Goal: Obtain resource: Download file/media

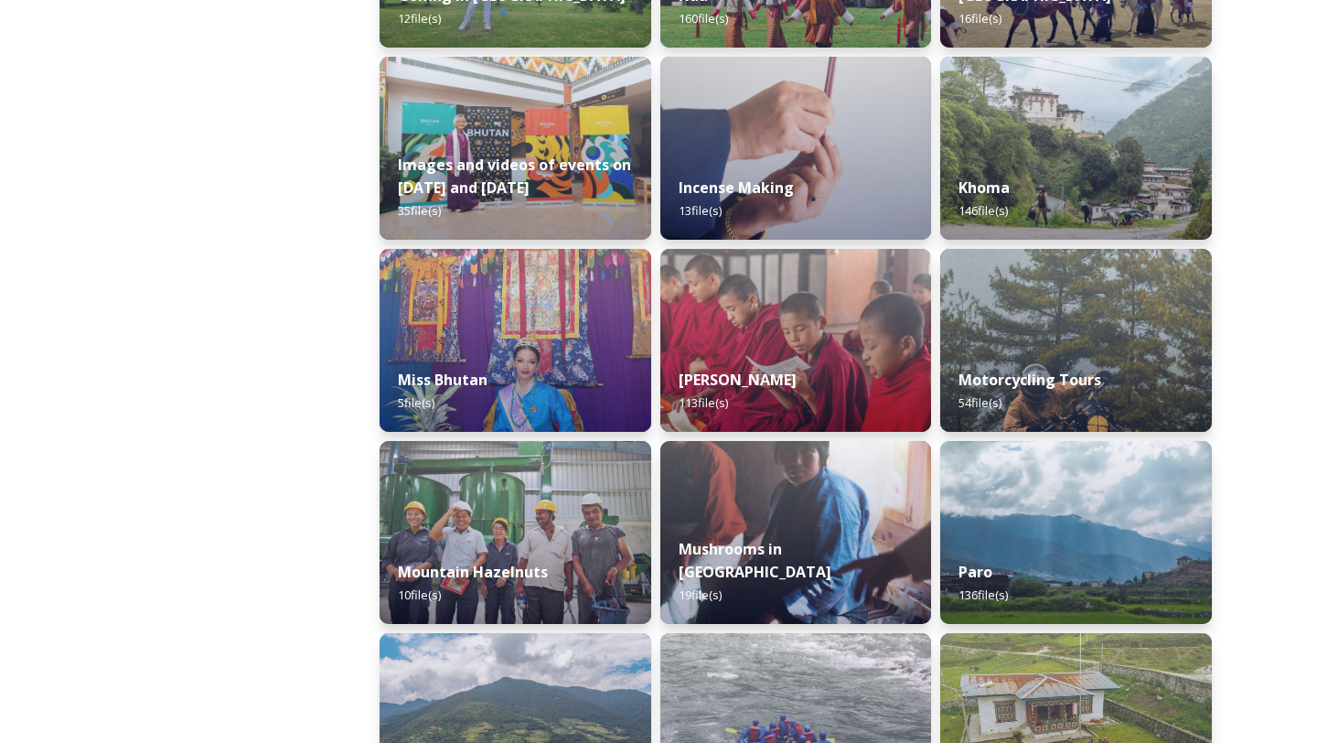
scroll to position [1198, 0]
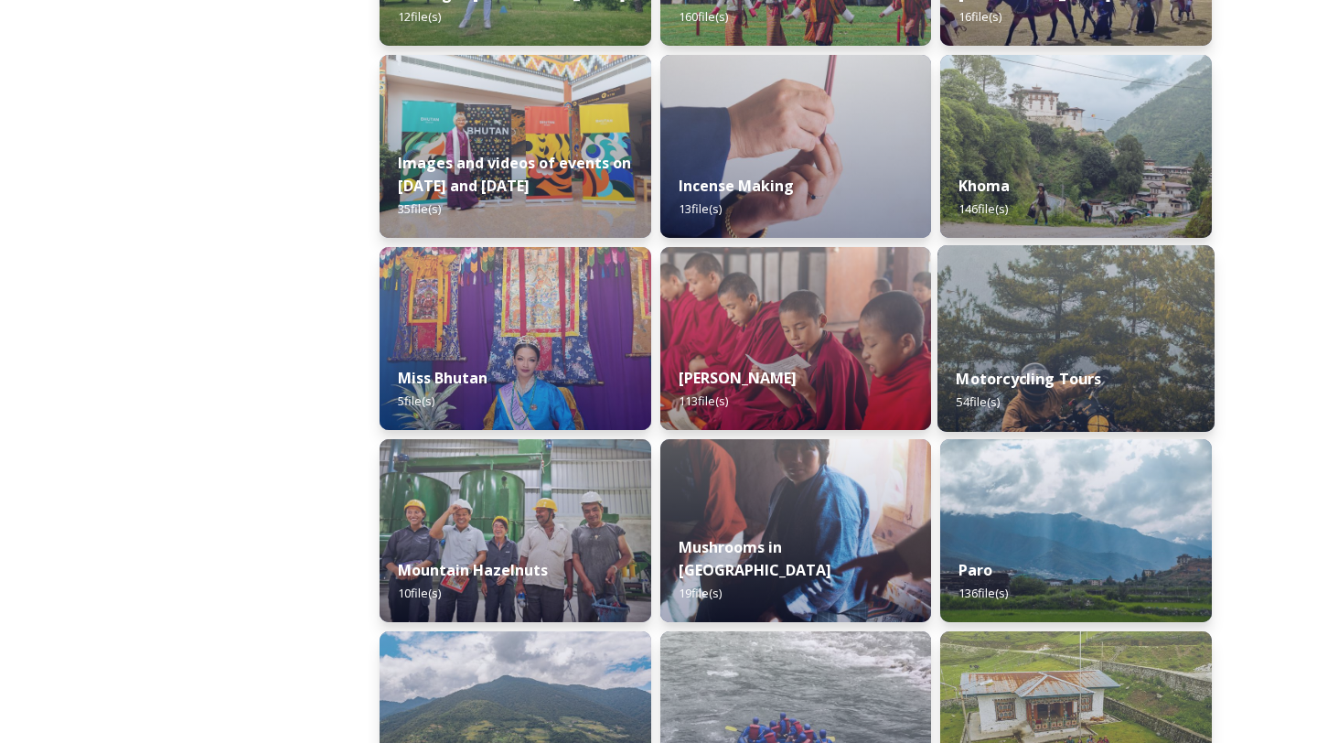
click at [1016, 275] on img at bounding box center [1076, 338] width 277 height 187
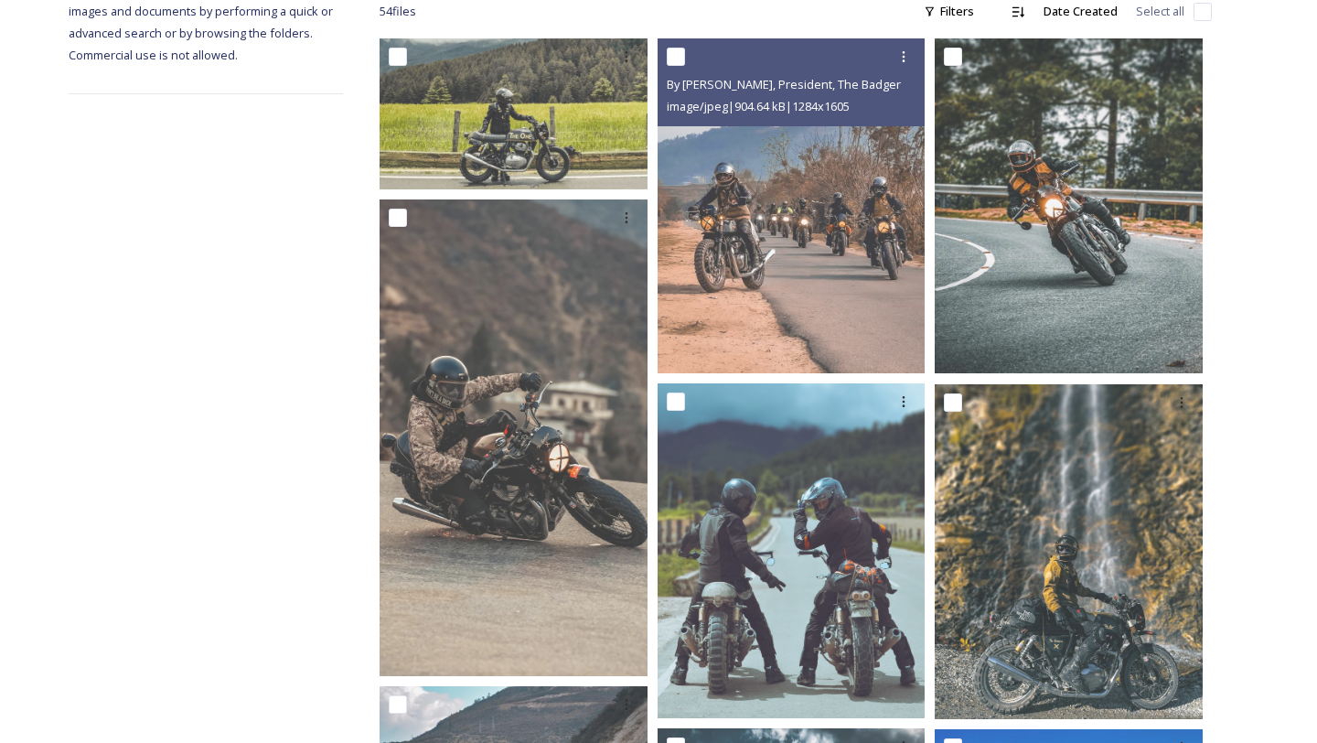
scroll to position [323, 0]
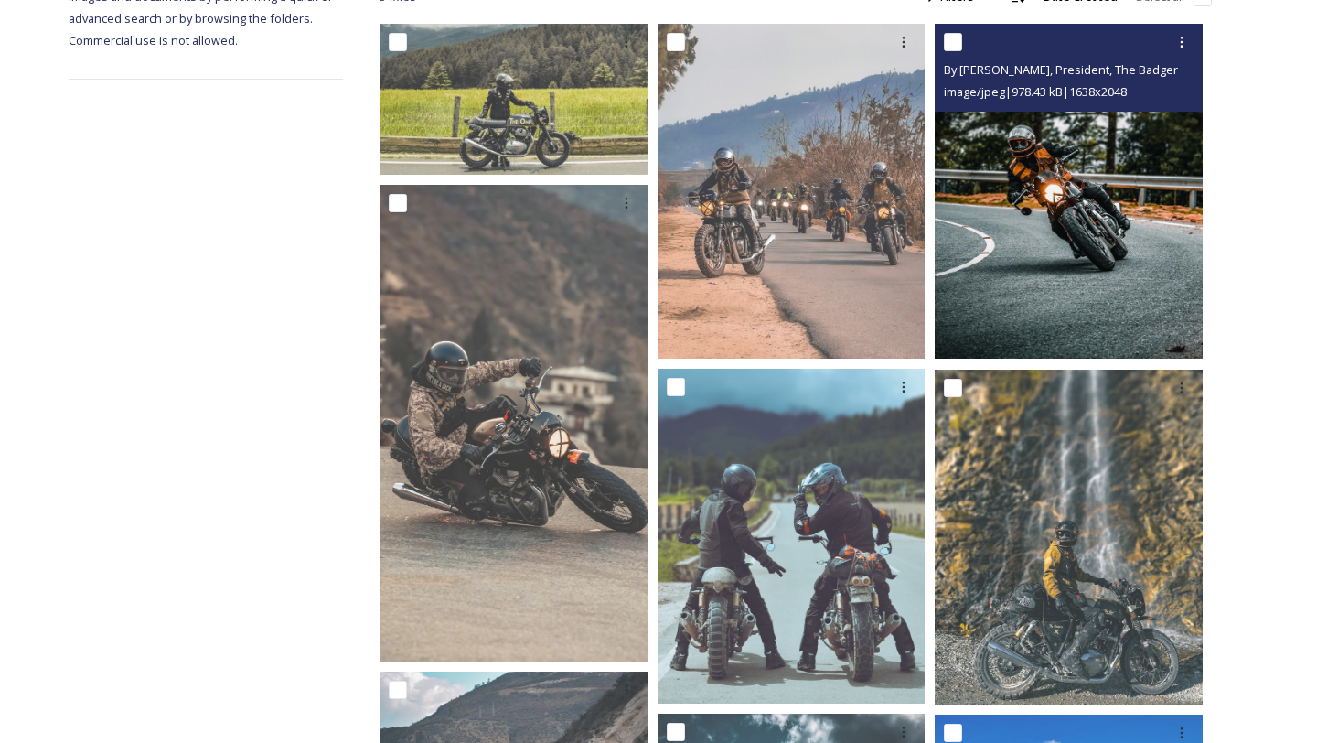
click at [1110, 219] on img at bounding box center [1069, 191] width 268 height 335
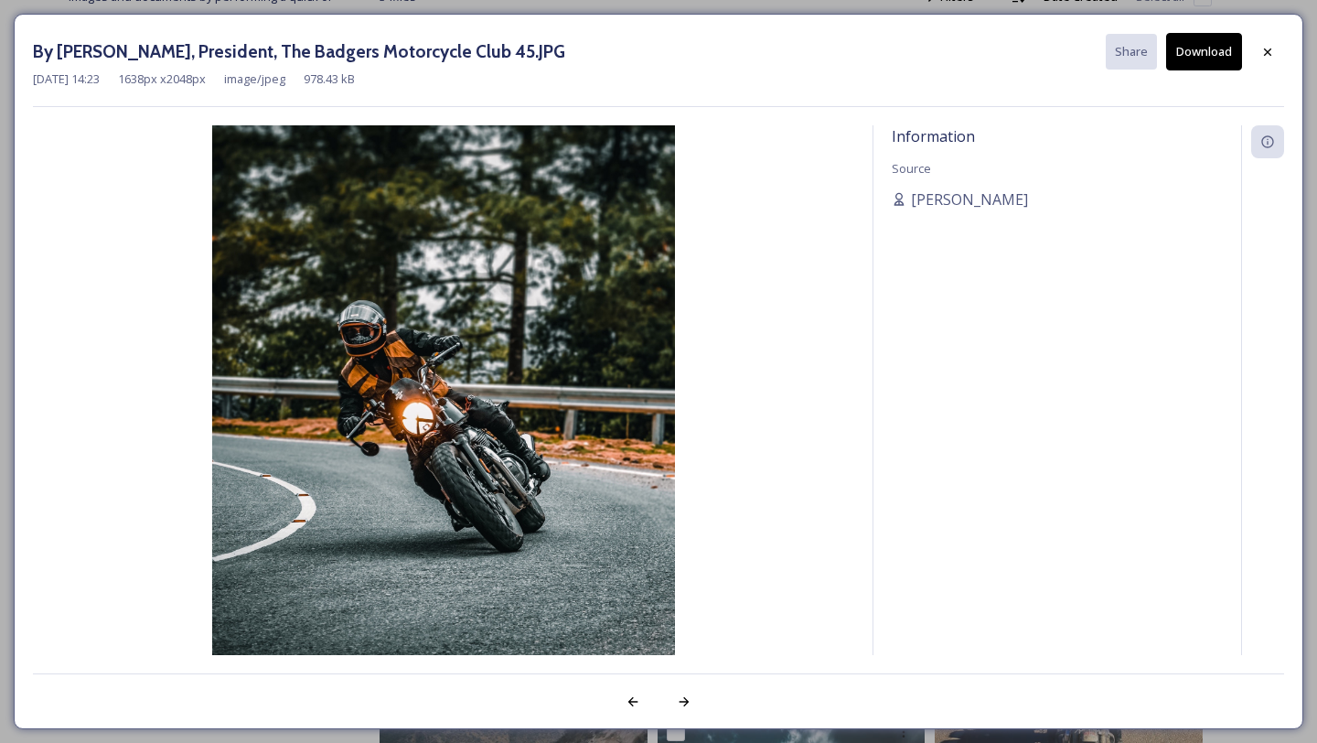
click at [483, 265] on img at bounding box center [443, 414] width 821 height 578
click at [1263, 54] on icon at bounding box center [1267, 52] width 15 height 15
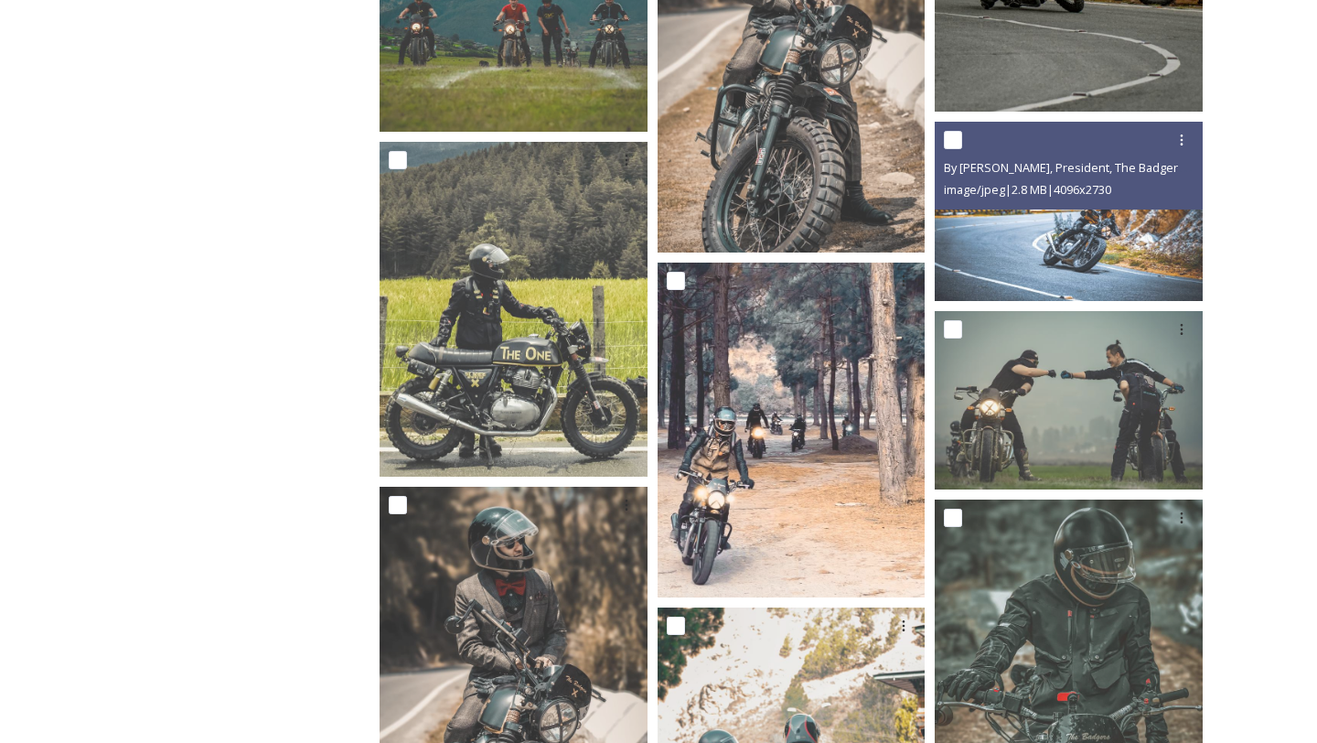
scroll to position [1775, 0]
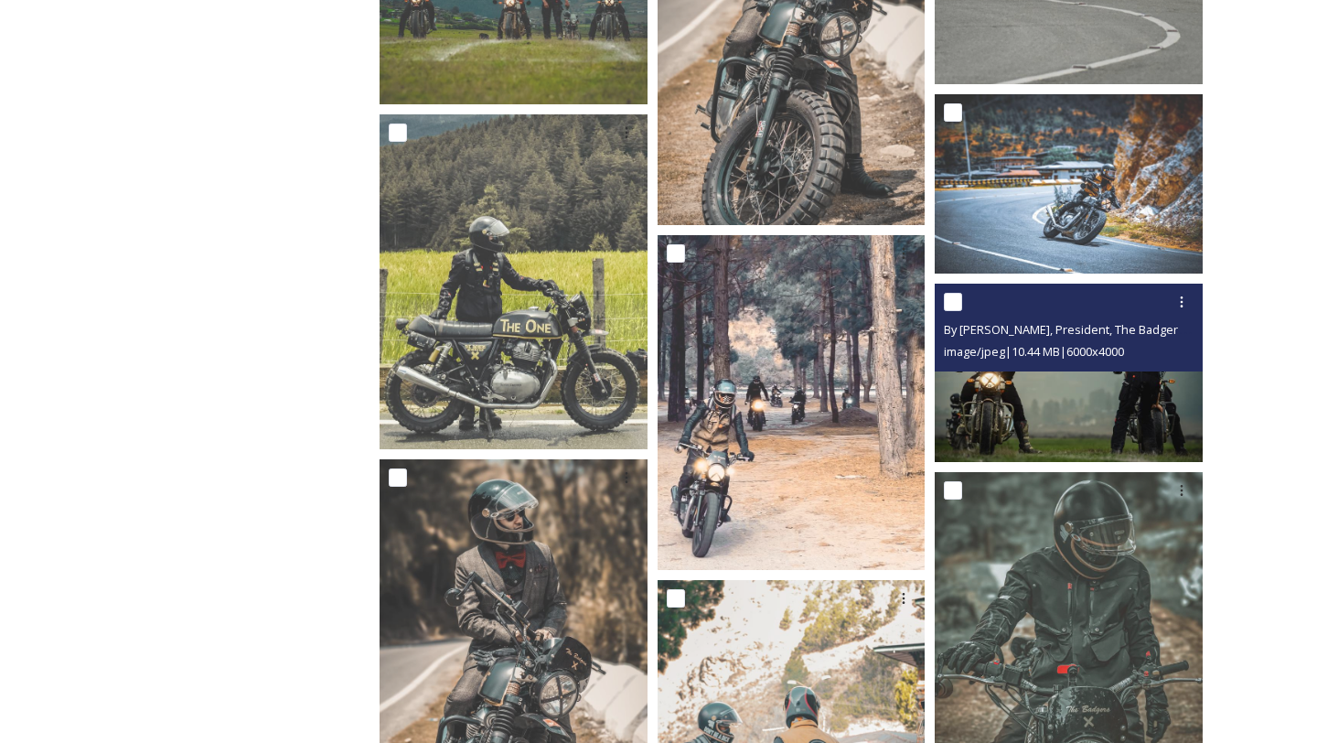
click at [1044, 404] on img at bounding box center [1069, 372] width 268 height 178
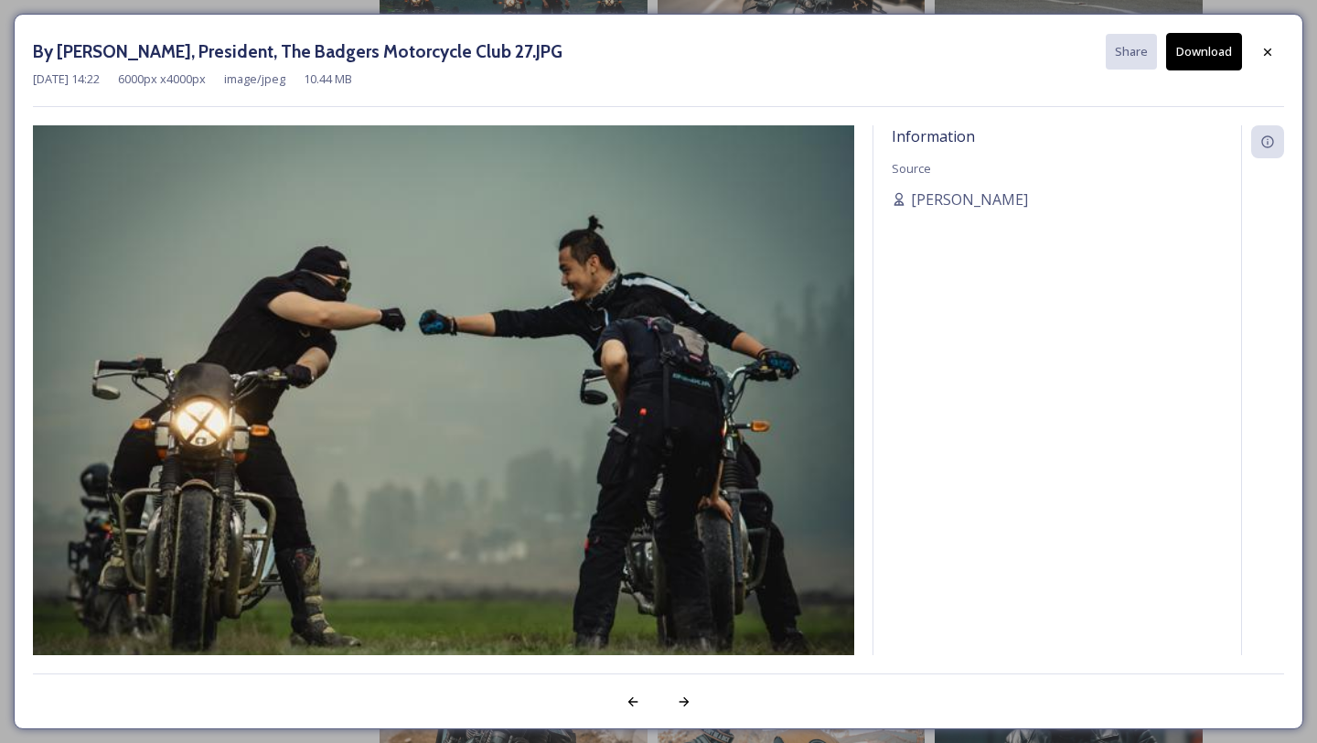
click at [589, 359] on img at bounding box center [443, 399] width 821 height 548
click at [1270, 45] on icon at bounding box center [1267, 52] width 15 height 15
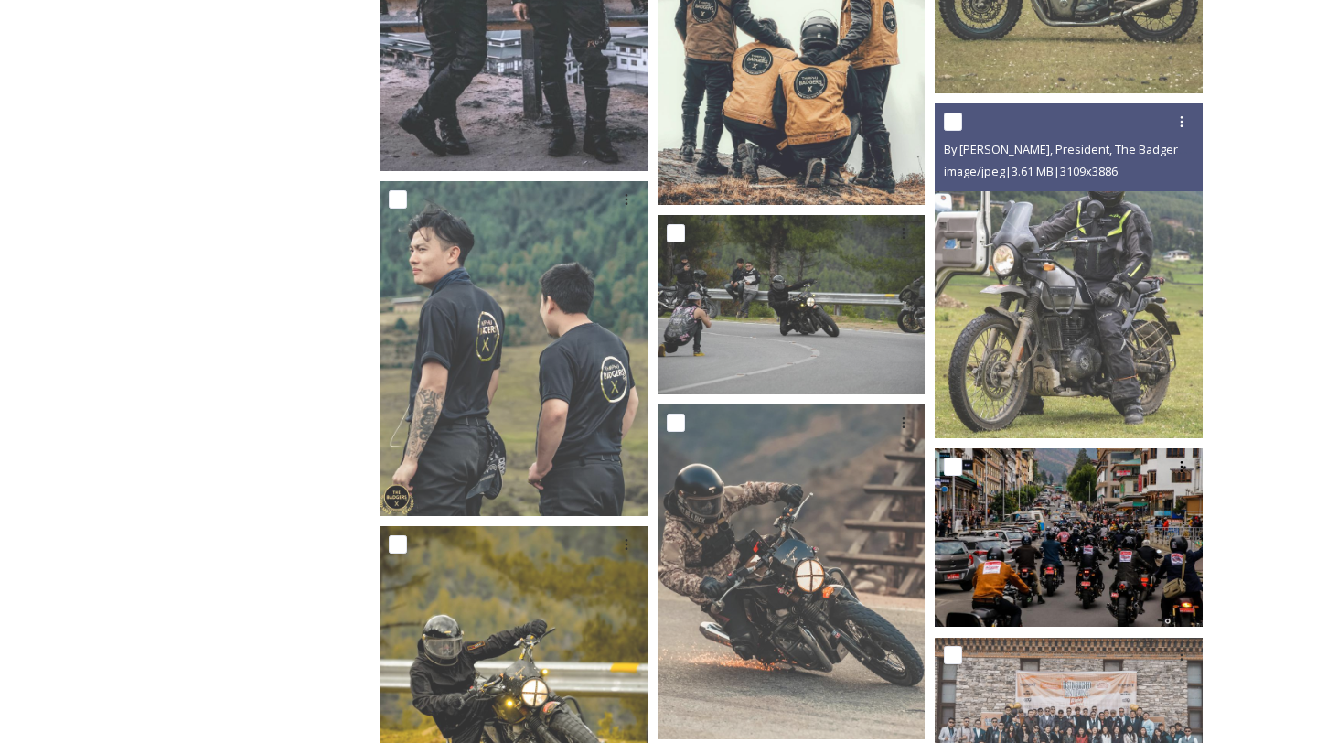
scroll to position [4391, 0]
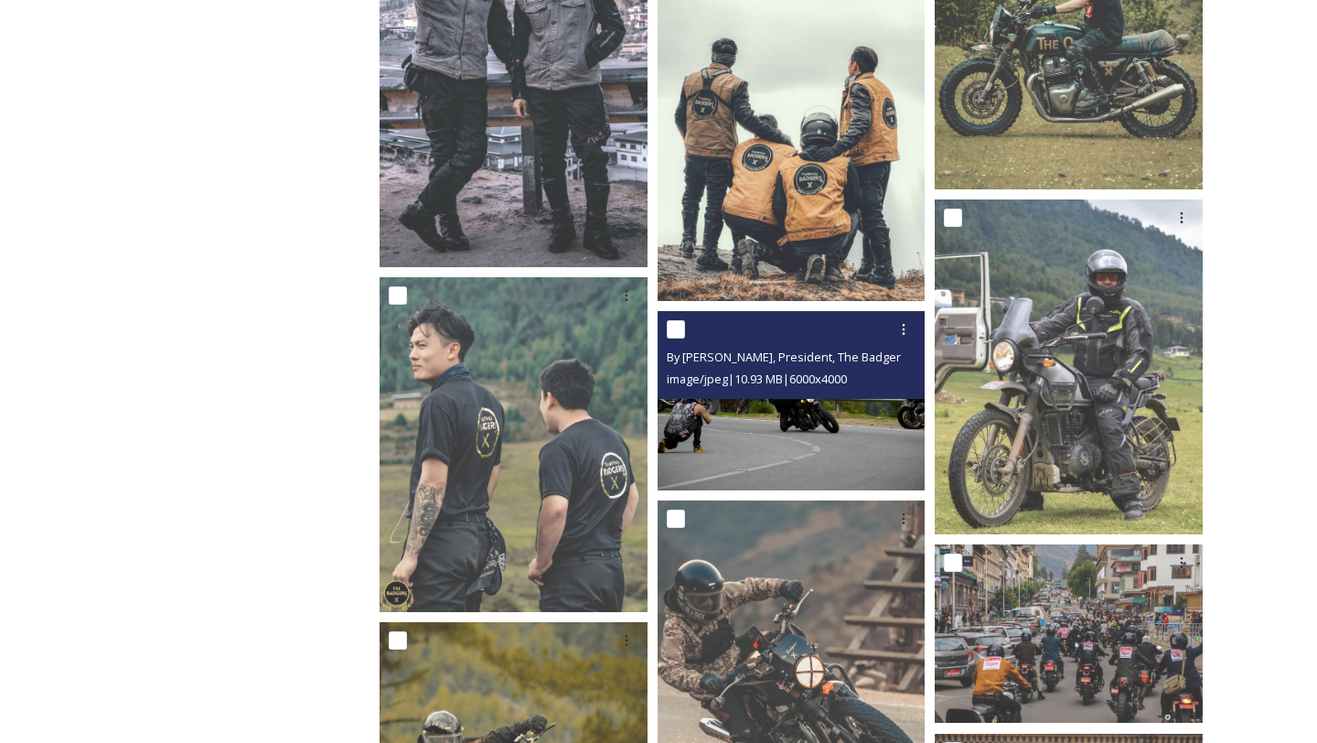
click at [814, 418] on img at bounding box center [792, 400] width 268 height 178
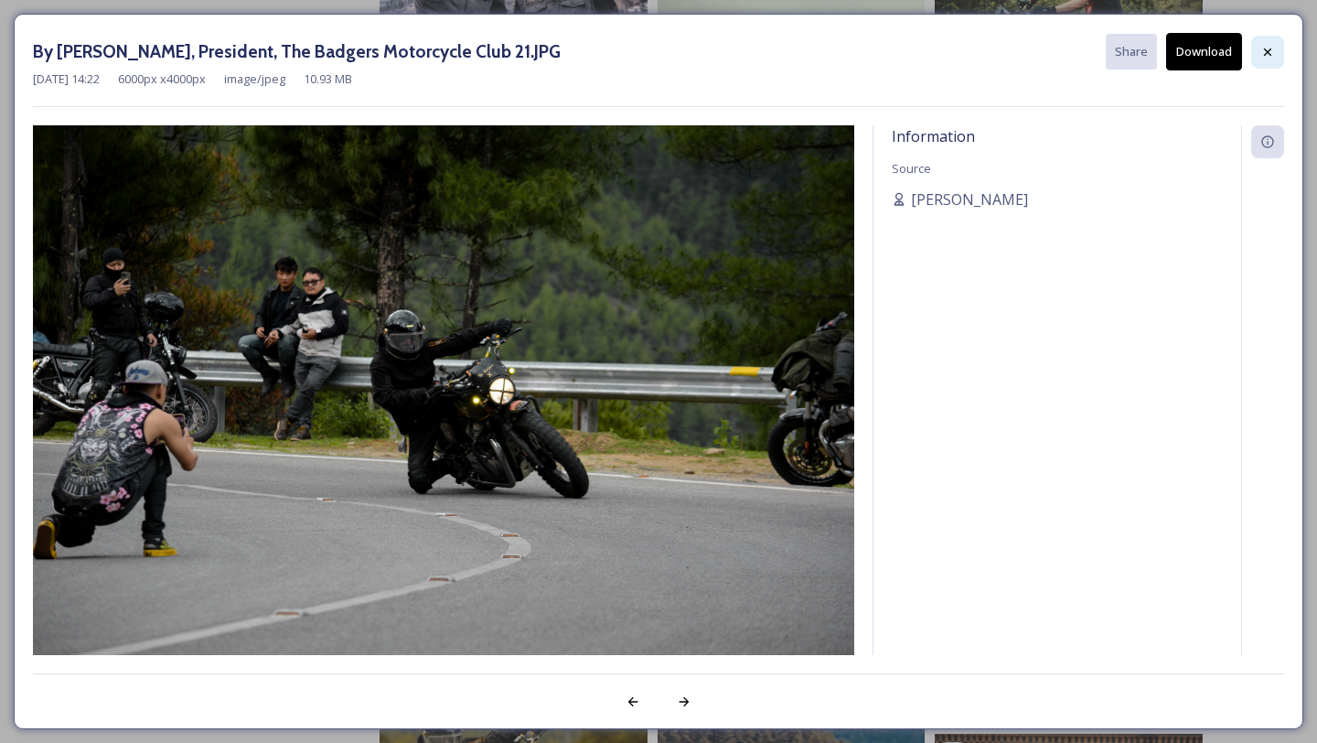
click at [1267, 55] on icon at bounding box center [1267, 52] width 15 height 15
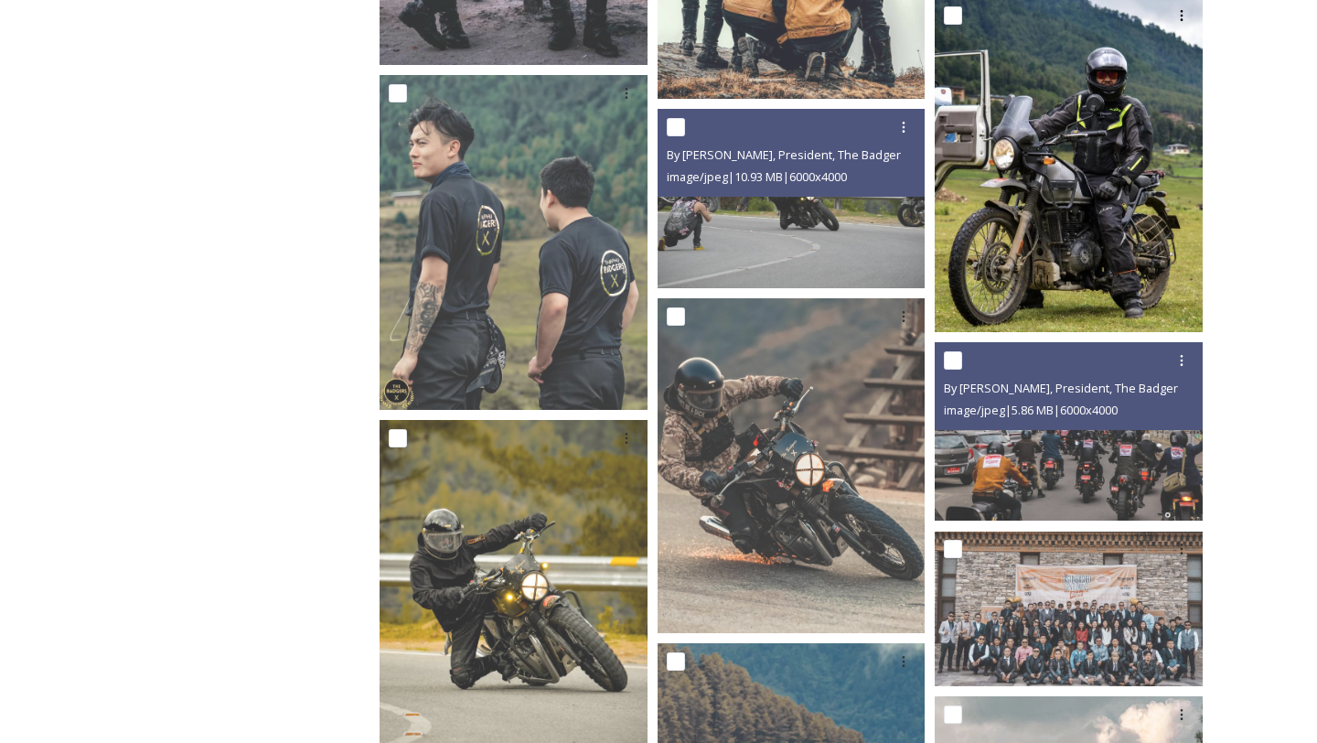
scroll to position [4595, 0]
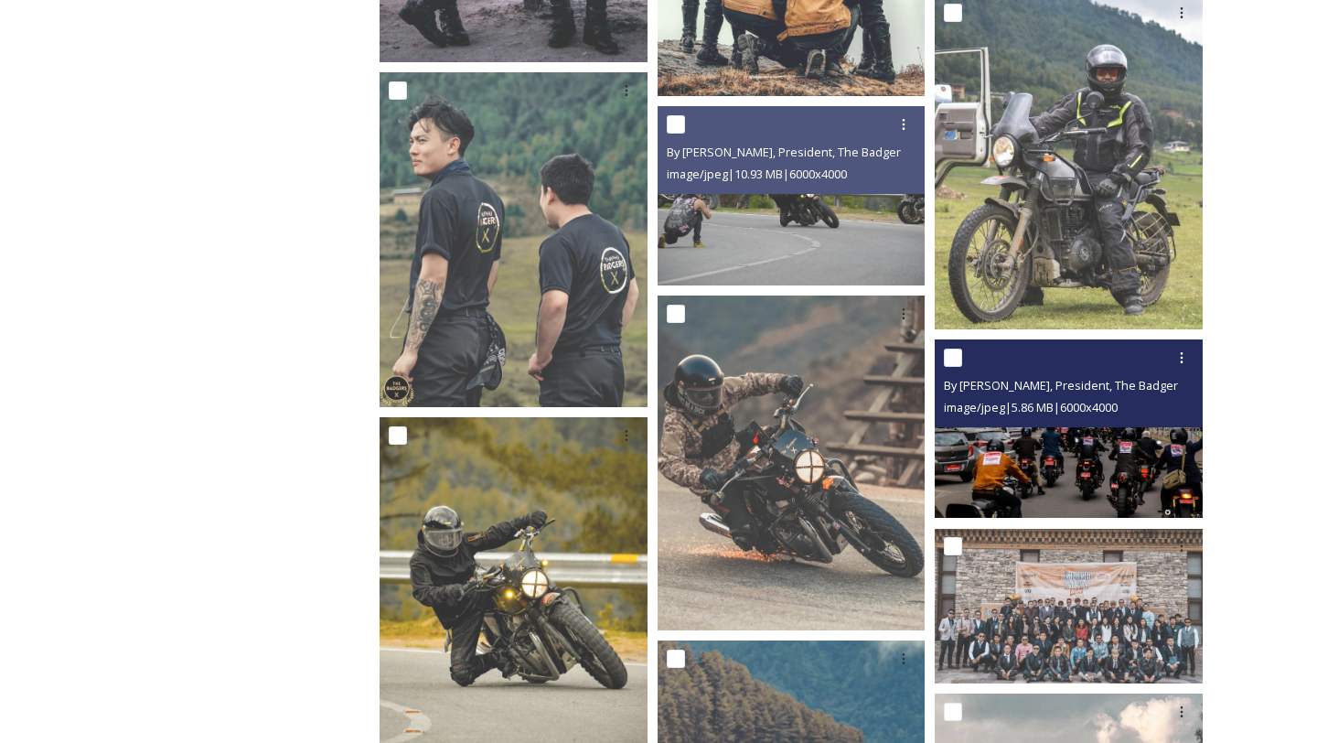
click at [1051, 457] on img at bounding box center [1069, 428] width 268 height 178
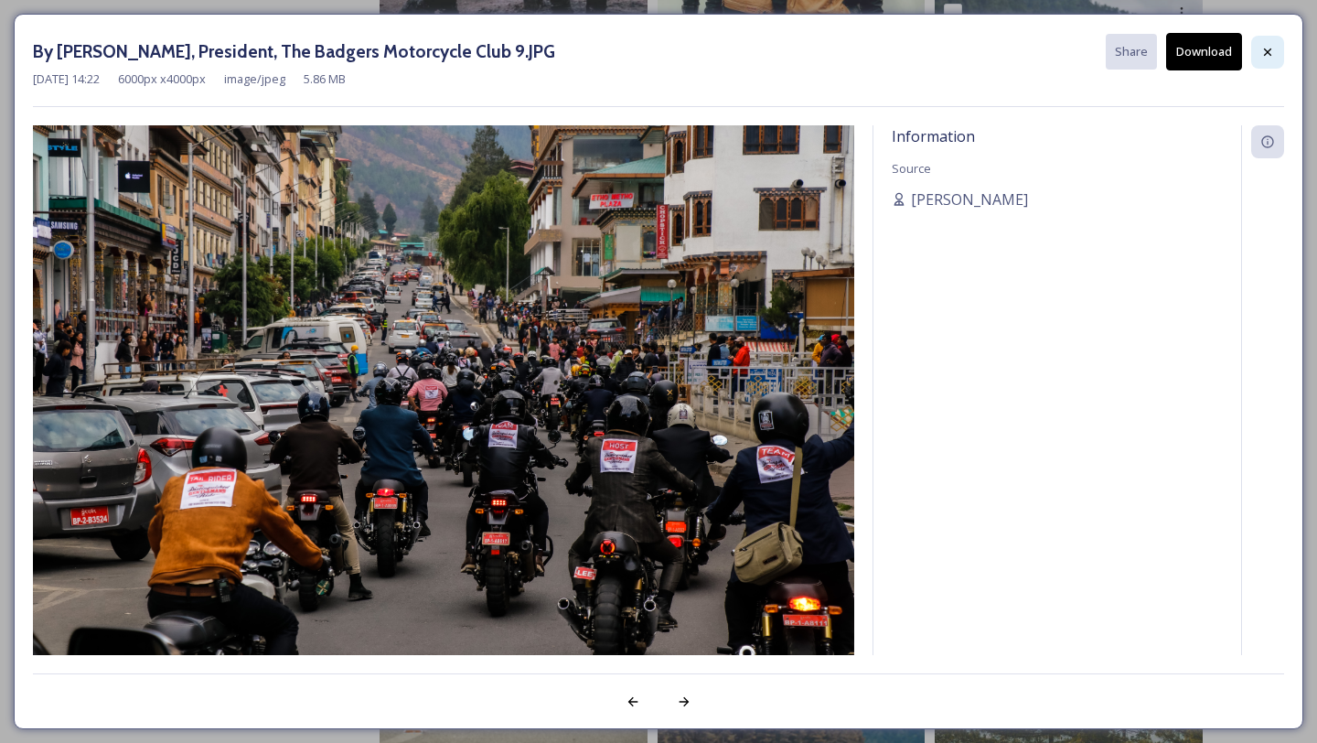
click at [1266, 43] on div at bounding box center [1267, 52] width 33 height 33
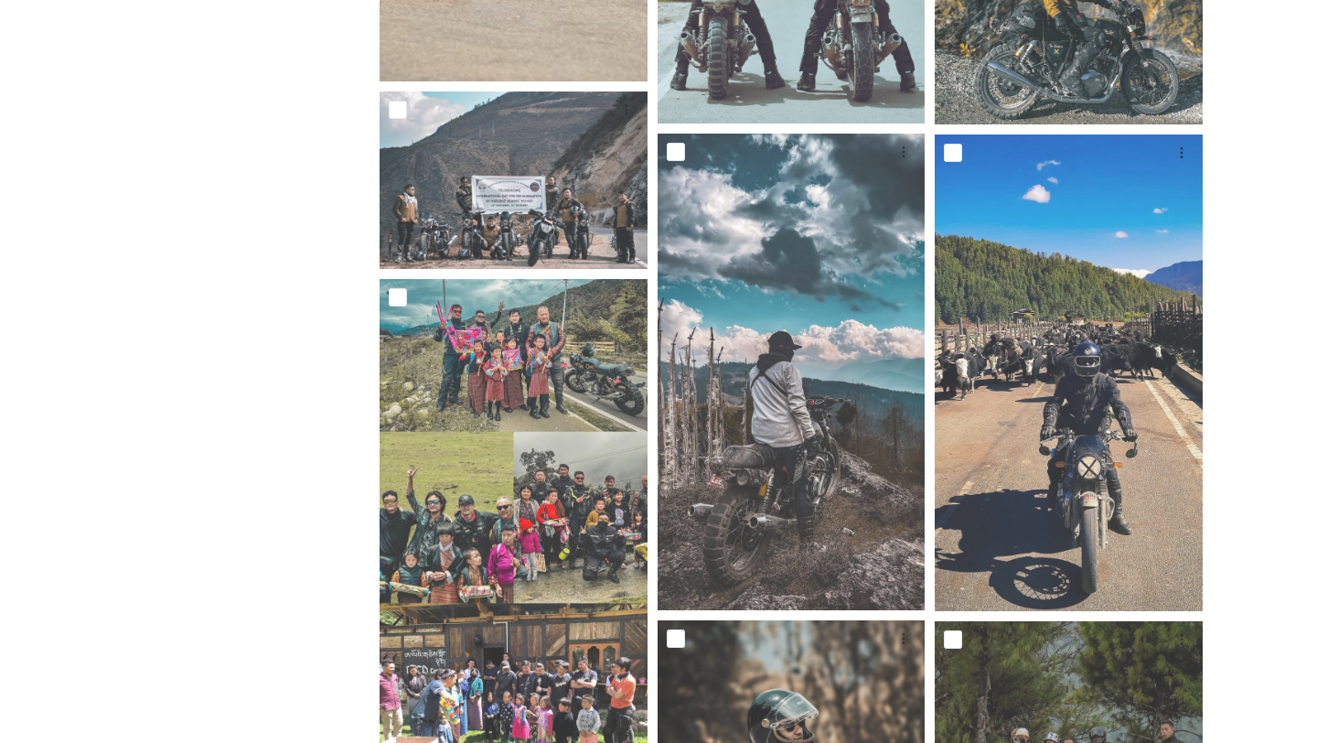
scroll to position [0, 0]
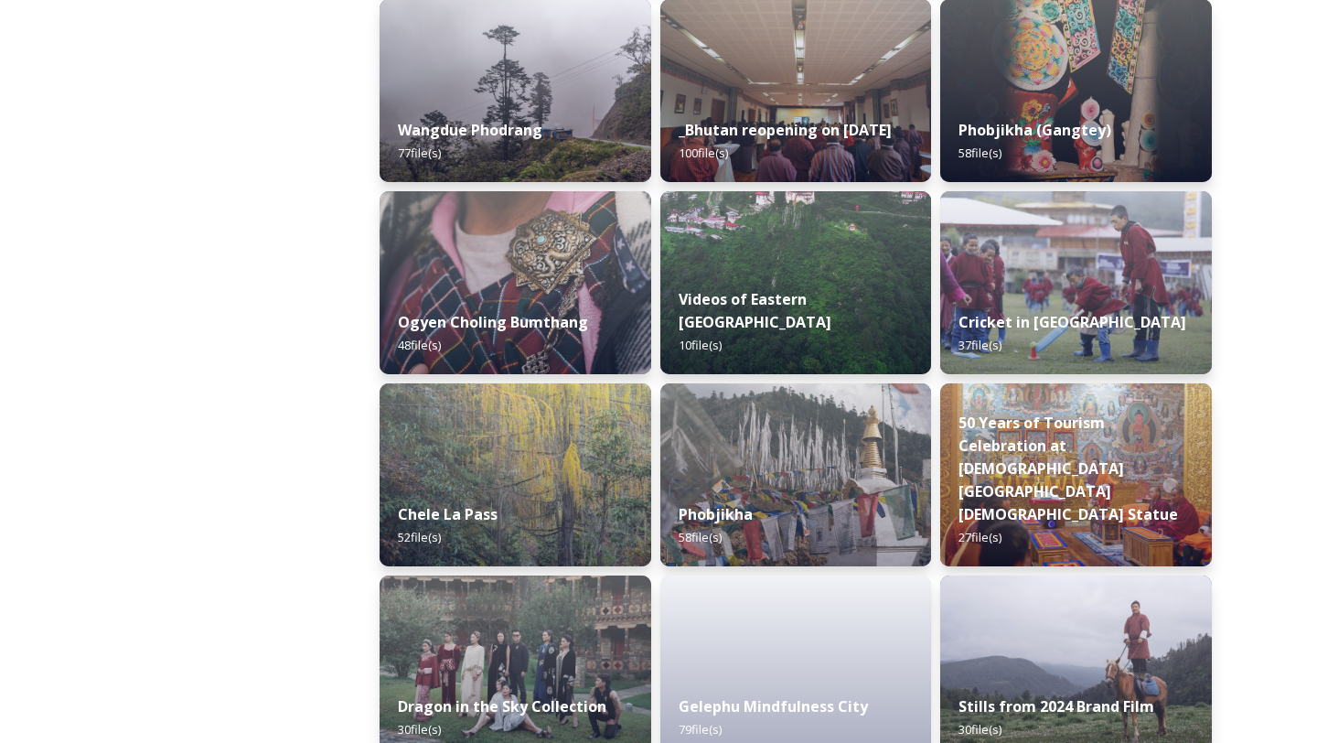
scroll to position [3017, 0]
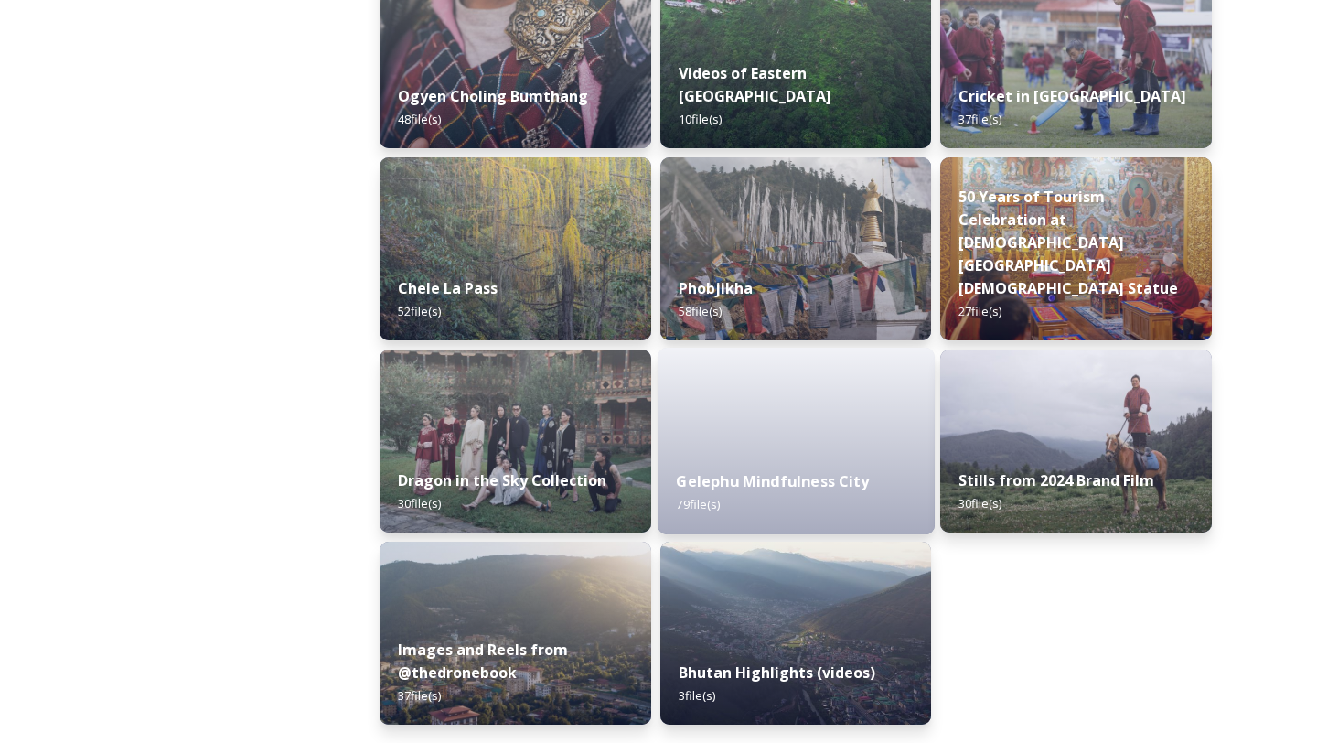
click at [751, 485] on strong "Gelephu Mindfulness City" at bounding box center [772, 481] width 193 height 20
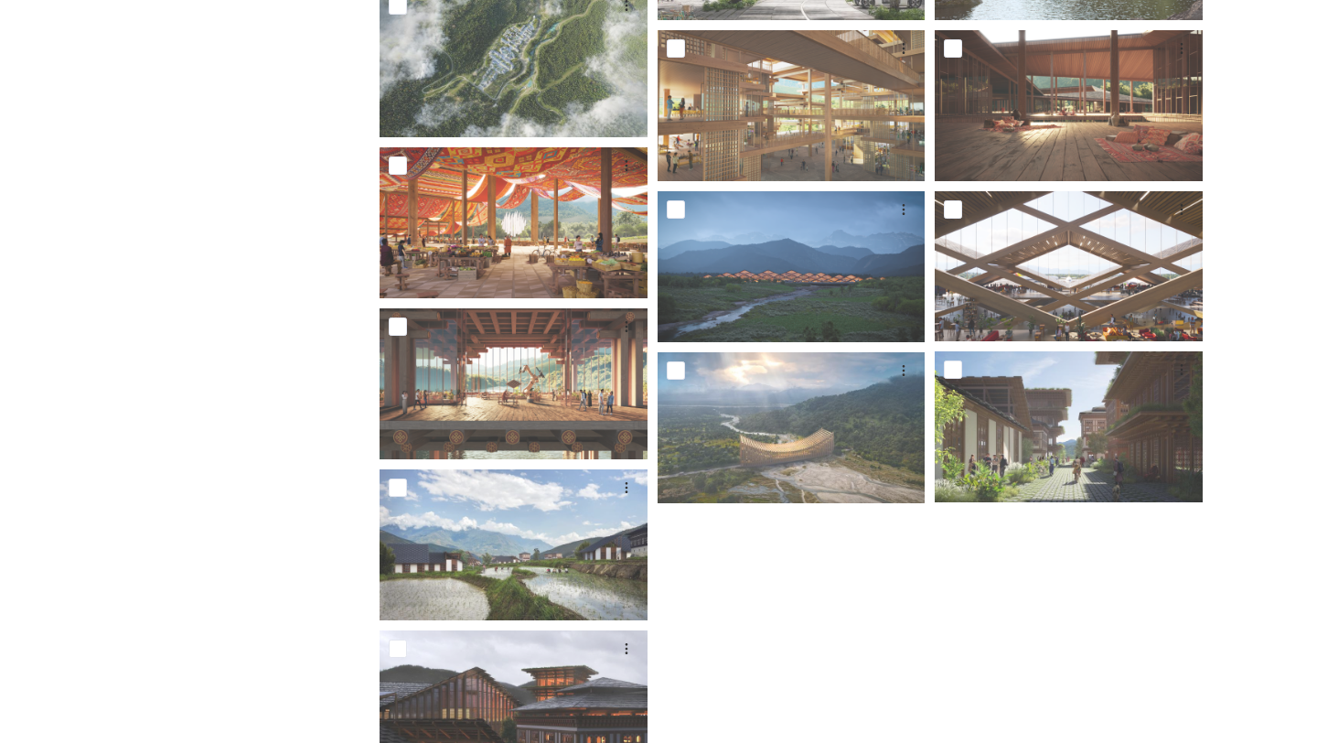
scroll to position [4093, 0]
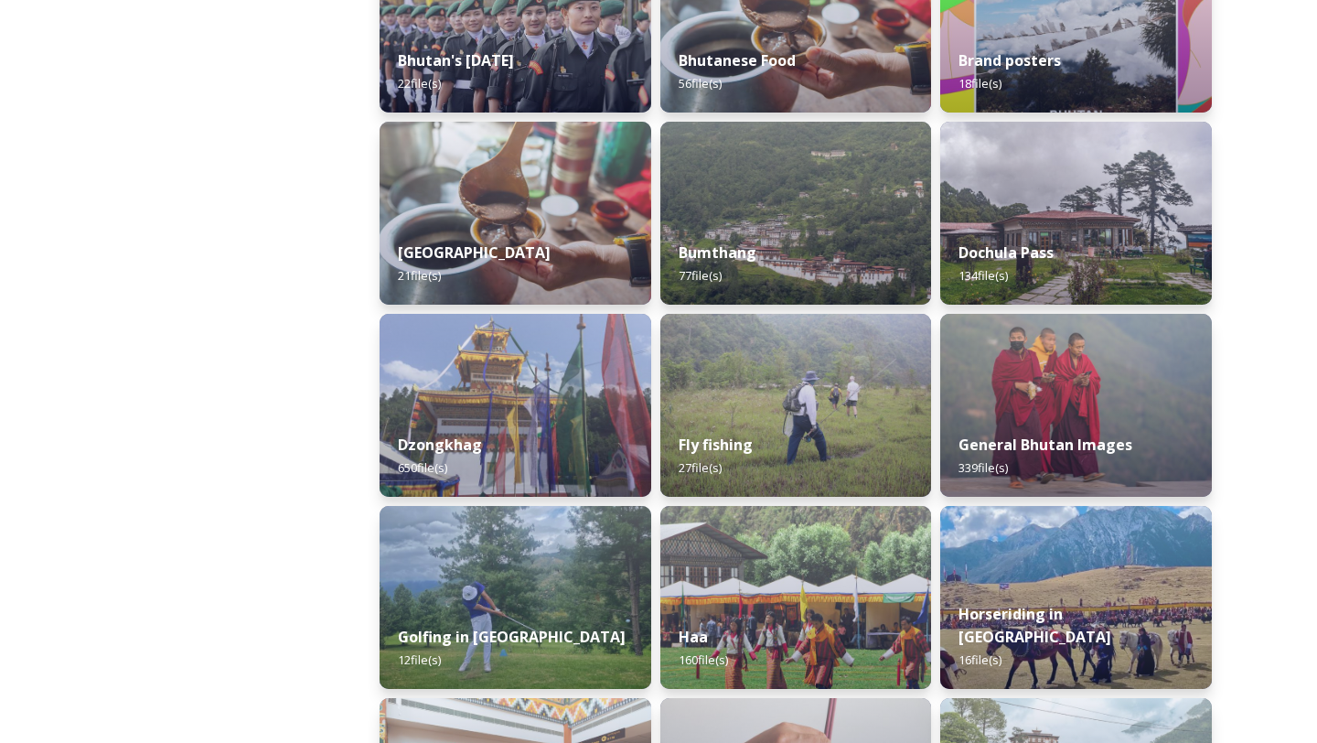
scroll to position [556, 0]
click at [1008, 365] on img at bounding box center [1076, 404] width 277 height 187
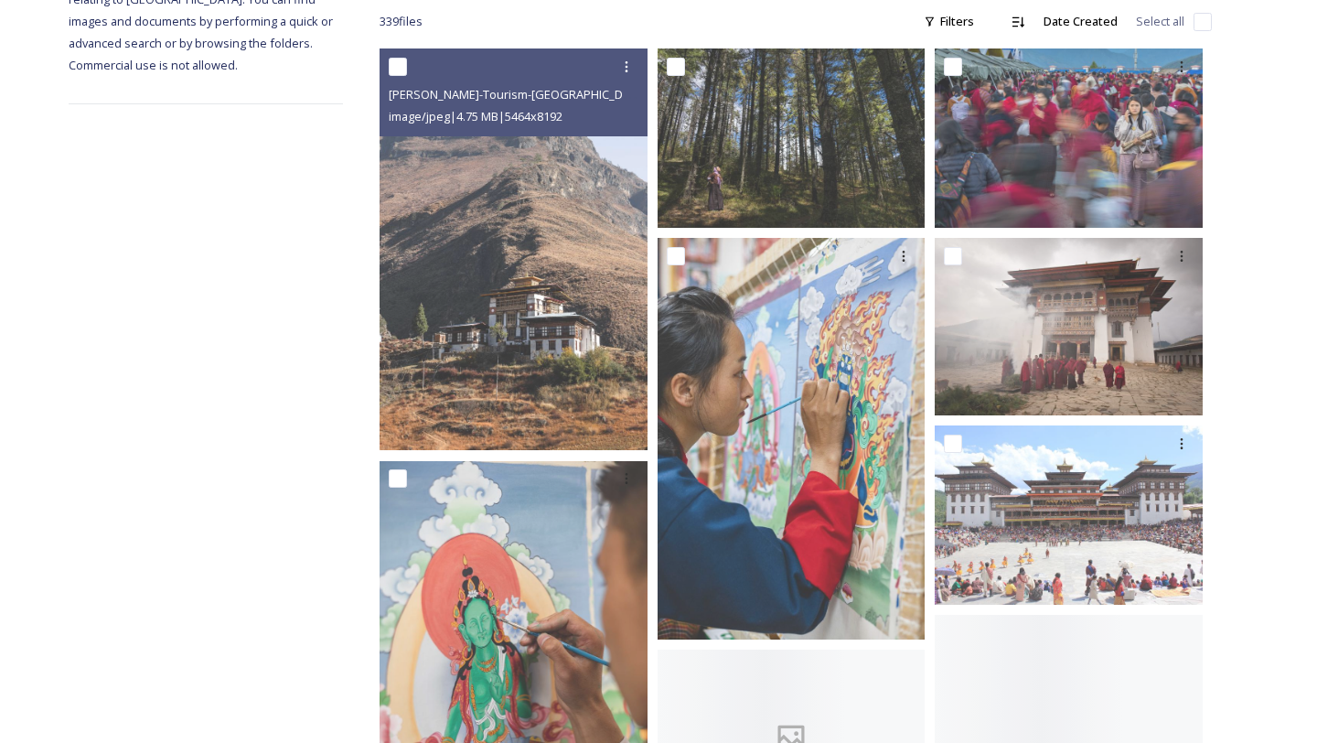
scroll to position [295, 0]
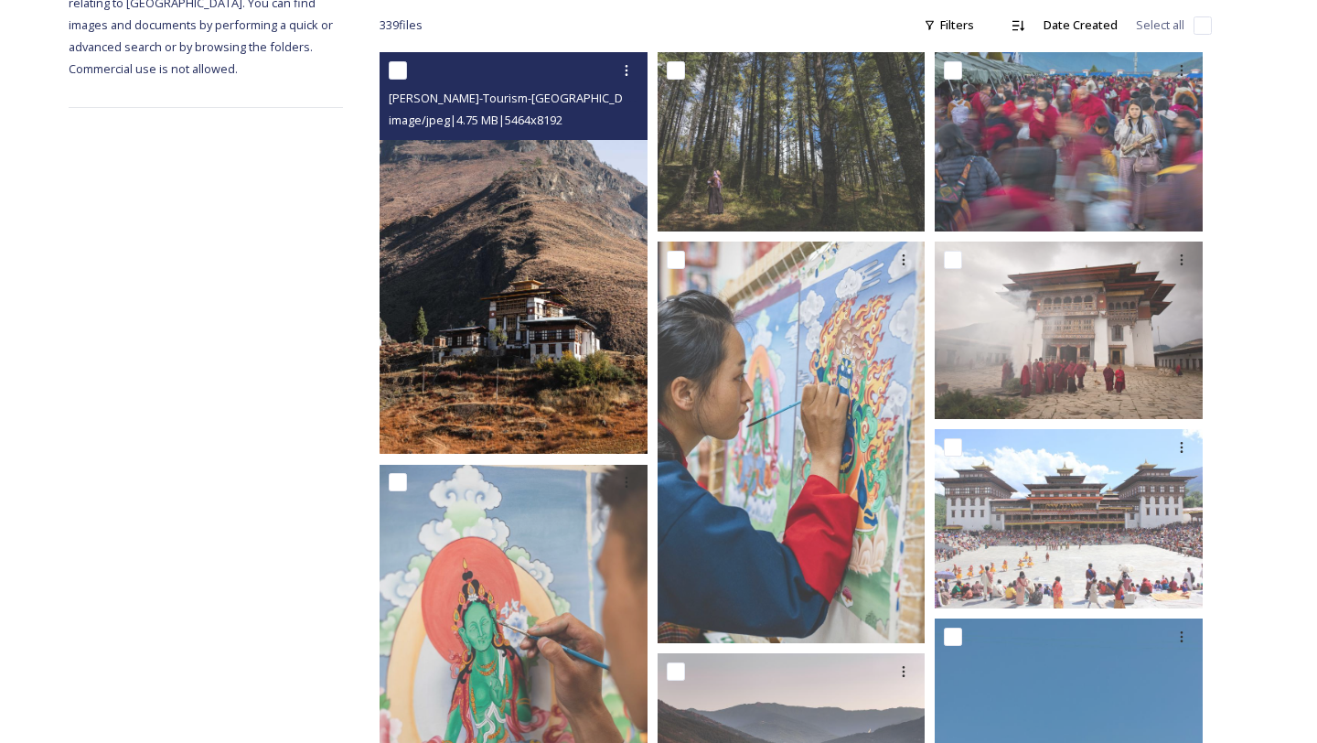
click at [492, 316] on img at bounding box center [514, 253] width 268 height 402
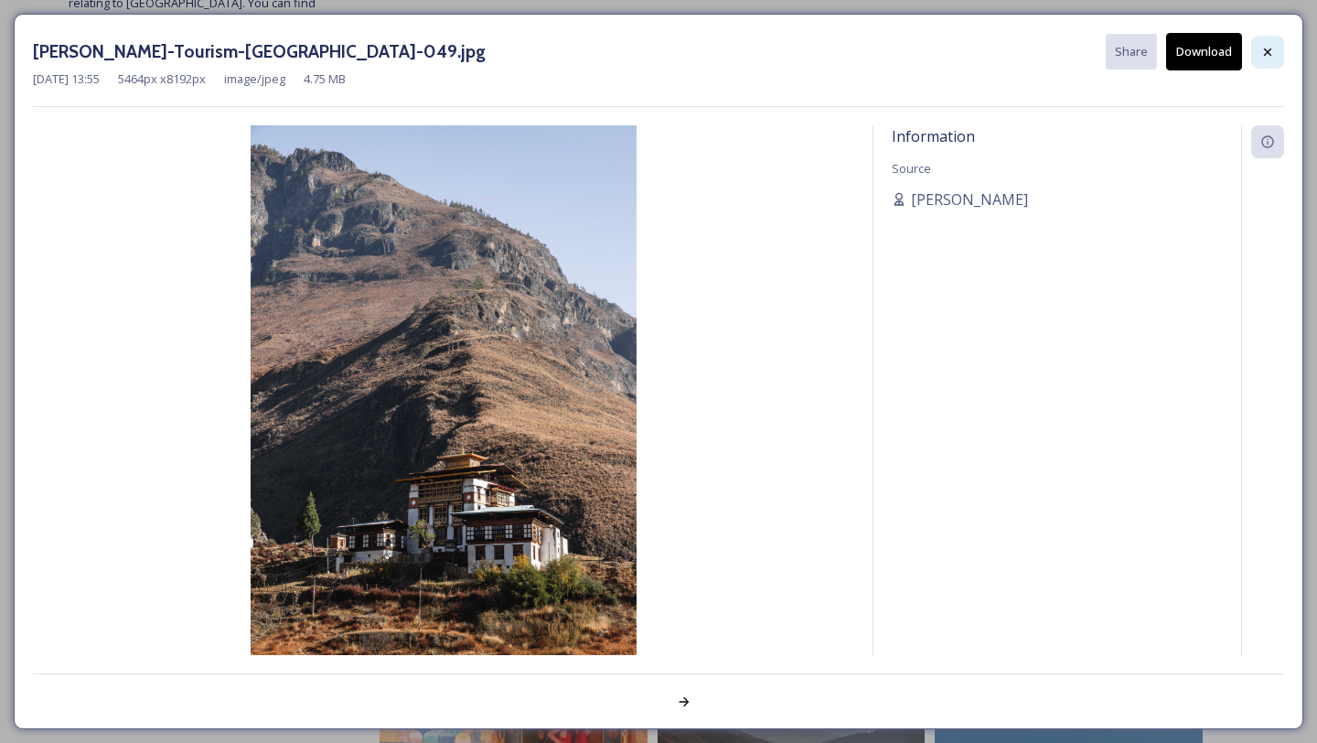
click at [1267, 54] on icon at bounding box center [1267, 52] width 15 height 15
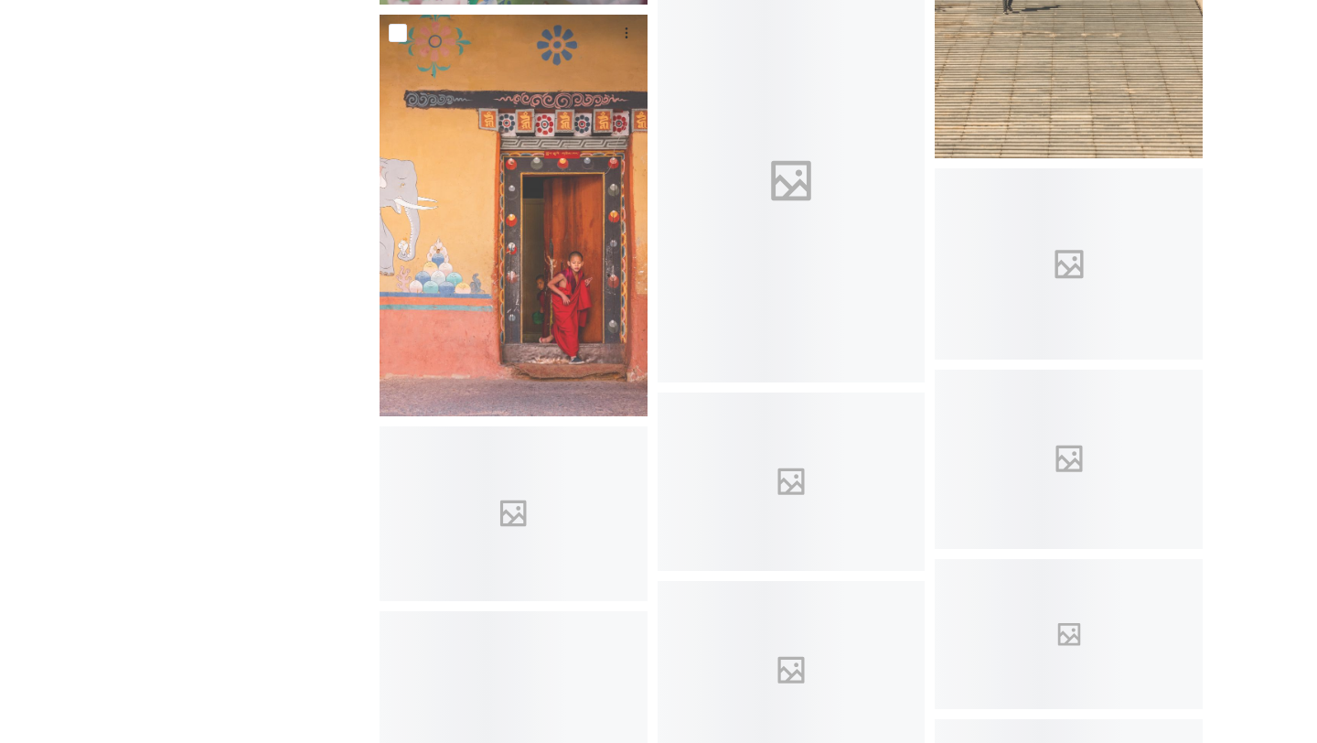
scroll to position [1230, 0]
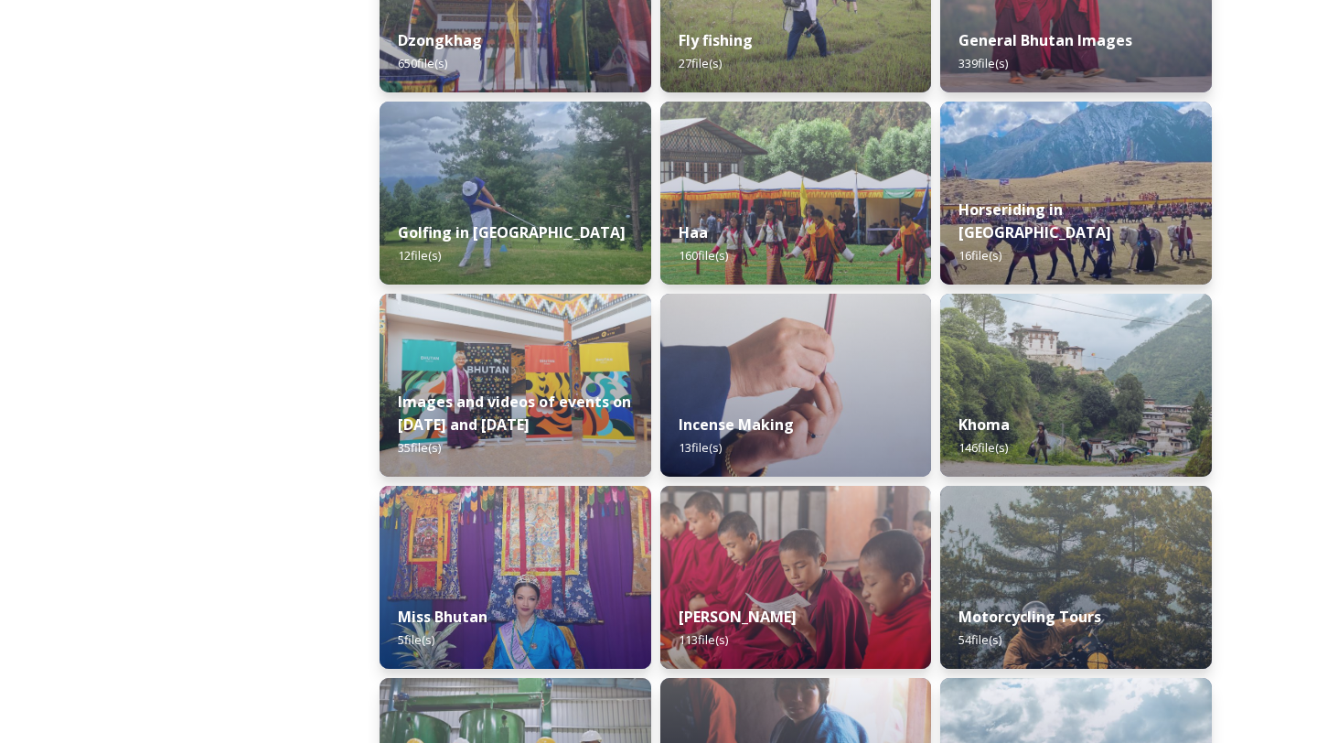
scroll to position [1010, 0]
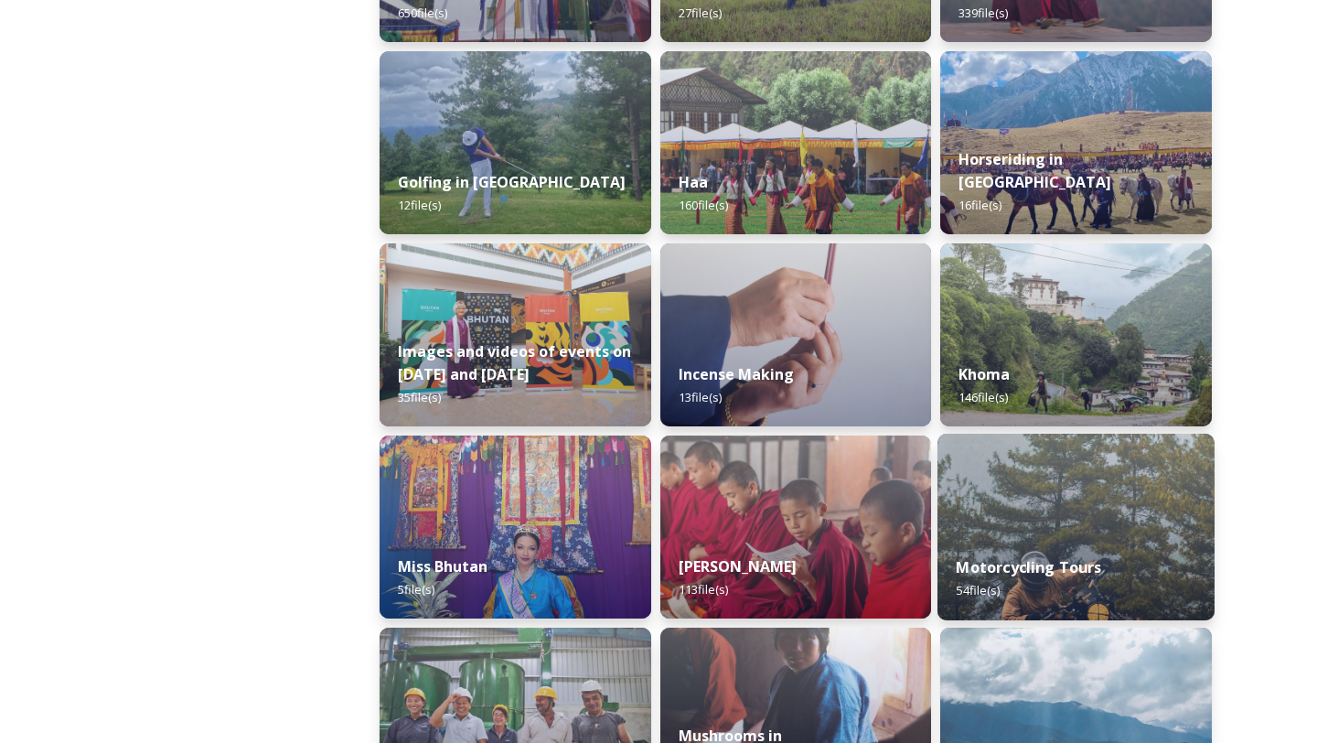
click at [1039, 509] on img at bounding box center [1076, 527] width 277 height 187
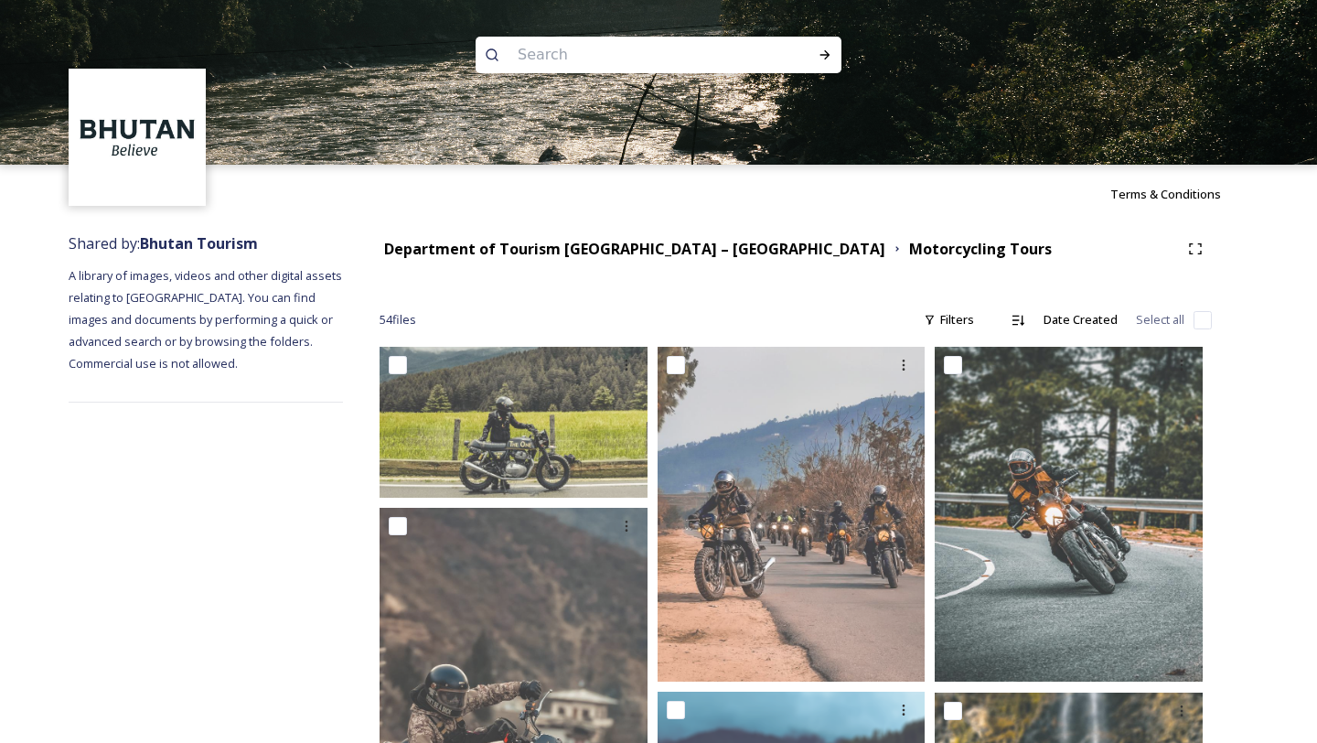
scroll to position [187, 0]
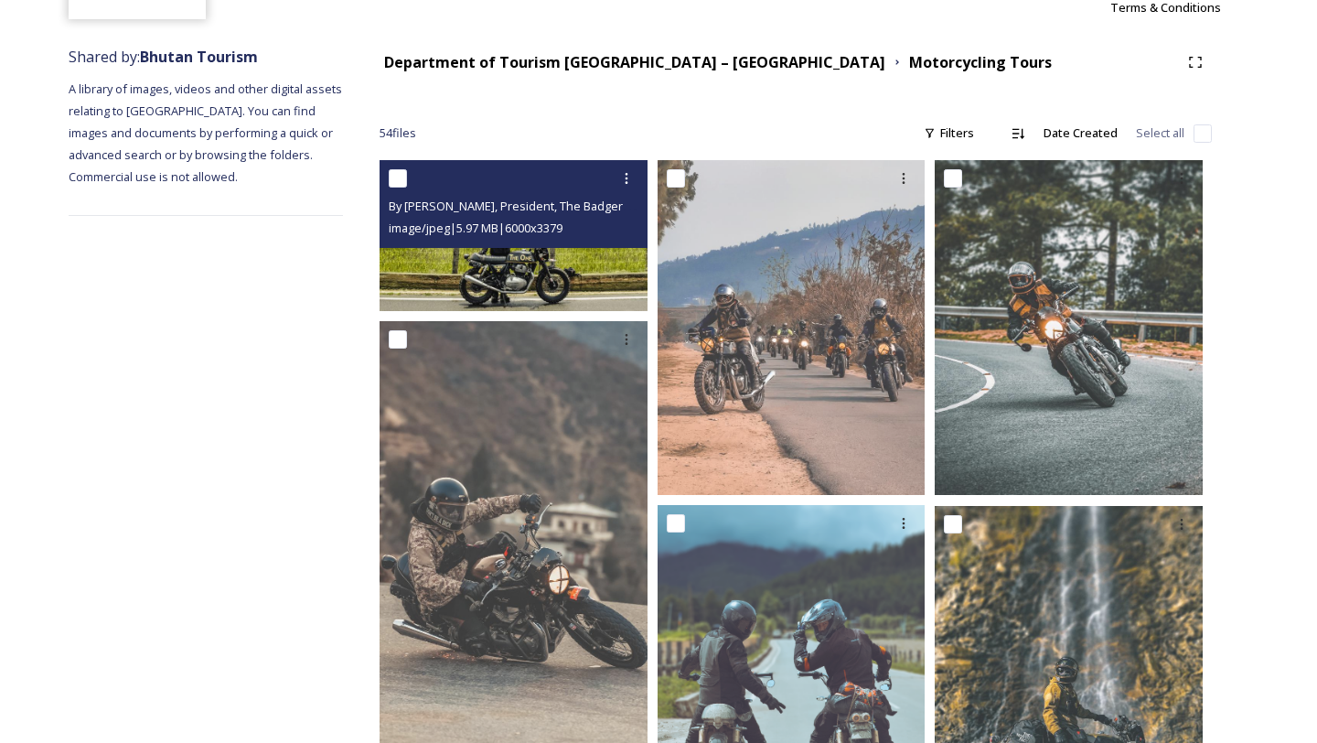
click at [509, 285] on img at bounding box center [514, 235] width 268 height 151
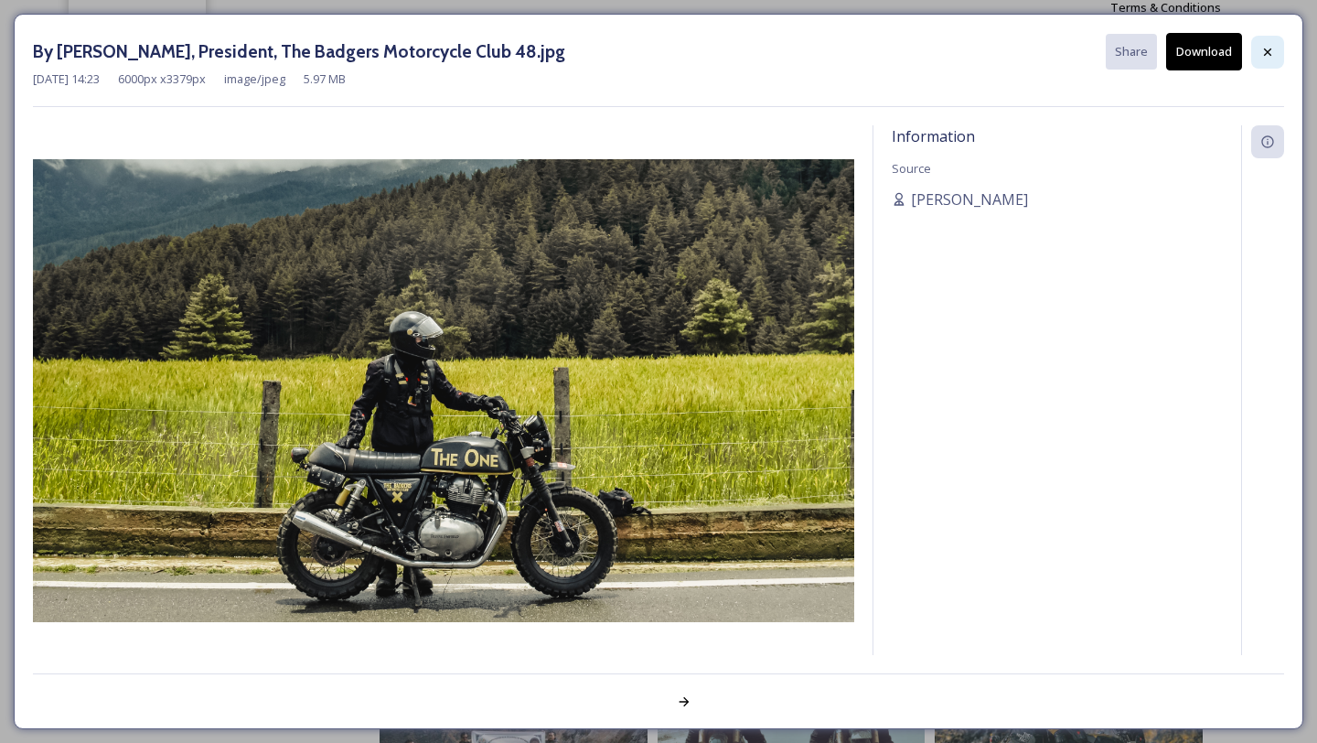
click at [1262, 60] on div at bounding box center [1267, 52] width 33 height 33
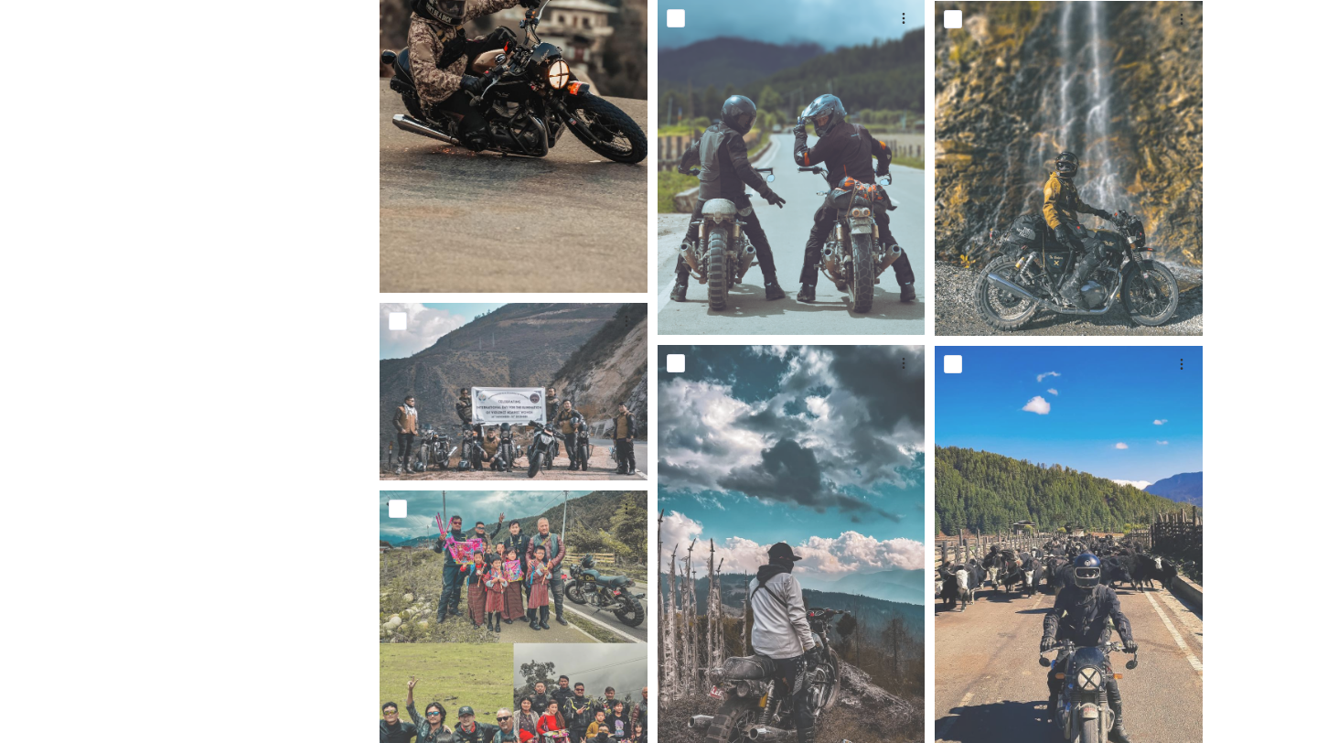
scroll to position [690, 0]
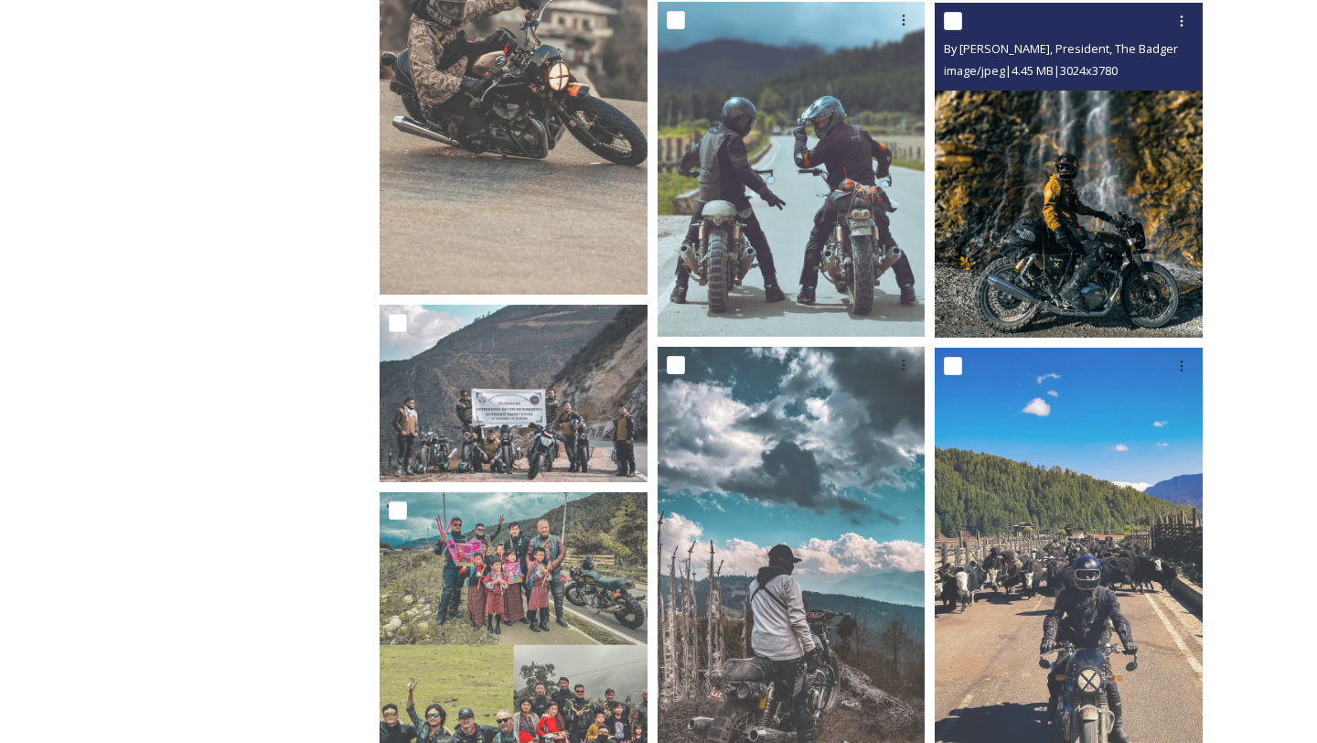
click at [1087, 243] on img at bounding box center [1069, 170] width 268 height 335
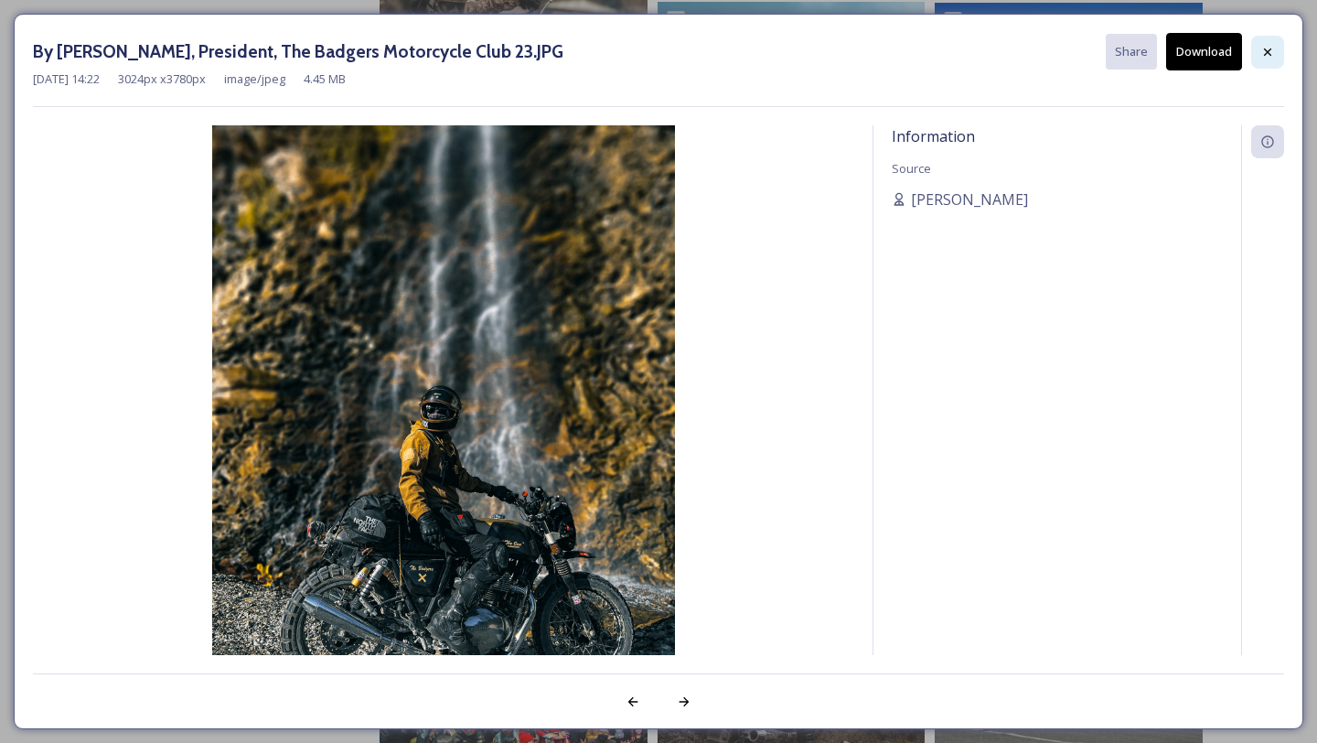
click at [1276, 48] on div at bounding box center [1267, 52] width 33 height 33
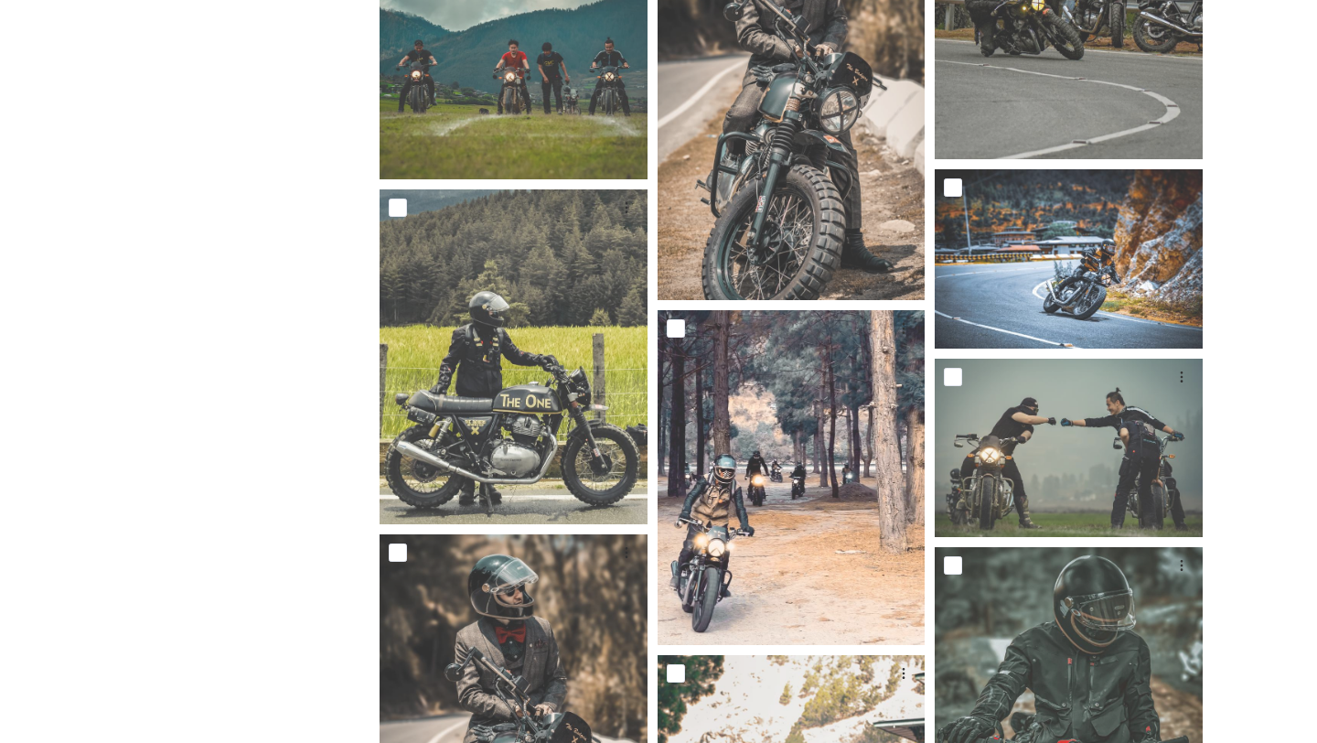
scroll to position [1716, 0]
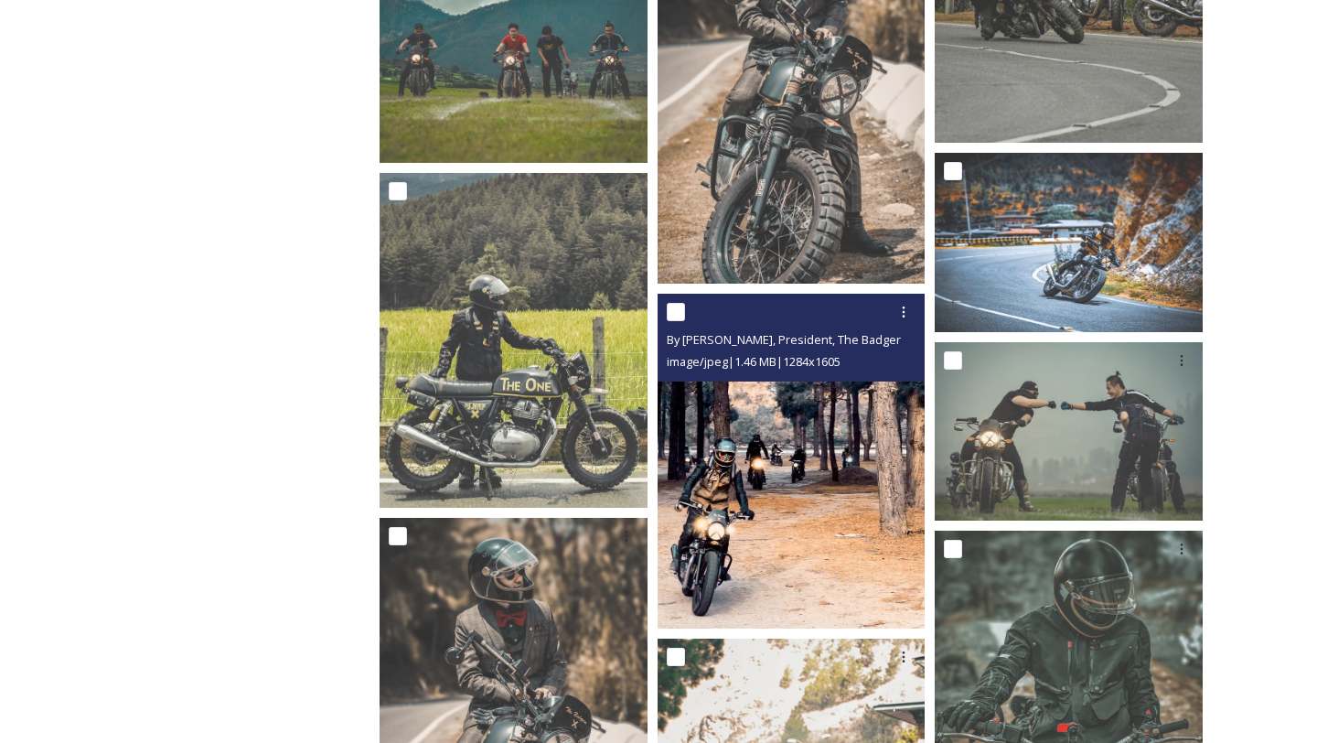
click at [740, 469] on img at bounding box center [792, 461] width 268 height 335
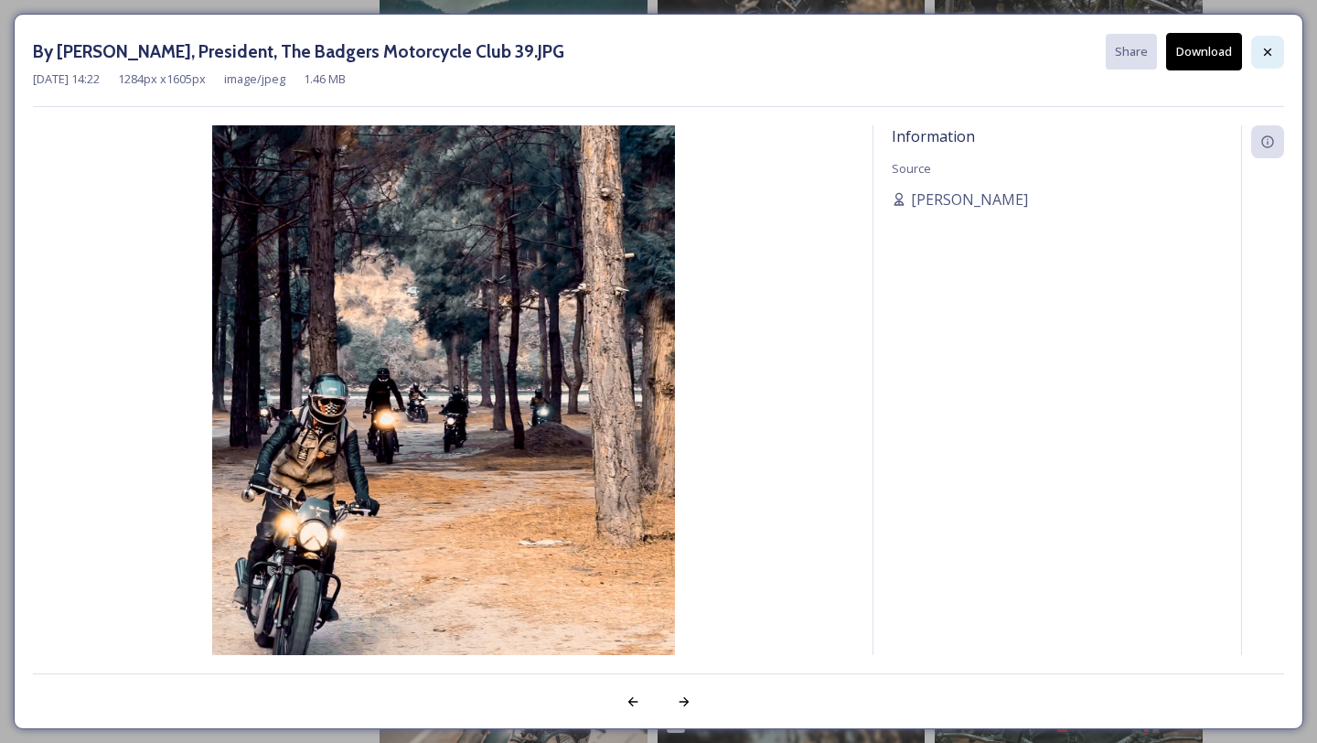
click at [1268, 48] on icon at bounding box center [1267, 52] width 15 height 15
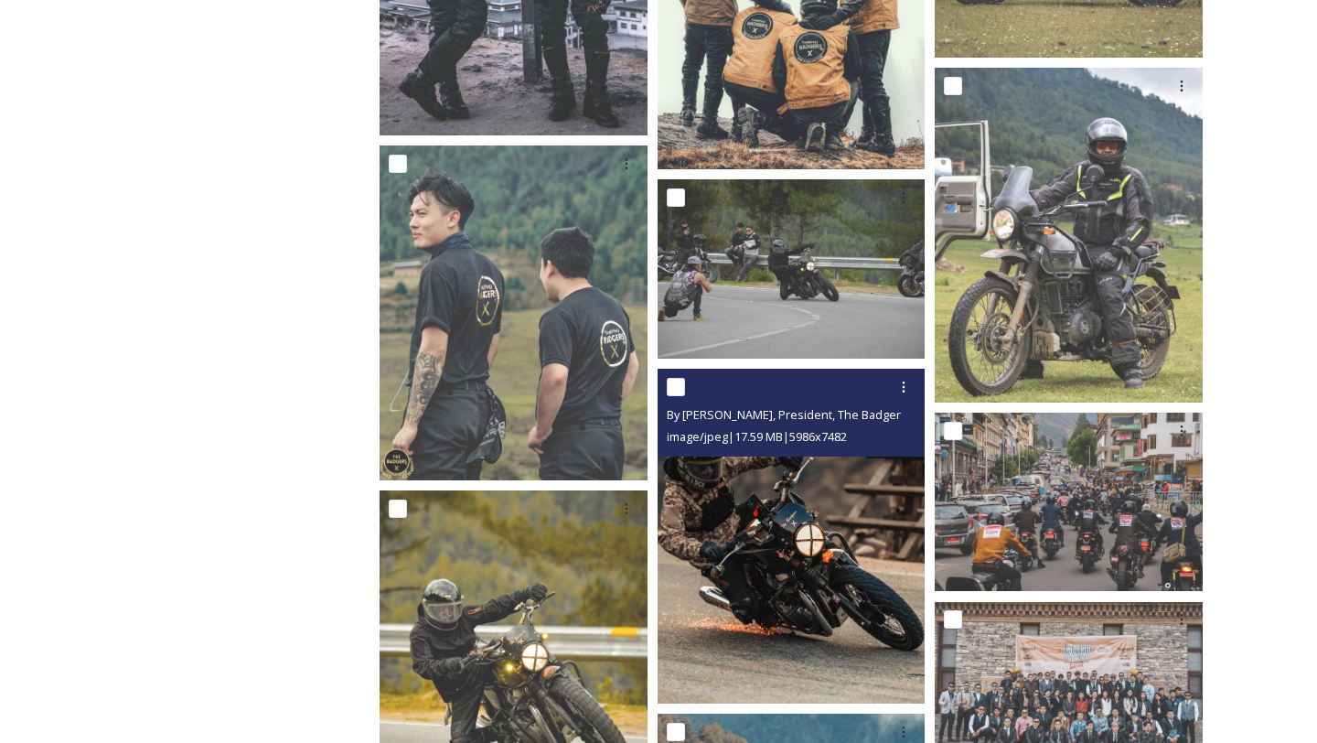
scroll to position [4803, 0]
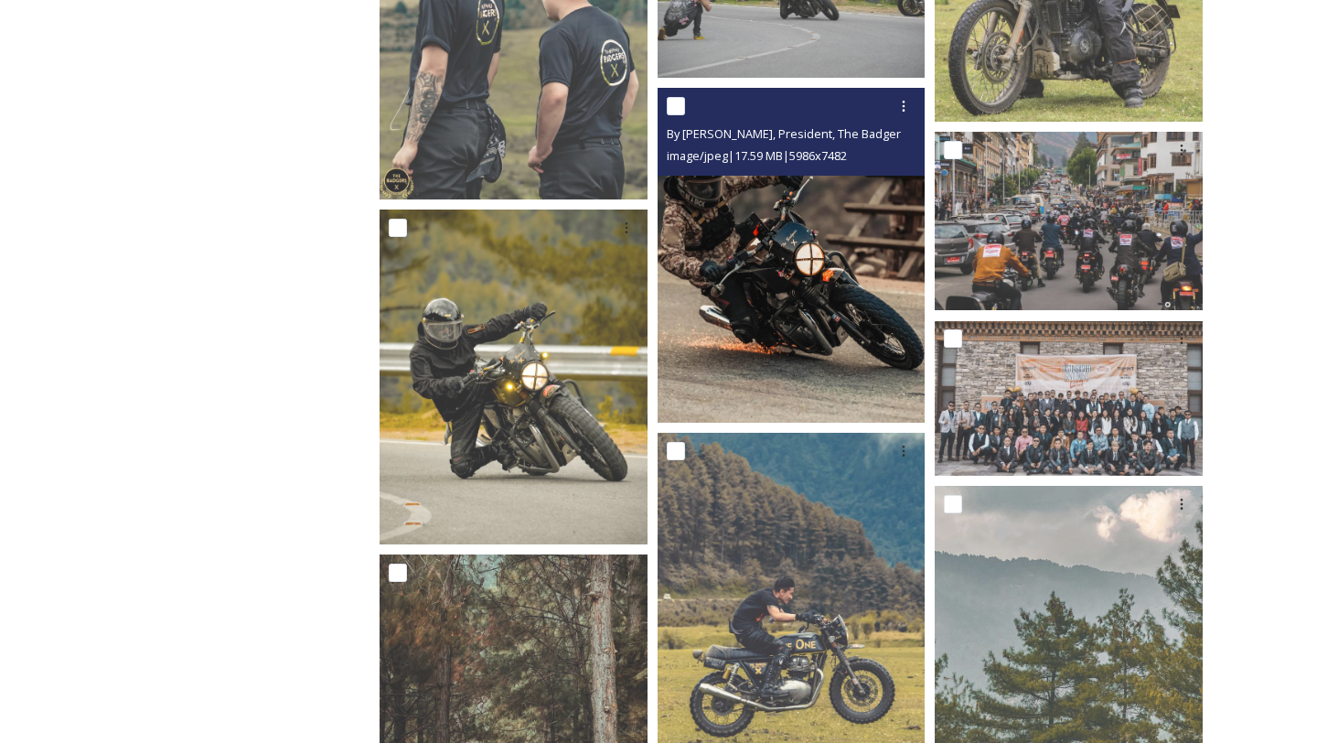
click at [741, 340] on img at bounding box center [792, 255] width 268 height 335
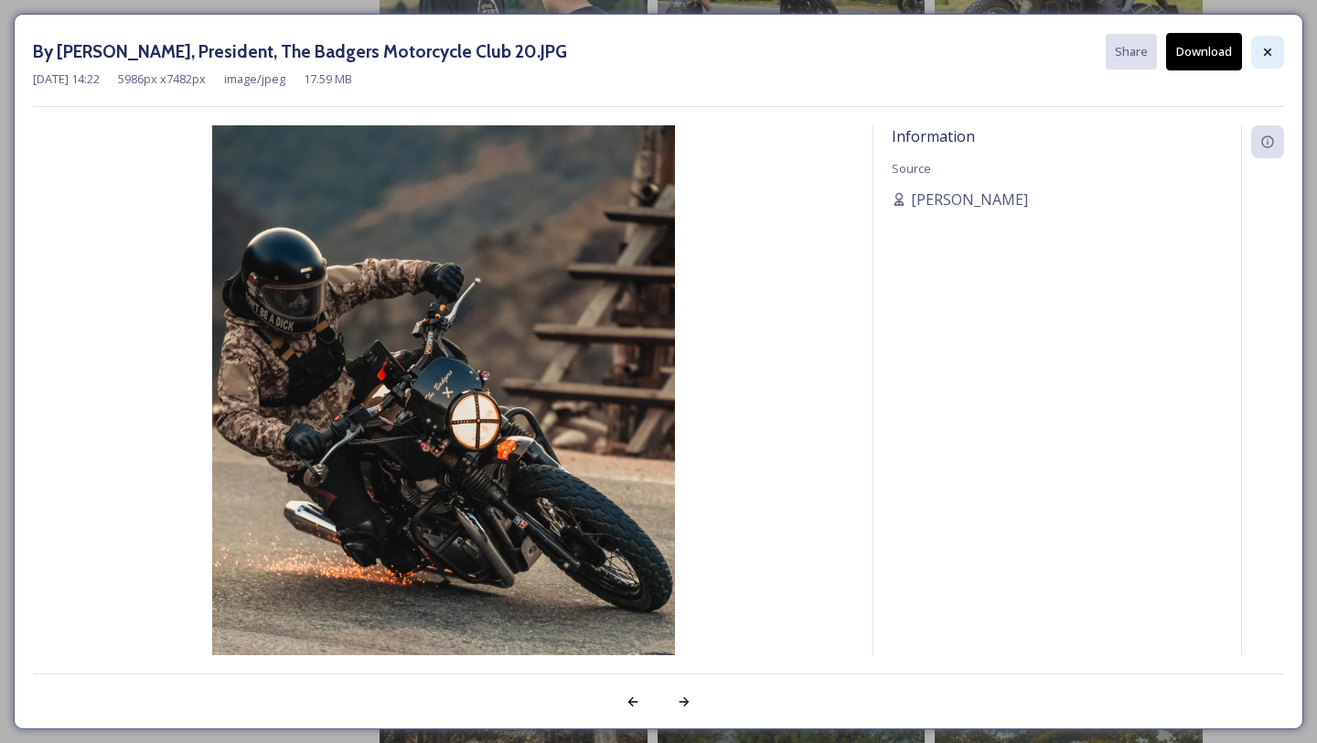
click at [1260, 49] on icon at bounding box center [1267, 52] width 15 height 15
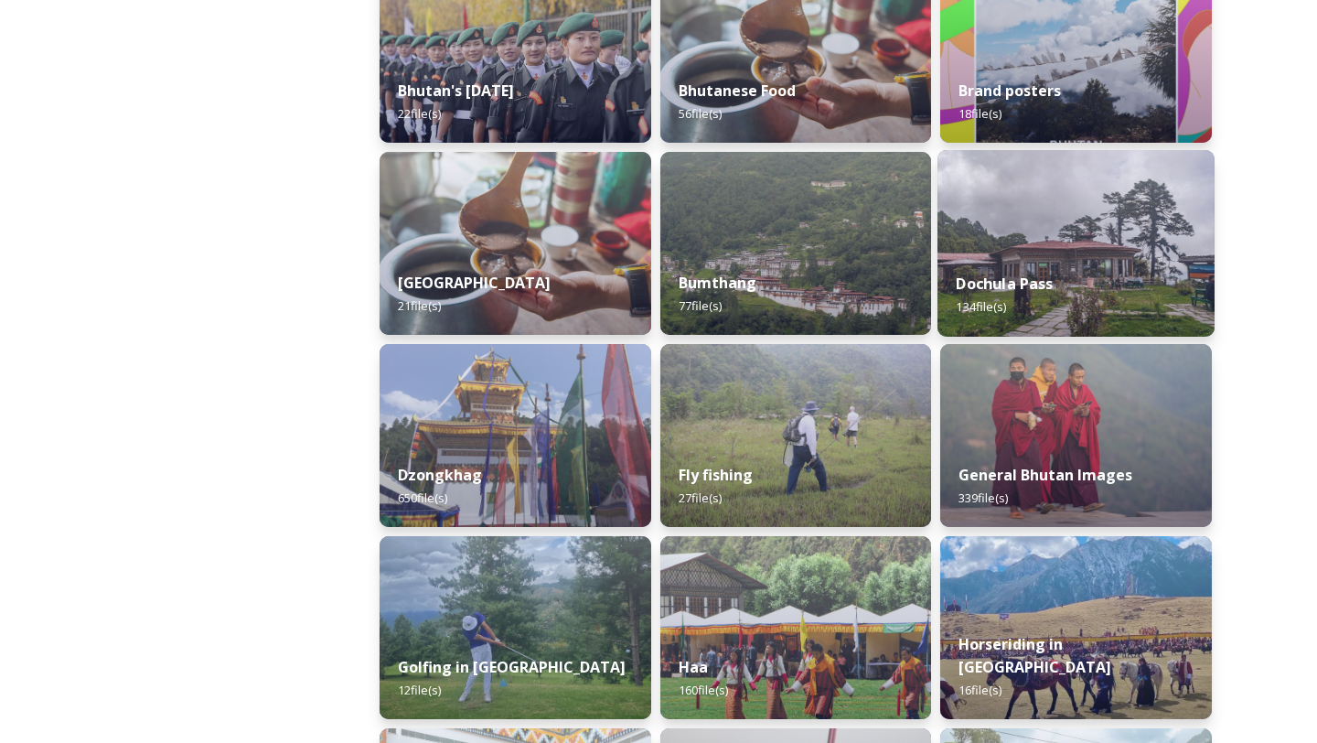
scroll to position [576, 0]
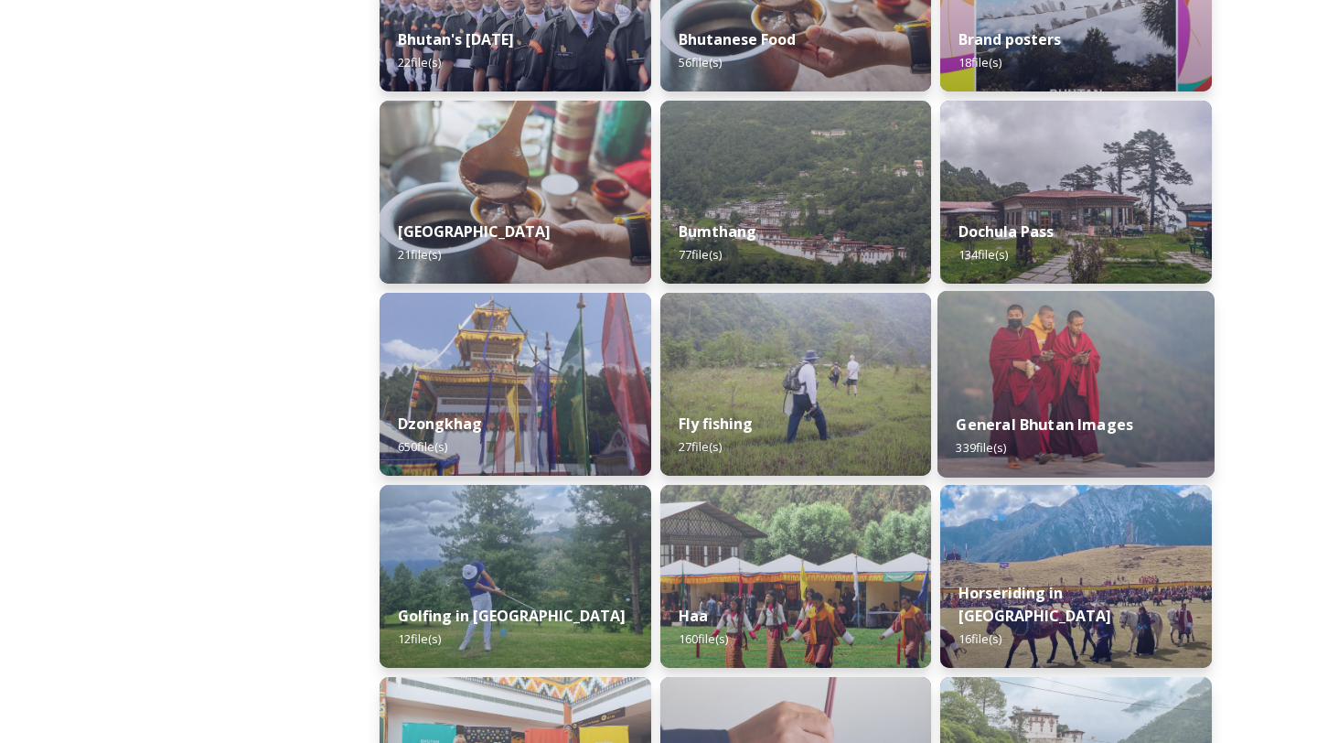
click at [1121, 358] on img at bounding box center [1076, 384] width 277 height 187
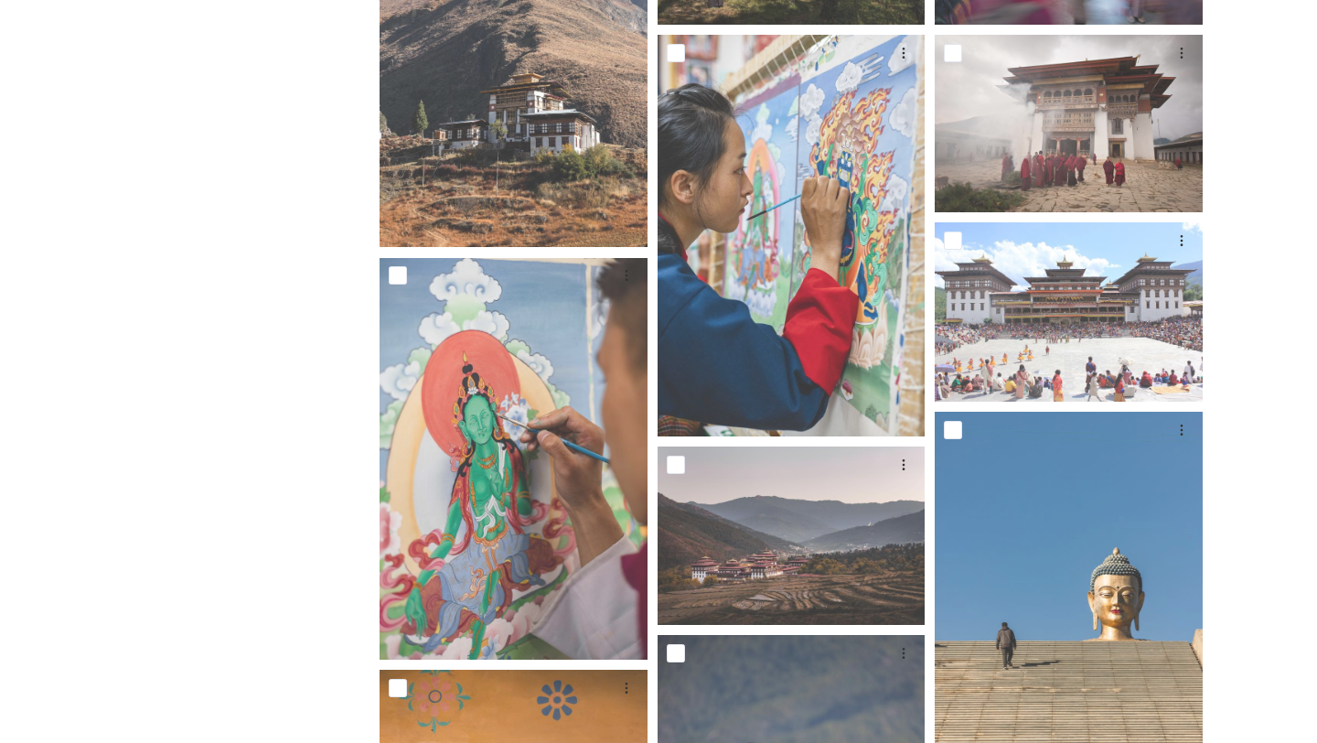
scroll to position [493, 0]
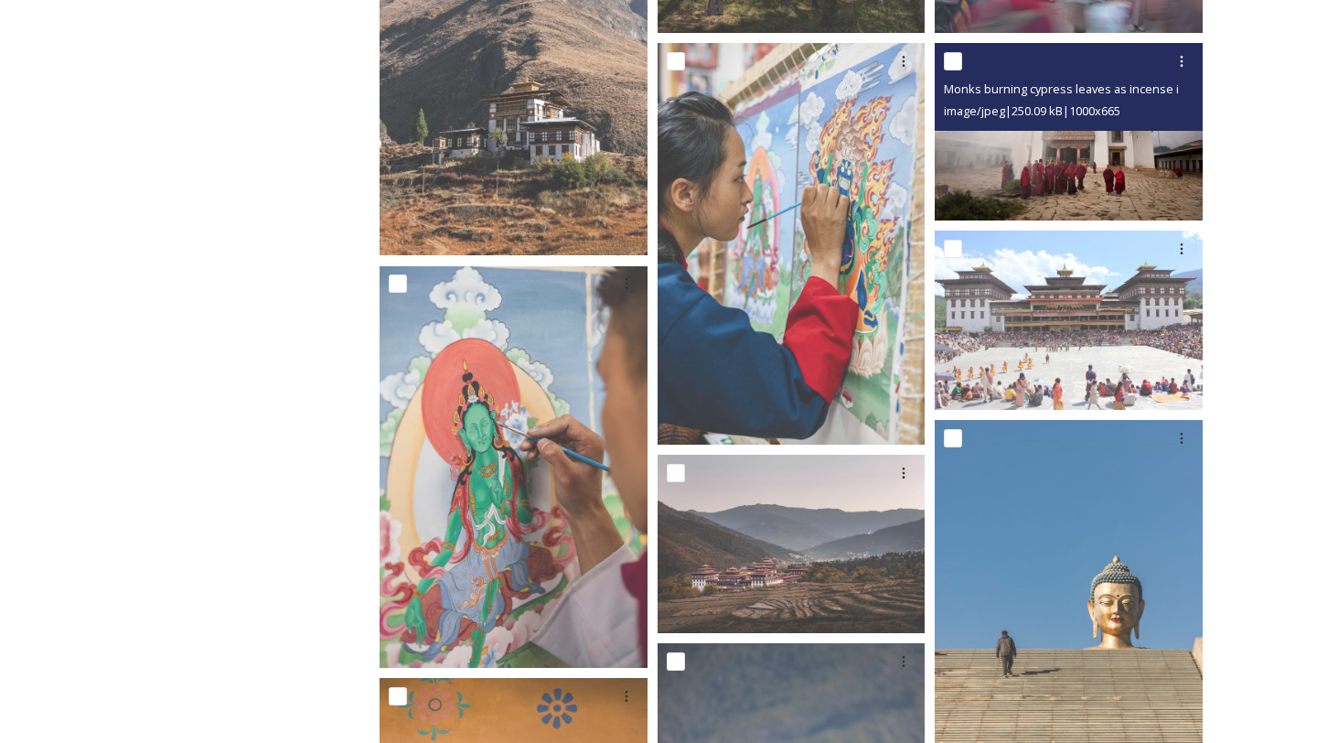
click at [1105, 158] on img at bounding box center [1069, 131] width 268 height 178
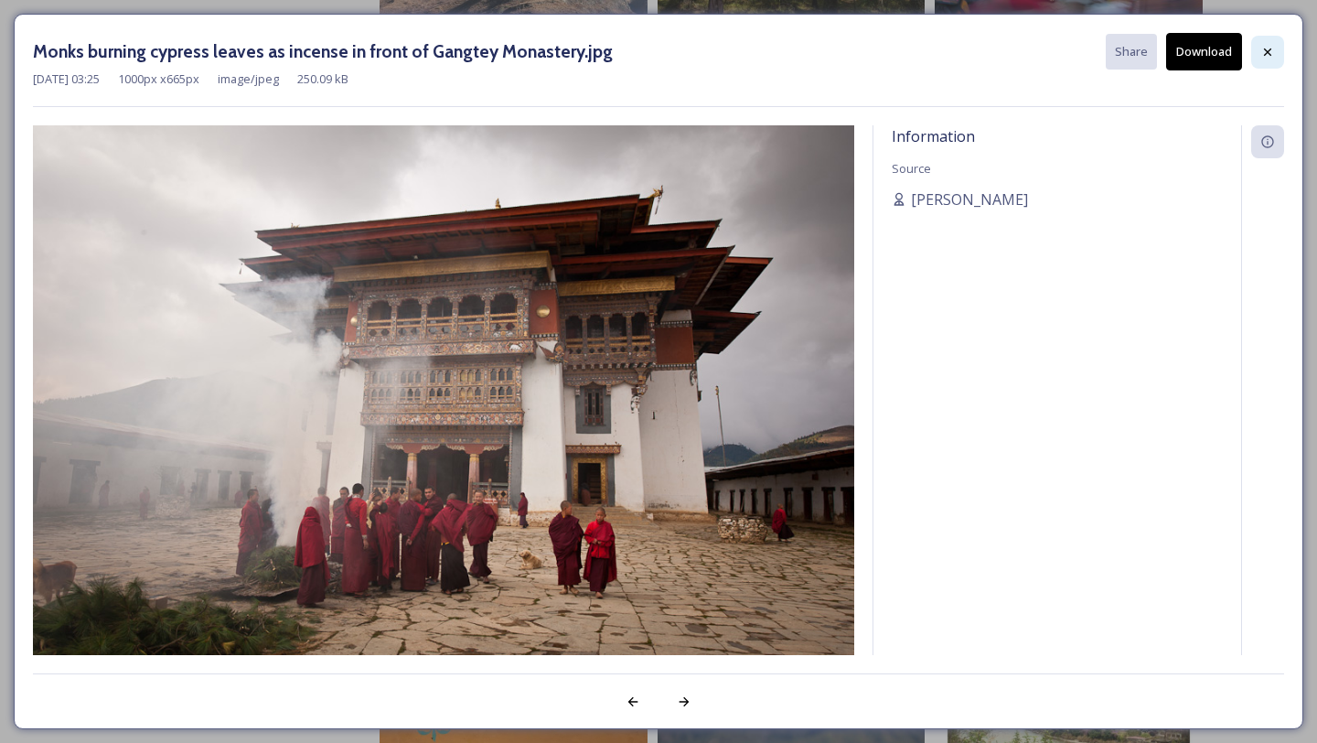
click at [1271, 50] on icon at bounding box center [1267, 52] width 15 height 15
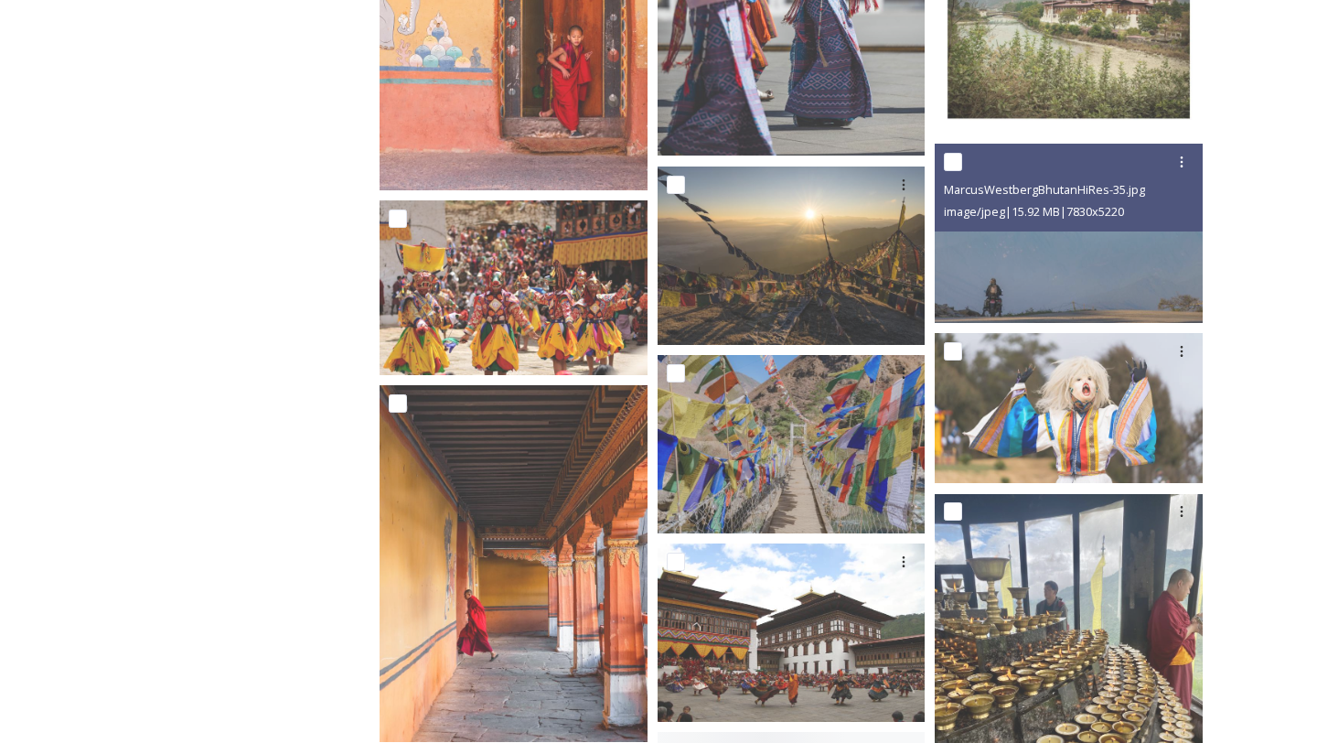
scroll to position [1381, 0]
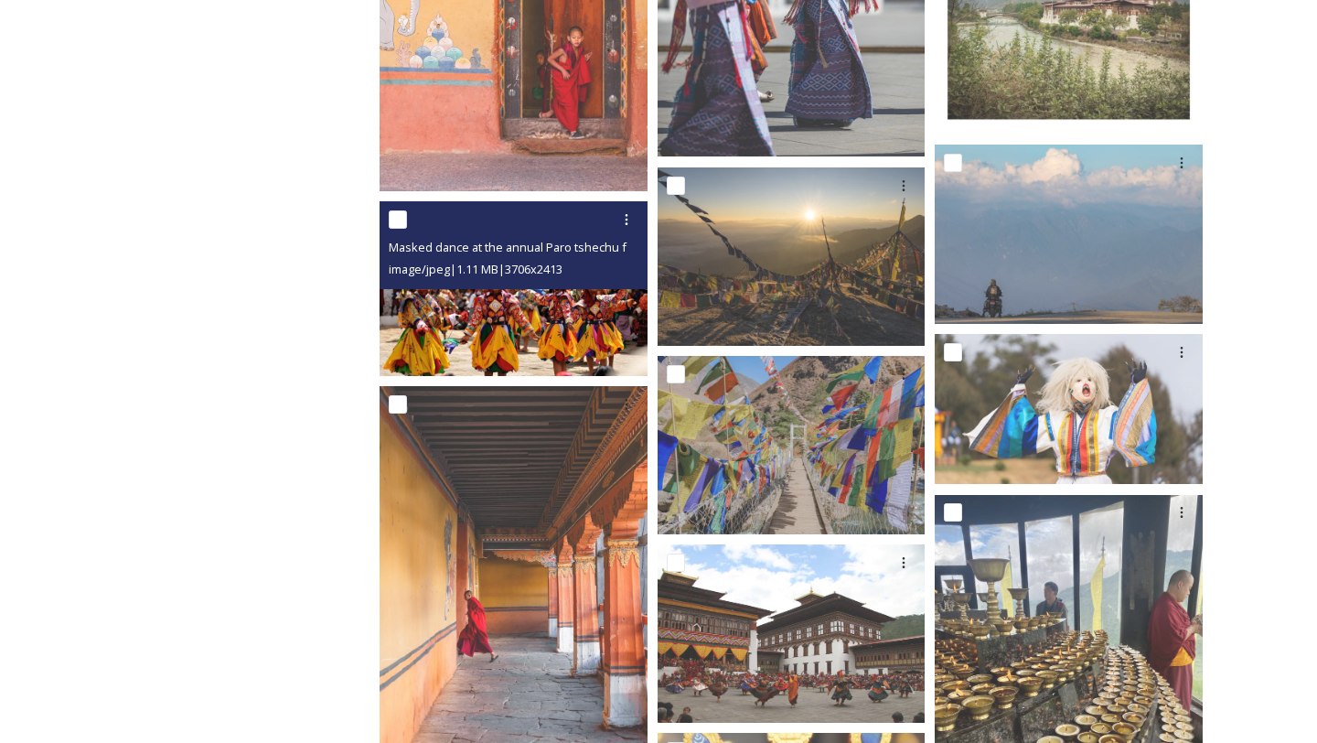
click at [544, 293] on img at bounding box center [514, 288] width 268 height 175
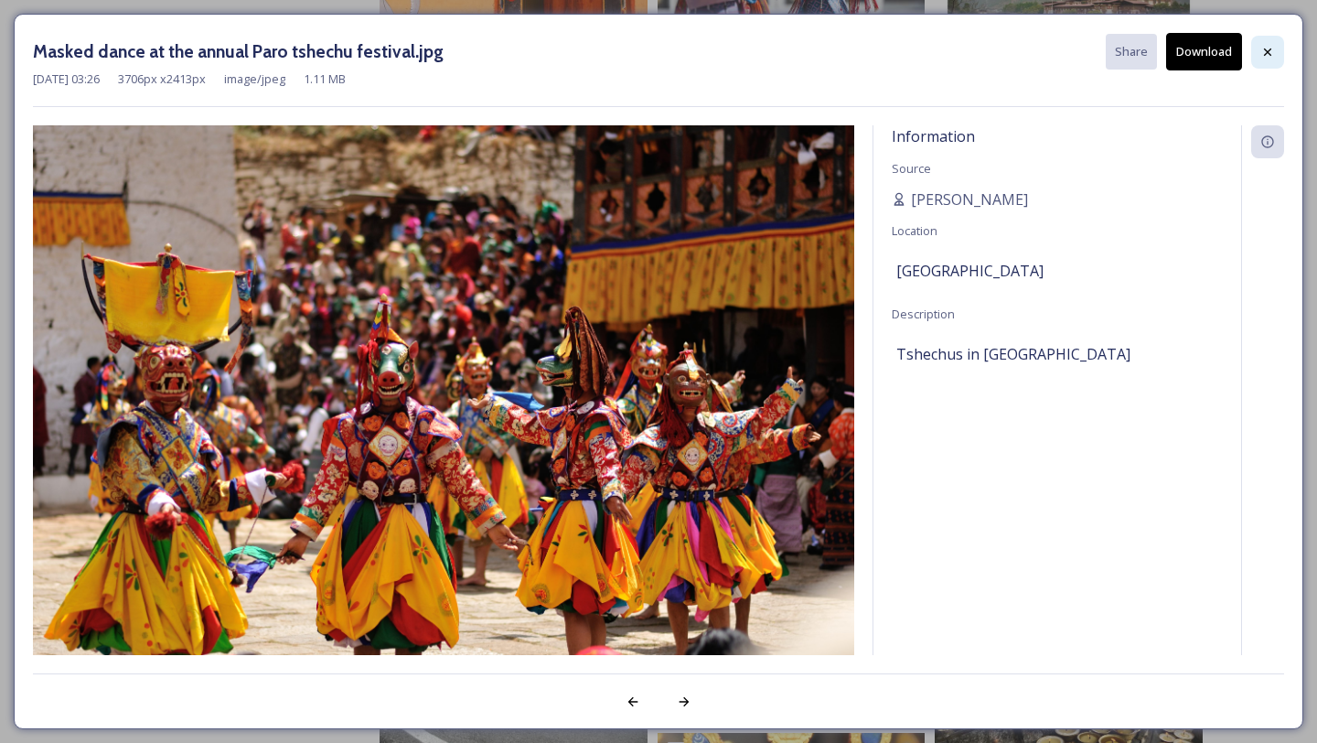
click at [1271, 47] on icon at bounding box center [1267, 52] width 15 height 15
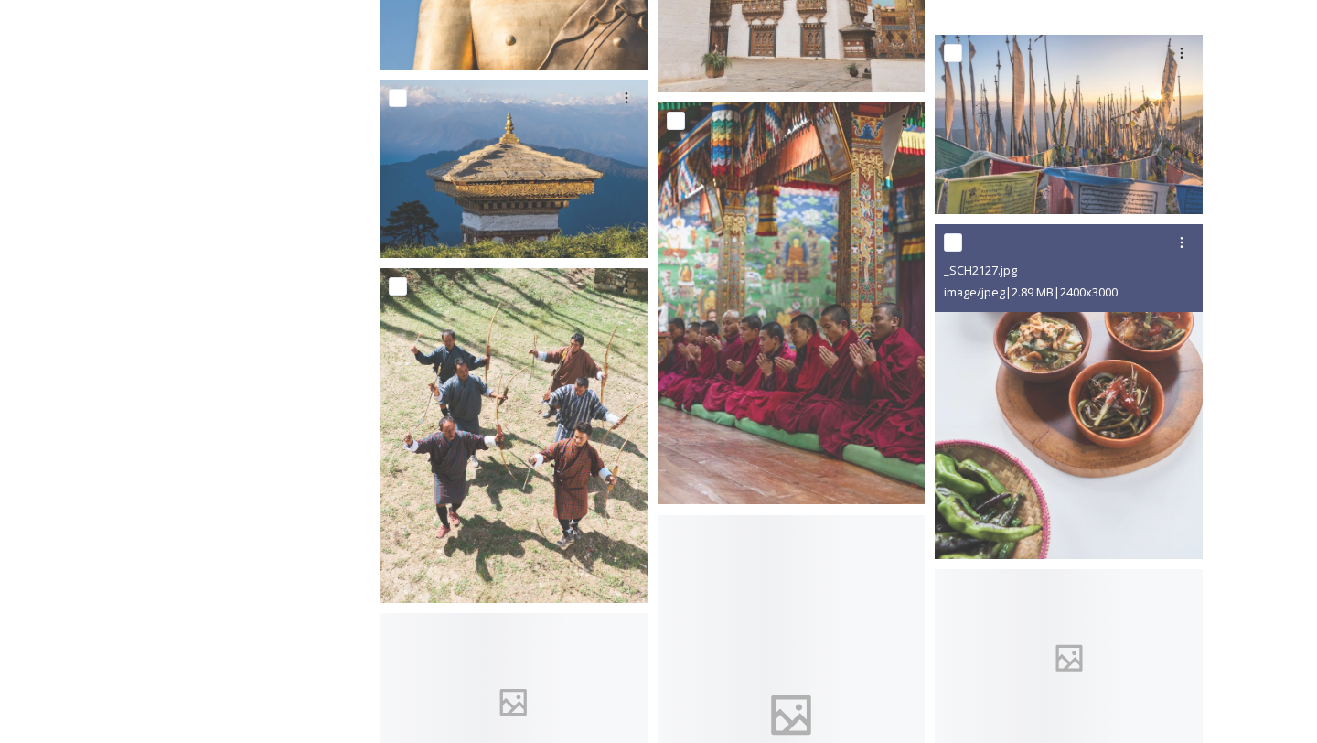
scroll to position [5699, 0]
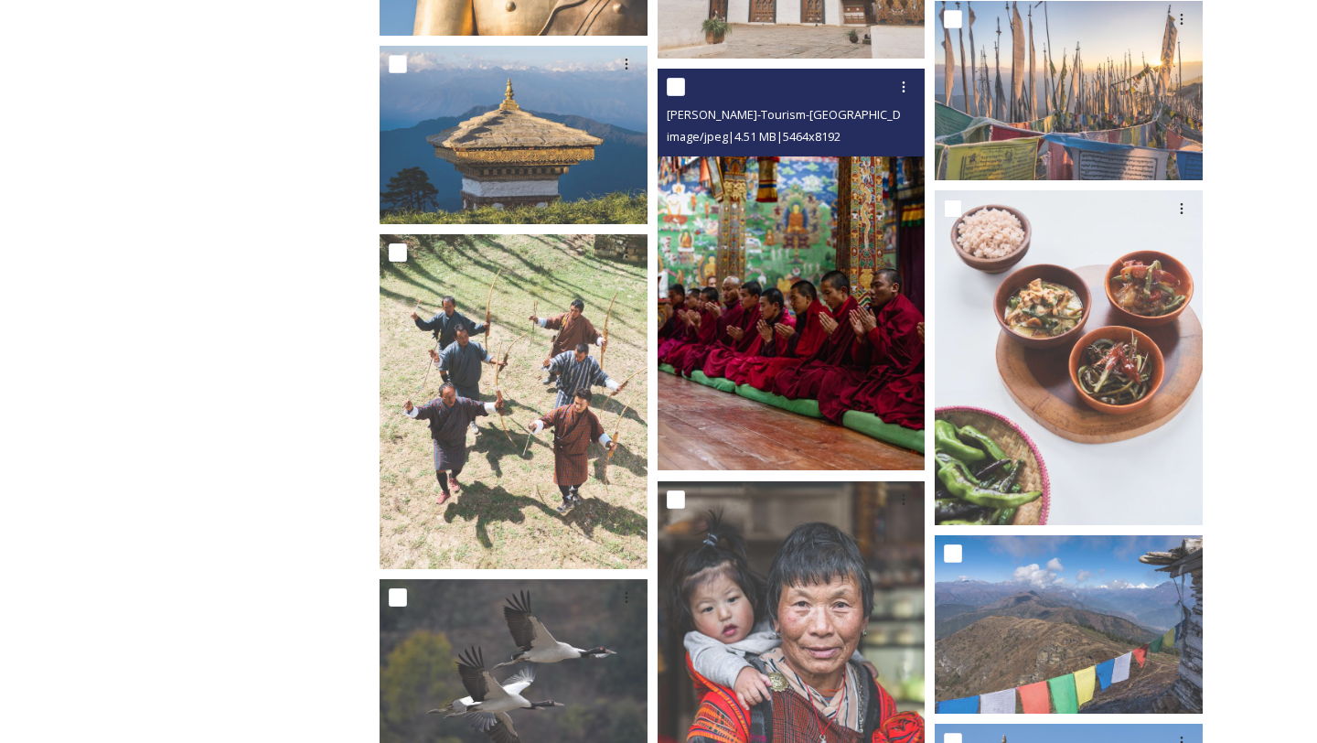
click at [821, 267] on img at bounding box center [792, 270] width 268 height 402
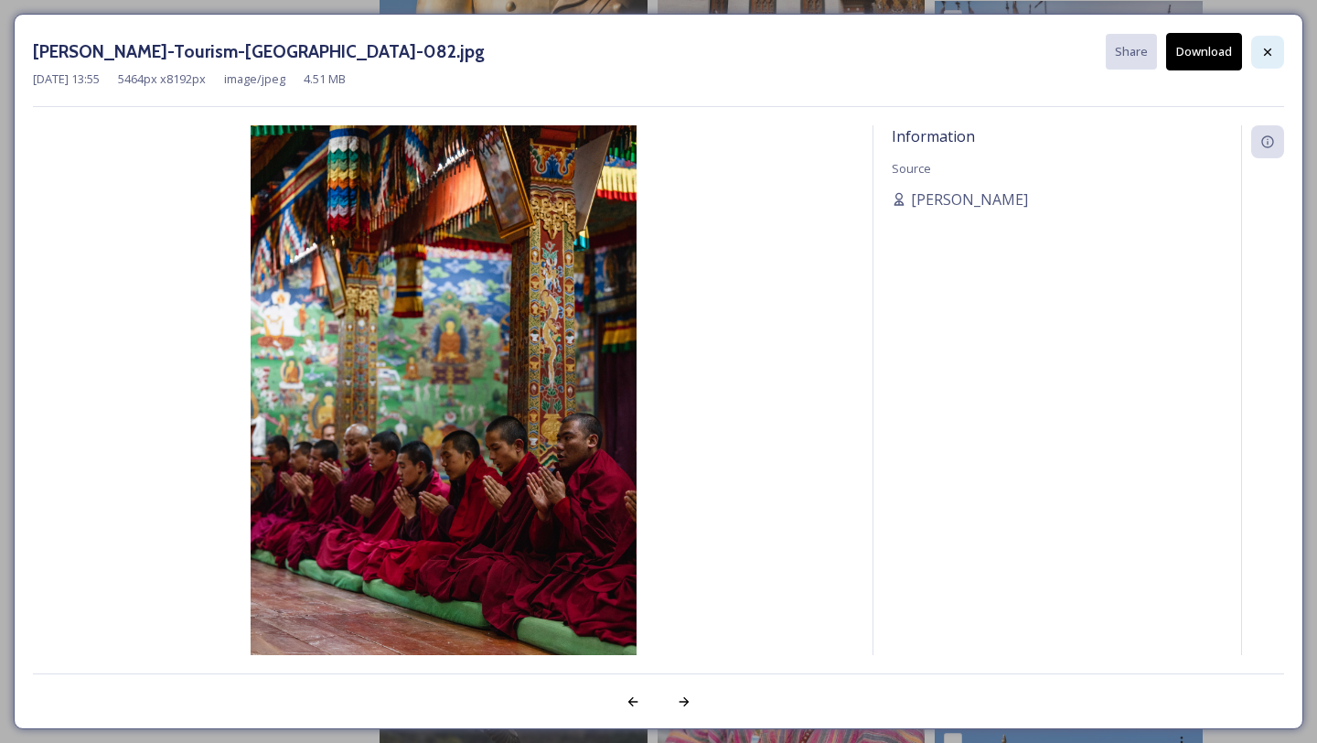
click at [1266, 46] on icon at bounding box center [1267, 52] width 15 height 15
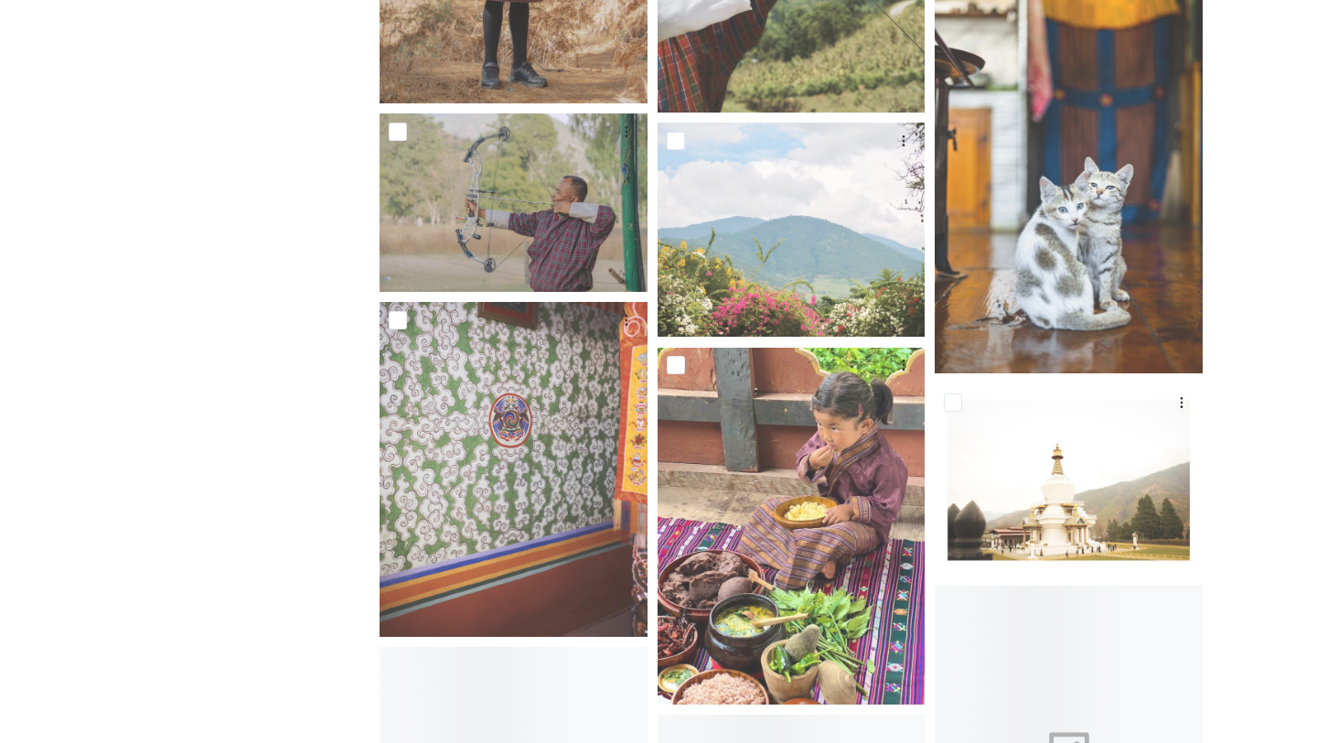
scroll to position [21068, 0]
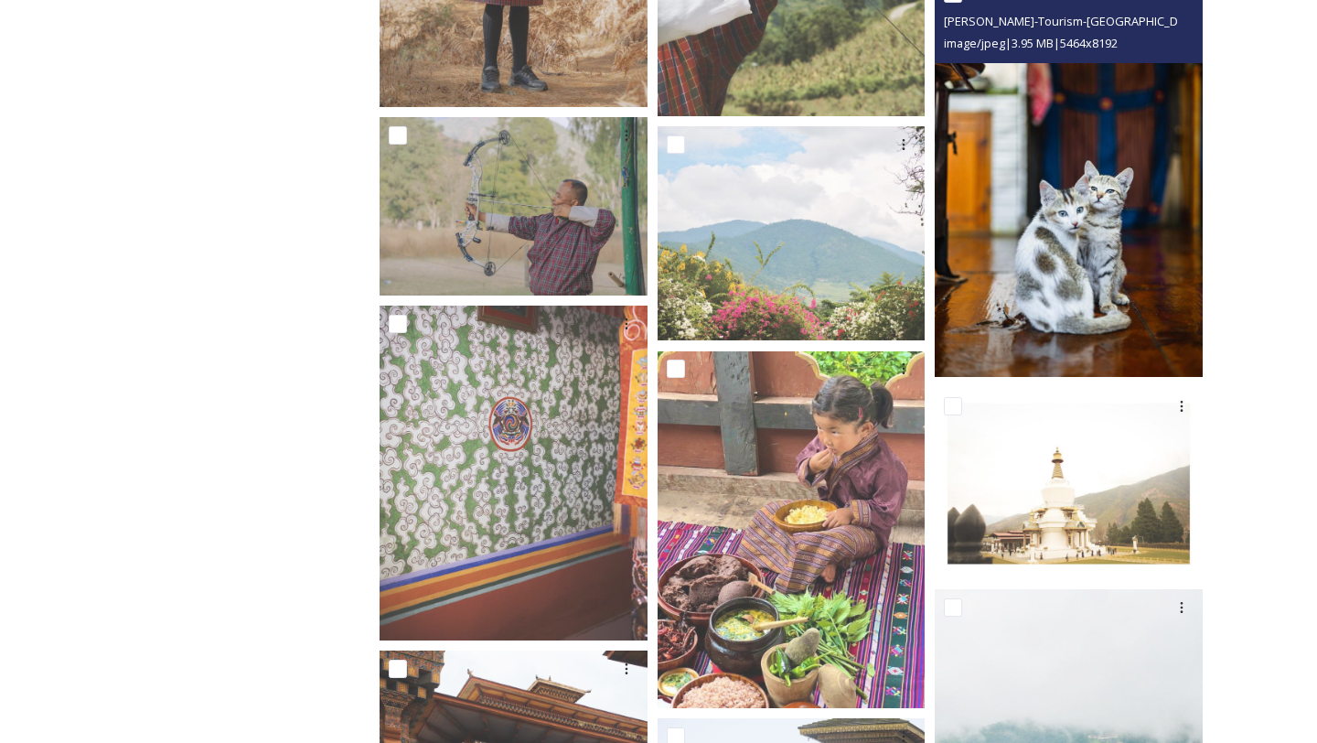
click at [1044, 262] on img at bounding box center [1069, 176] width 268 height 402
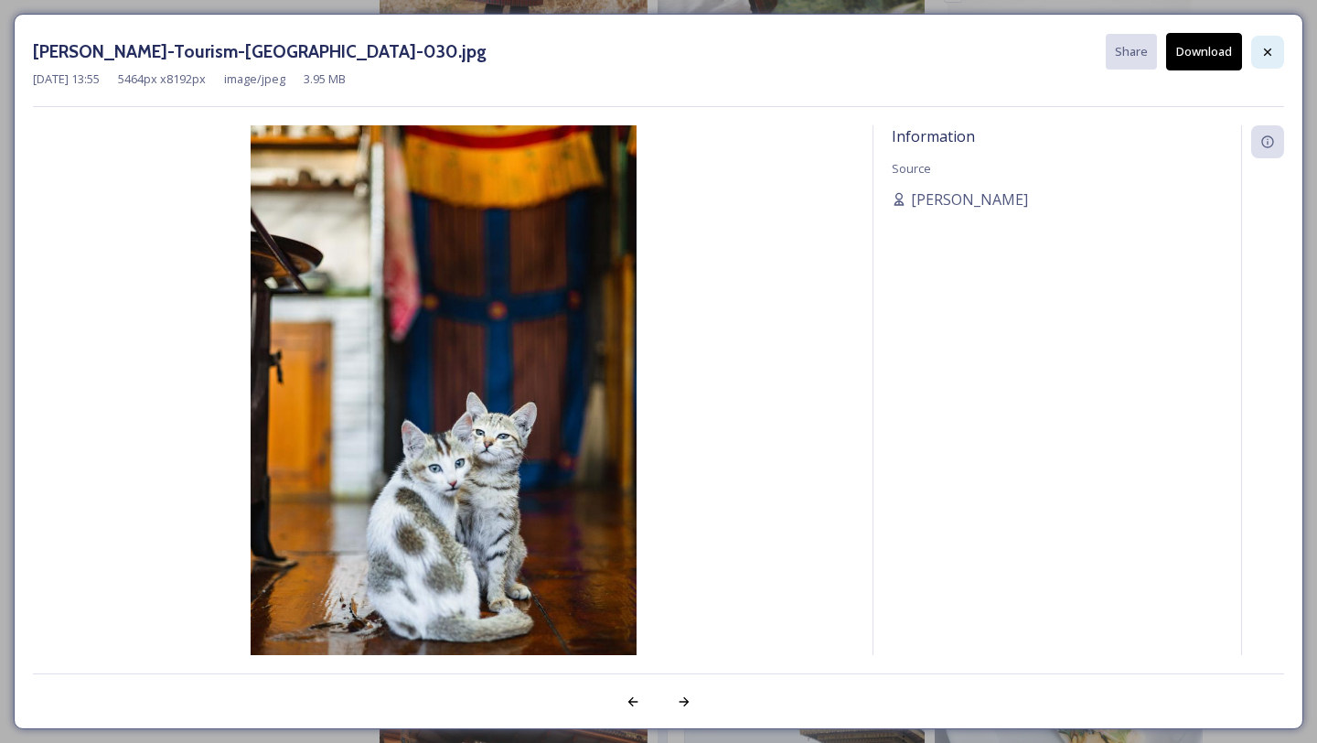
click at [1271, 58] on icon at bounding box center [1267, 52] width 15 height 15
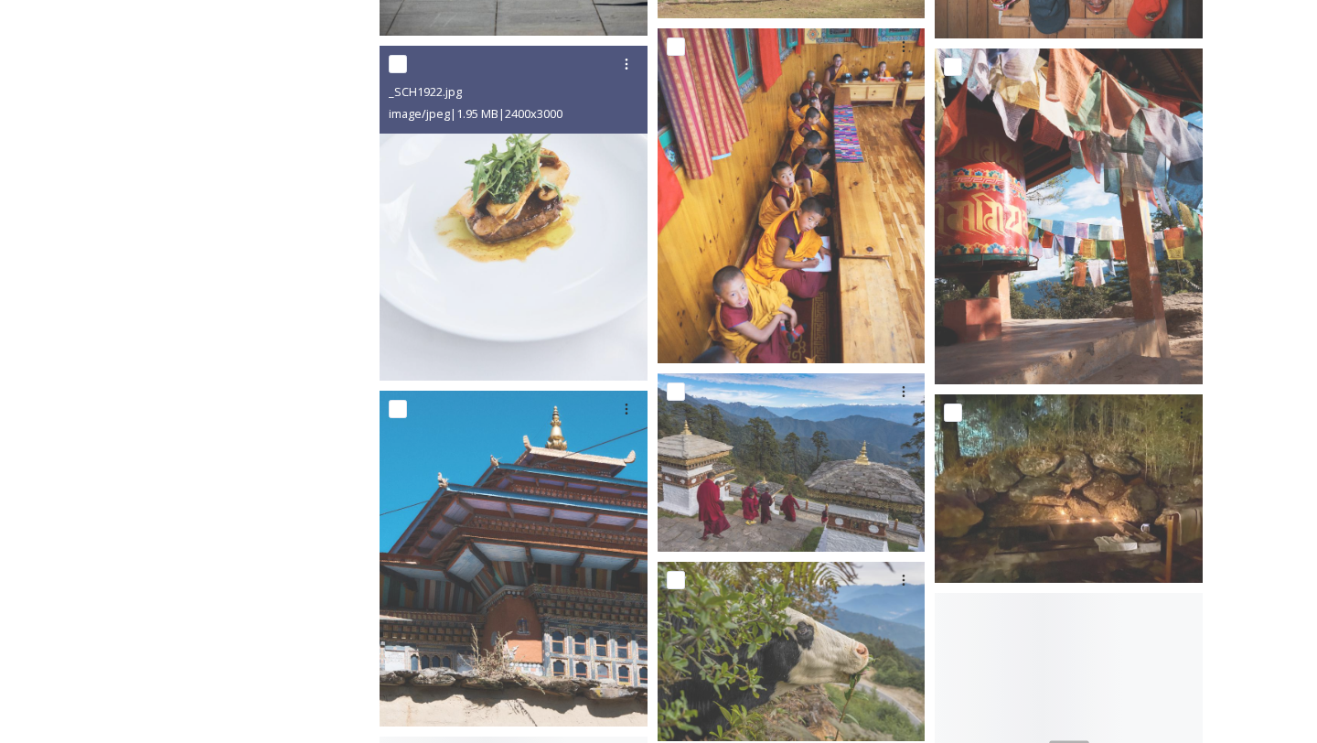
scroll to position [23575, 0]
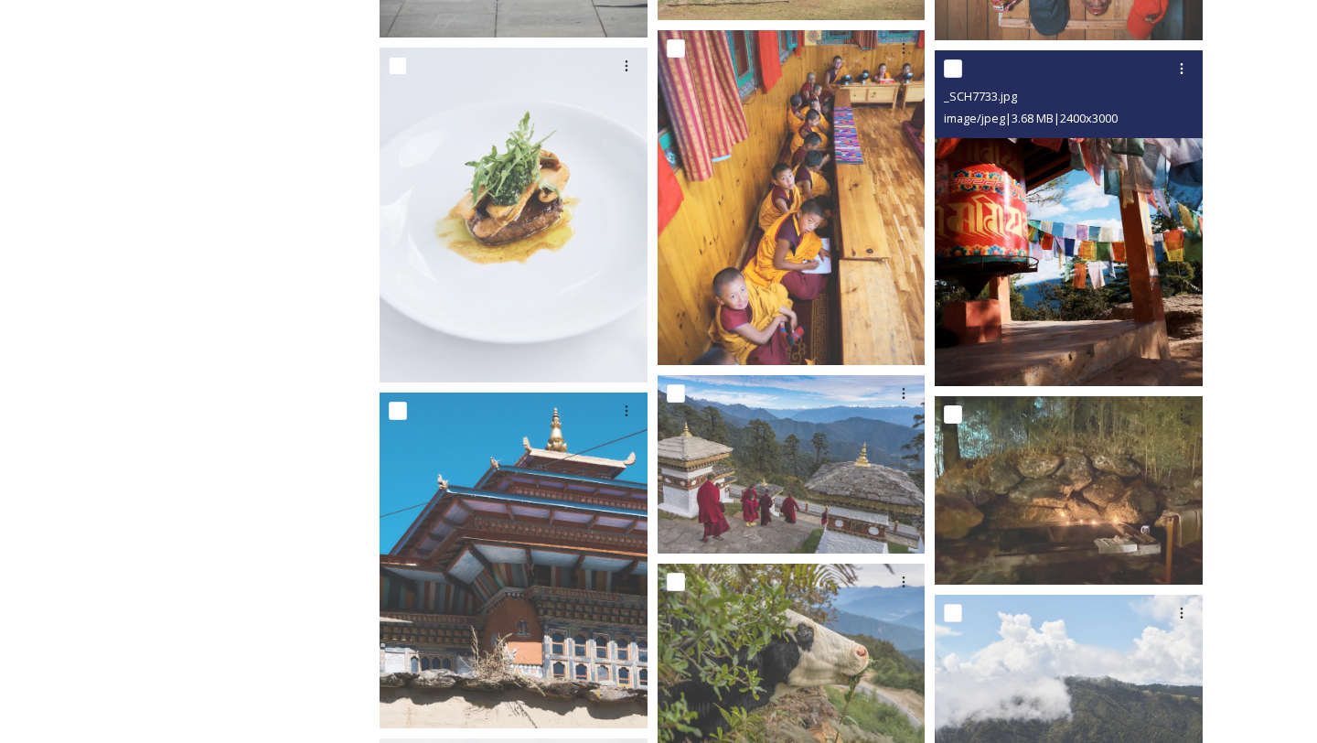
click at [1091, 260] on img at bounding box center [1069, 217] width 268 height 335
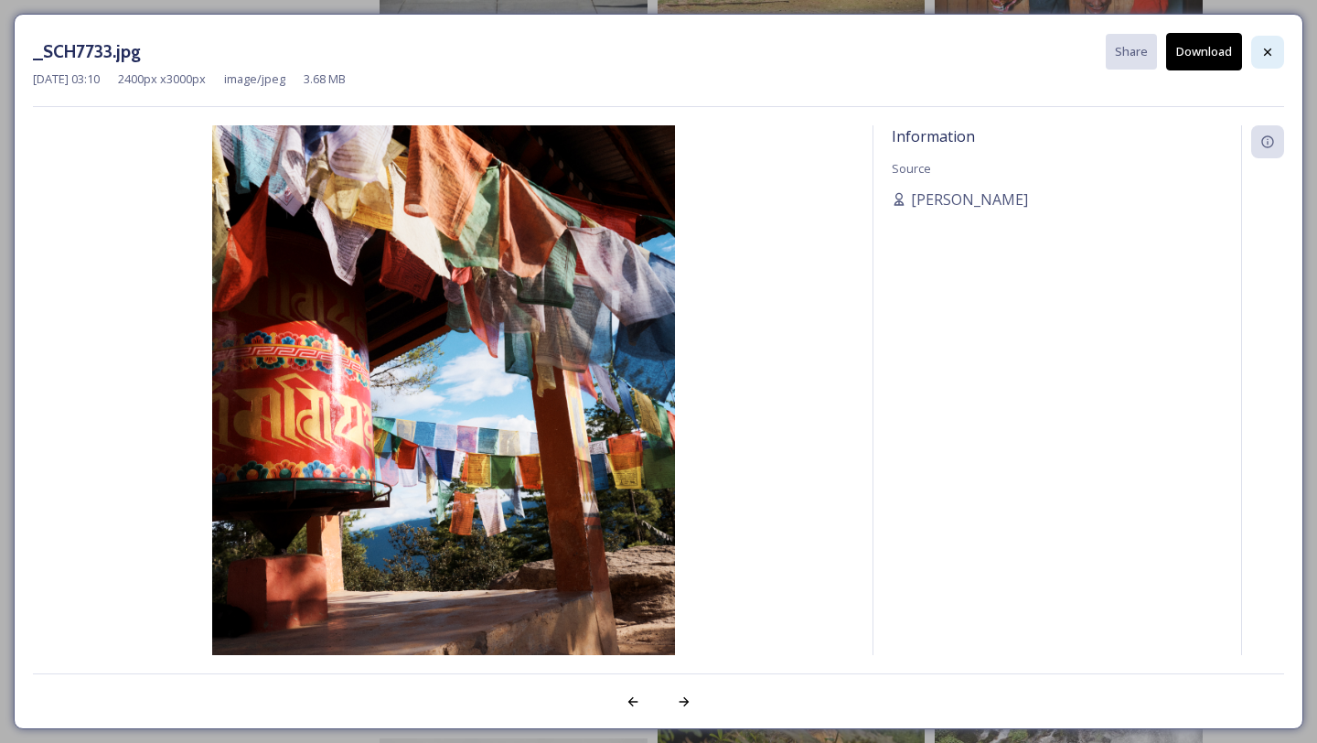
click at [1272, 51] on icon at bounding box center [1267, 52] width 15 height 15
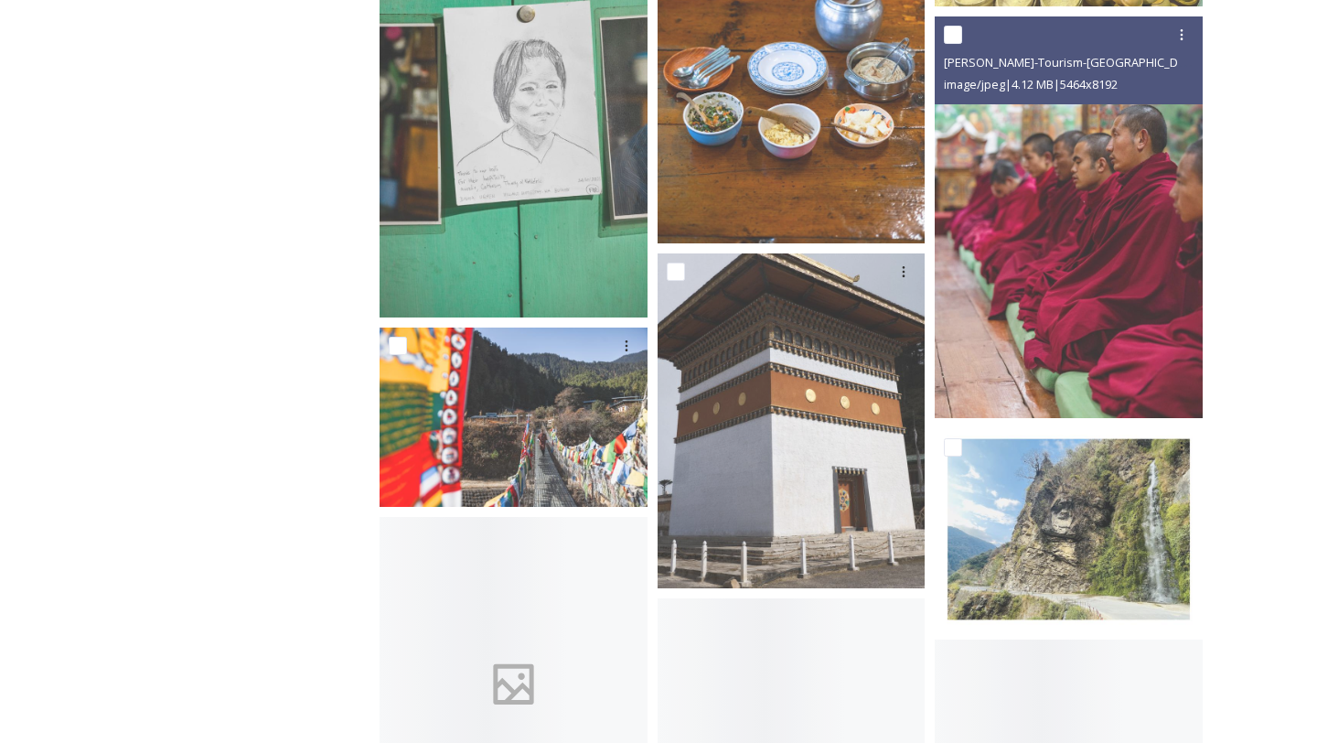
scroll to position [25430, 0]
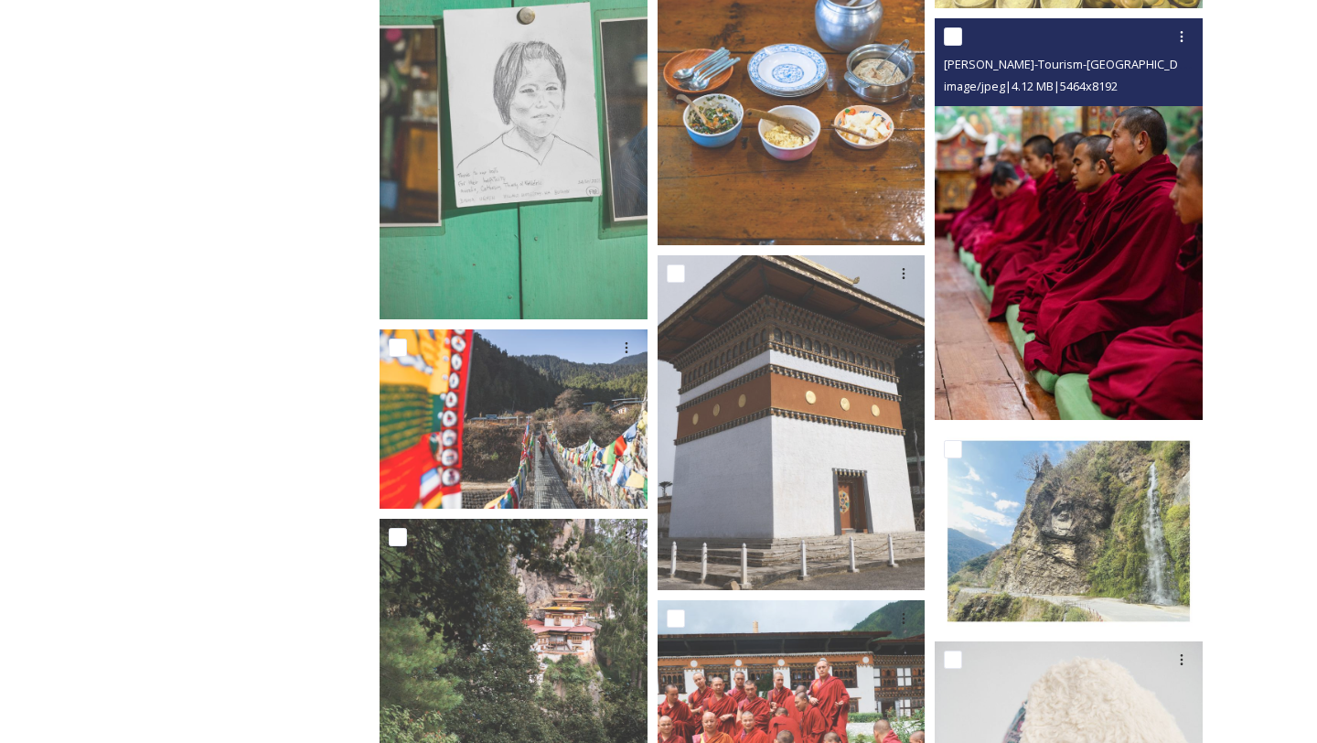
click at [1149, 281] on img at bounding box center [1069, 219] width 268 height 402
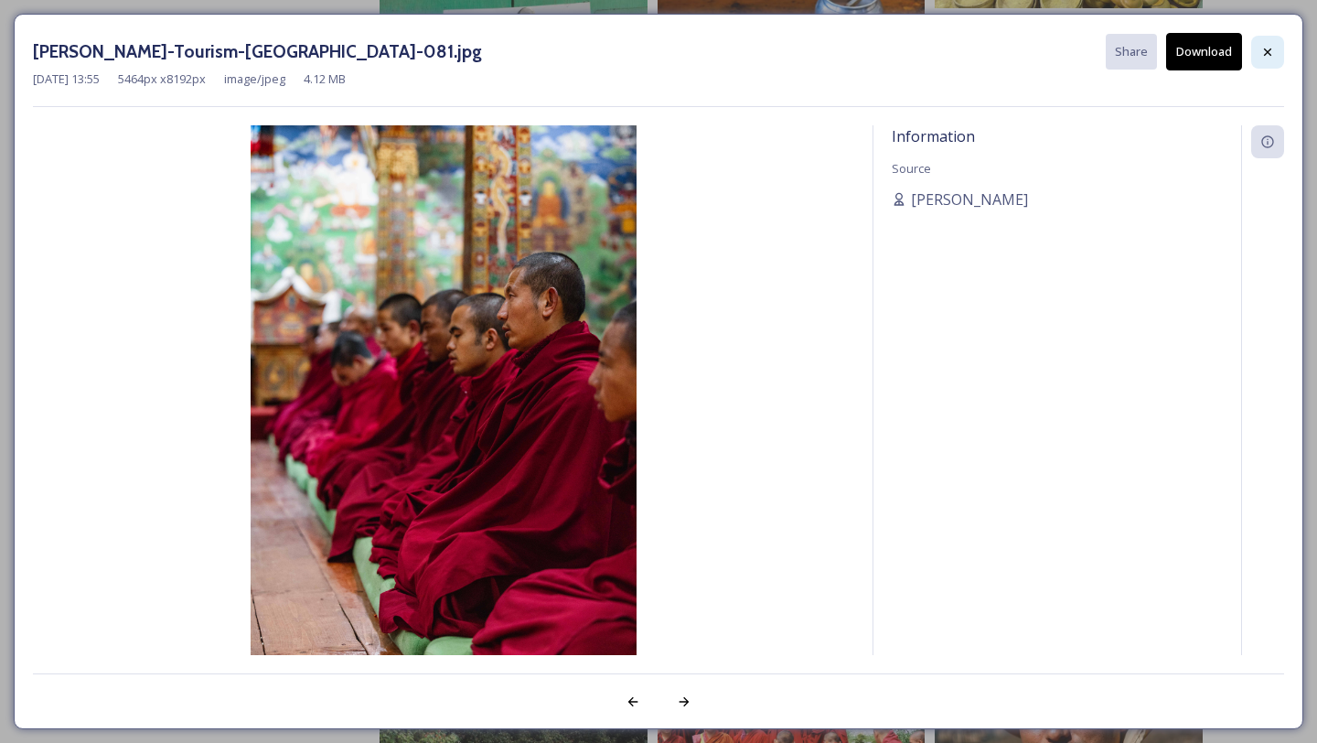
click at [1265, 54] on icon at bounding box center [1267, 51] width 7 height 7
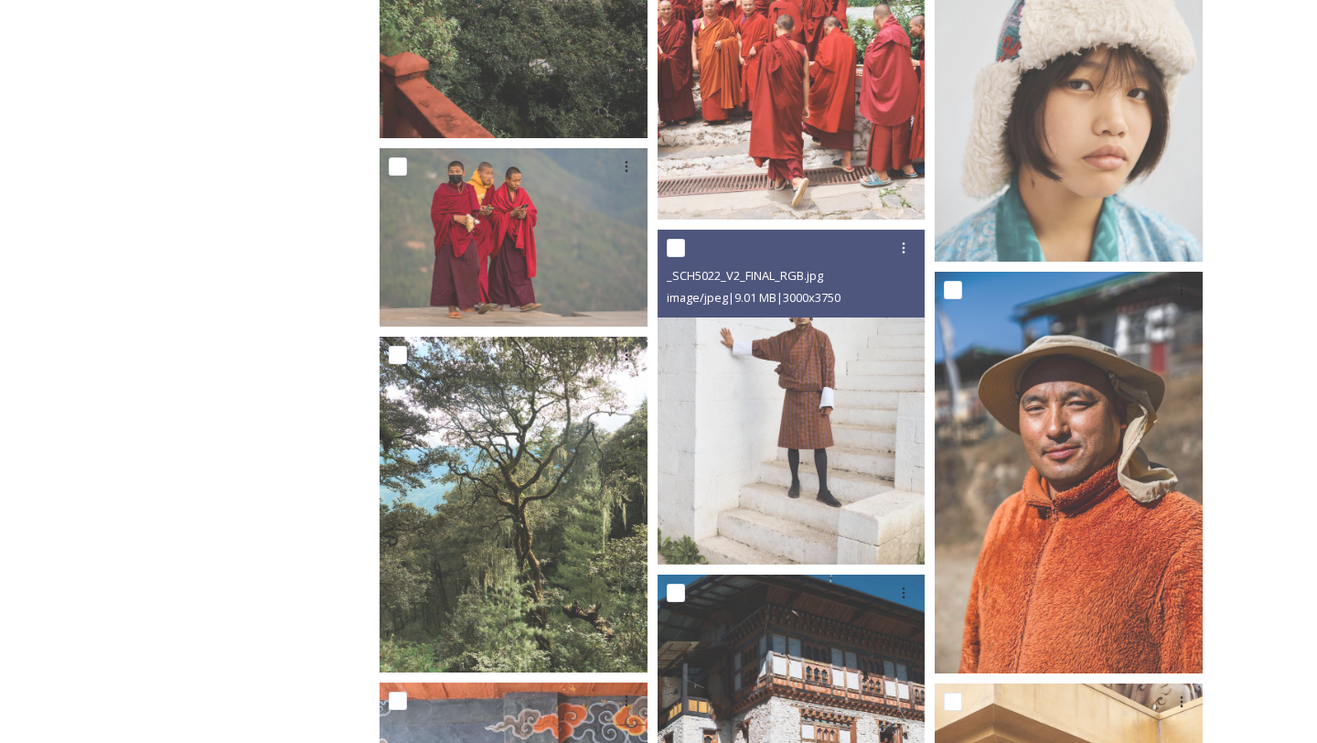
scroll to position [26166, 0]
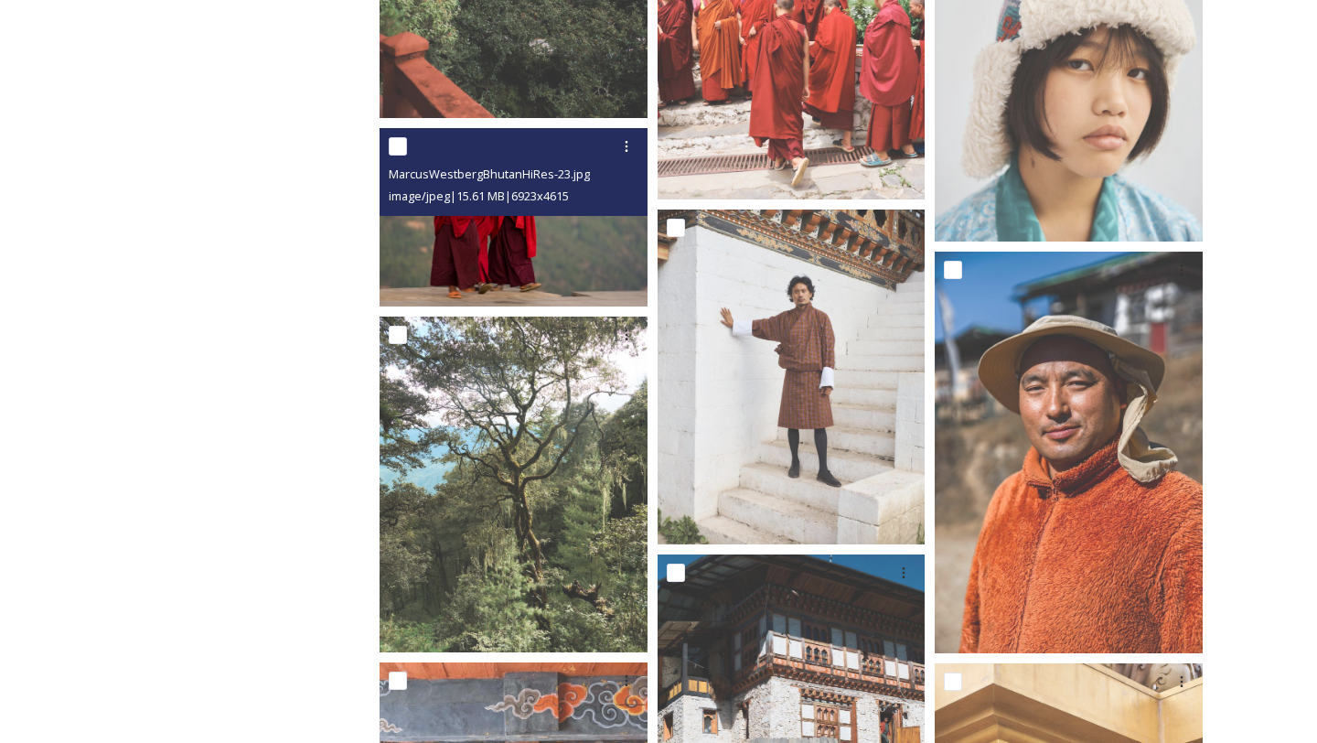
click at [538, 230] on img at bounding box center [514, 217] width 268 height 178
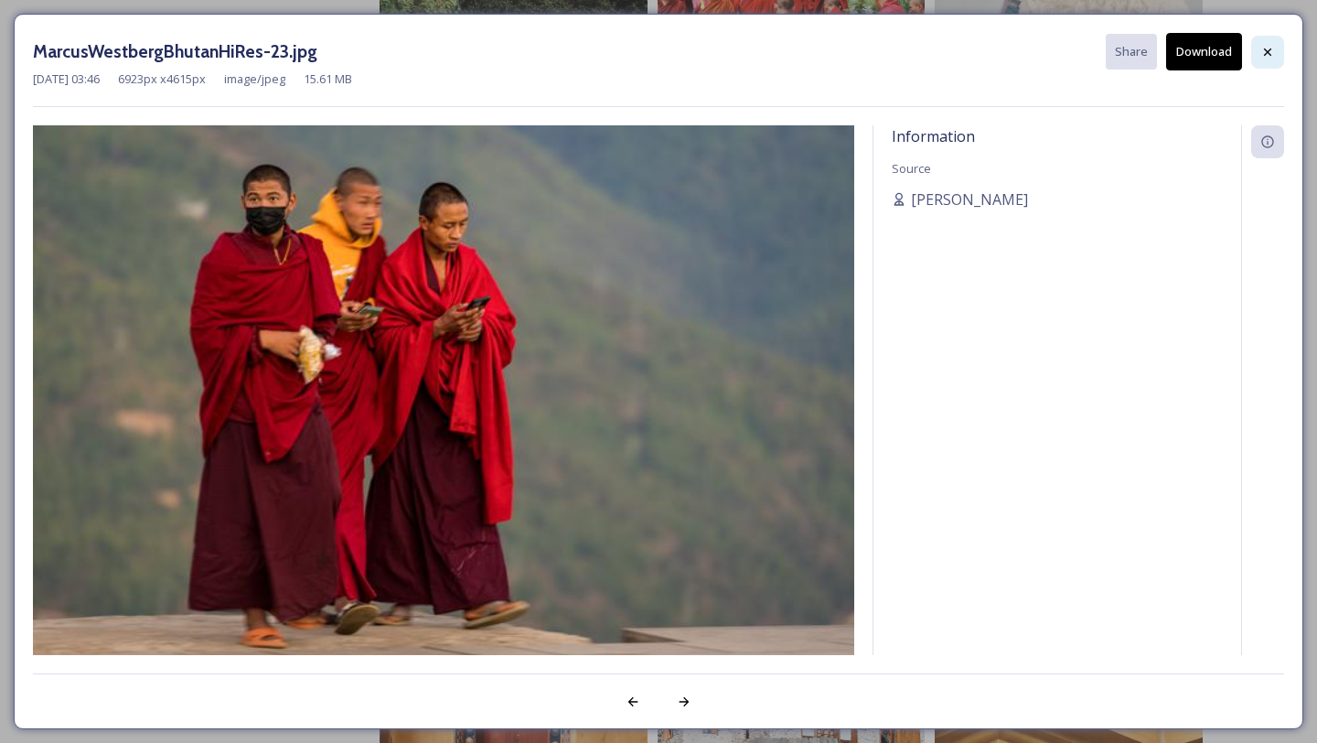
click at [1272, 46] on icon at bounding box center [1267, 52] width 15 height 15
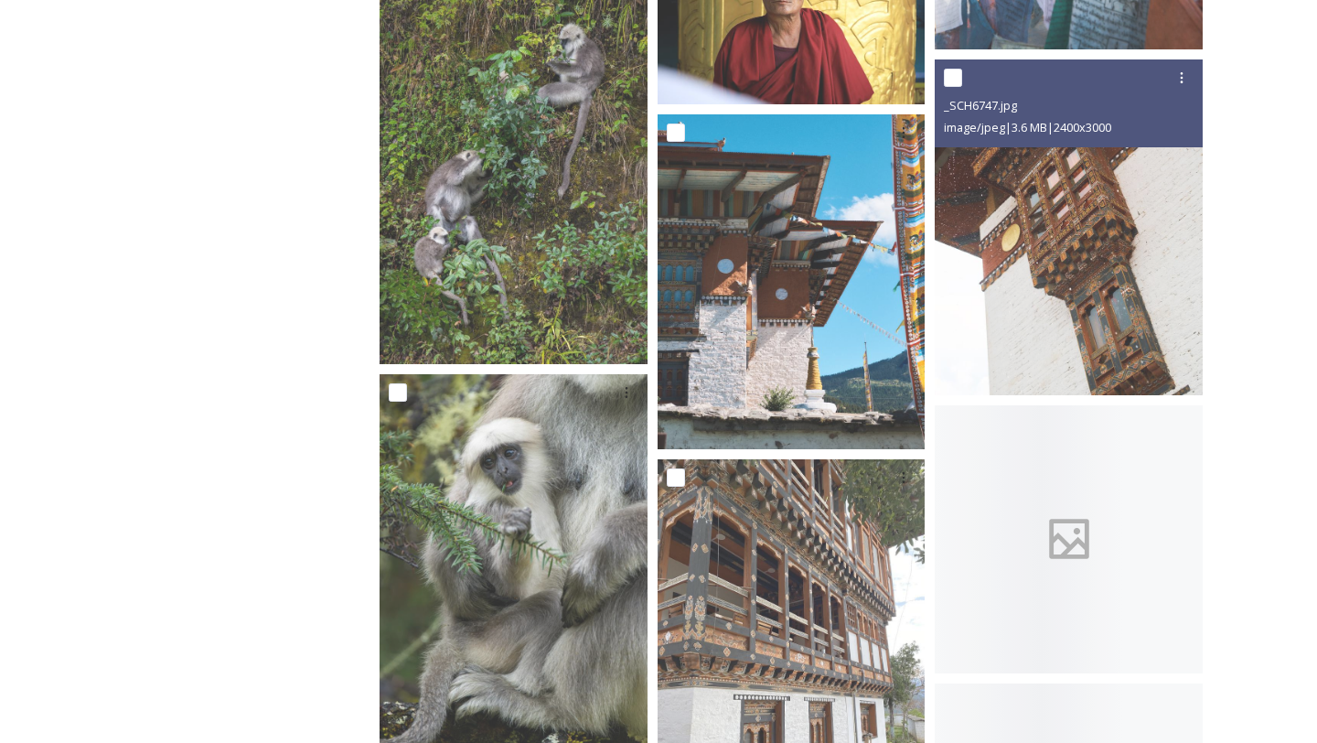
scroll to position [29849, 0]
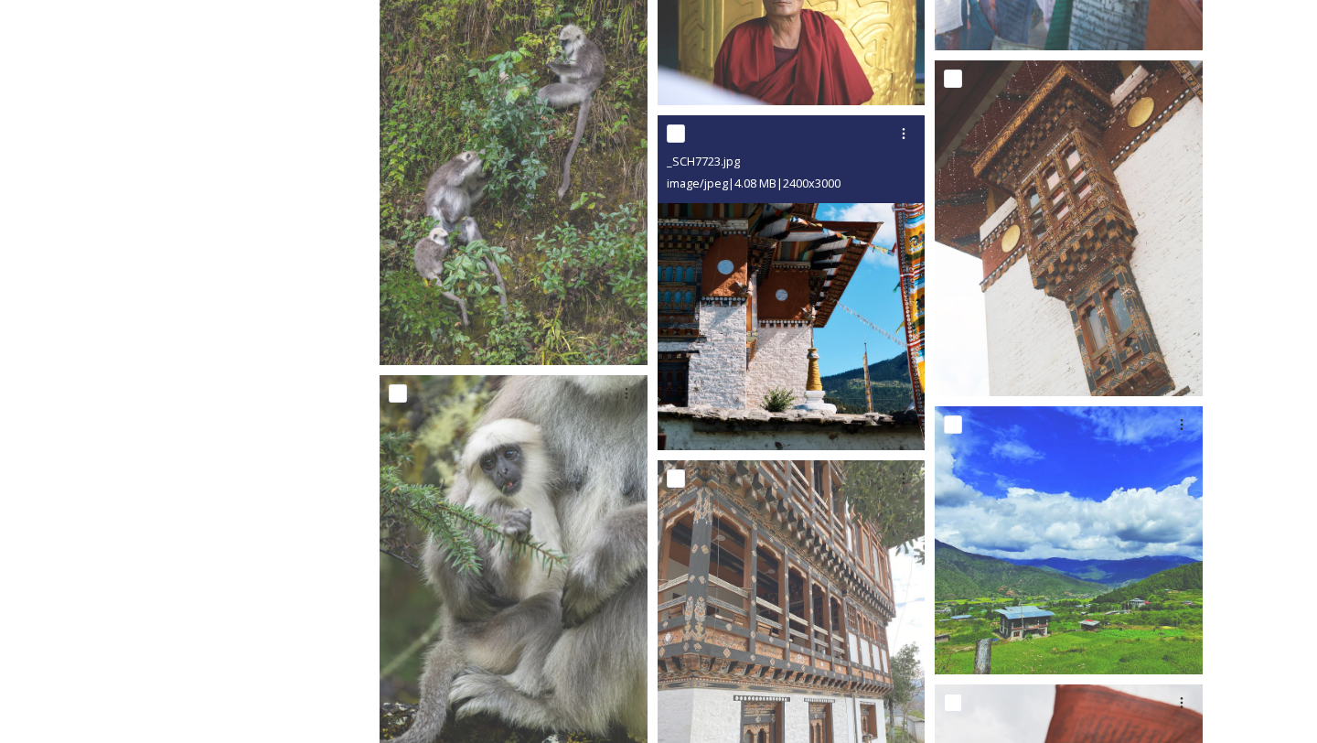
click at [859, 329] on img at bounding box center [792, 282] width 268 height 335
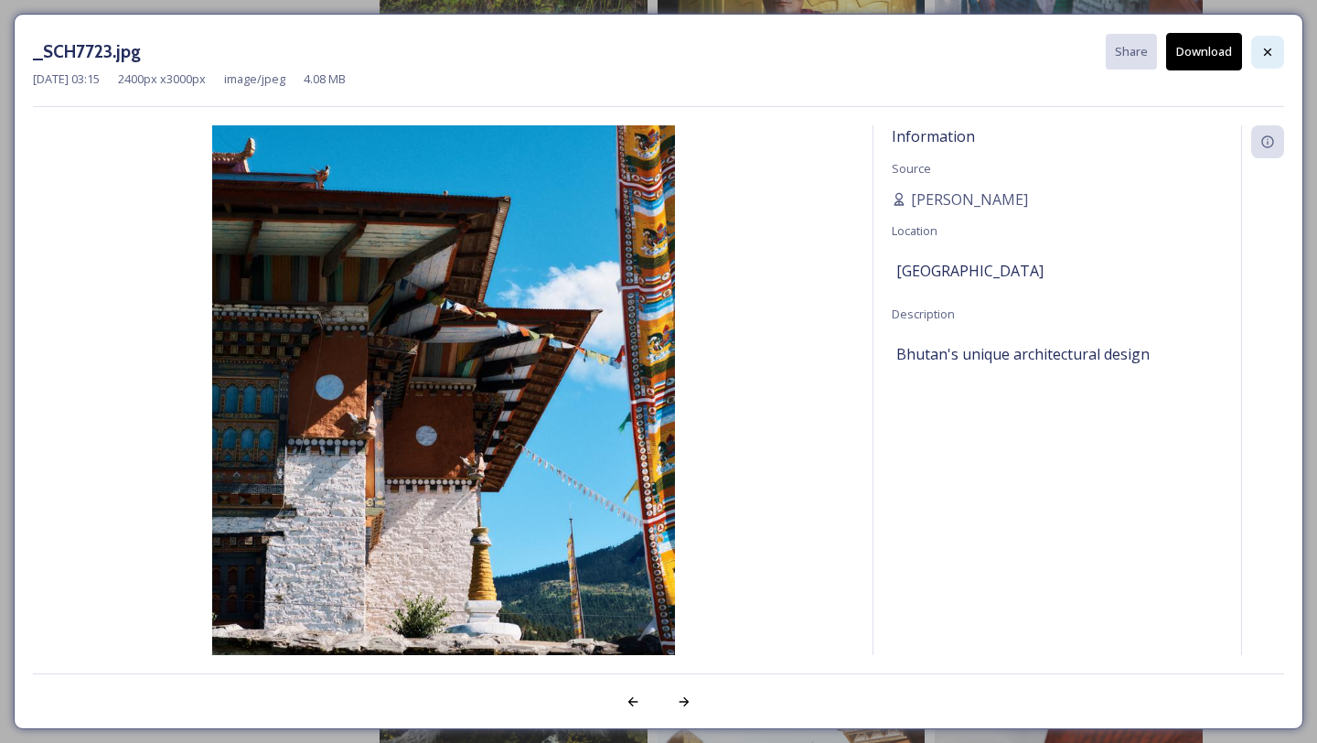
click at [1271, 62] on div at bounding box center [1267, 52] width 33 height 33
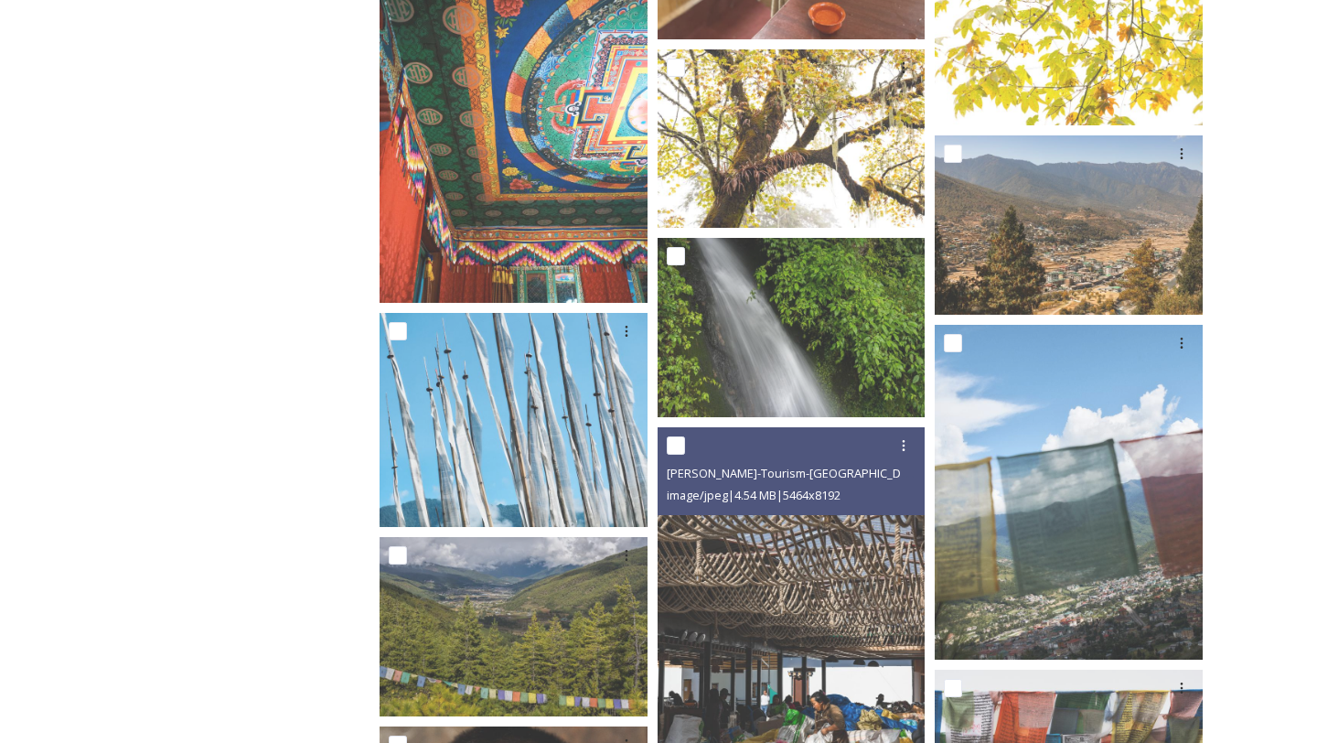
scroll to position [27985, 0]
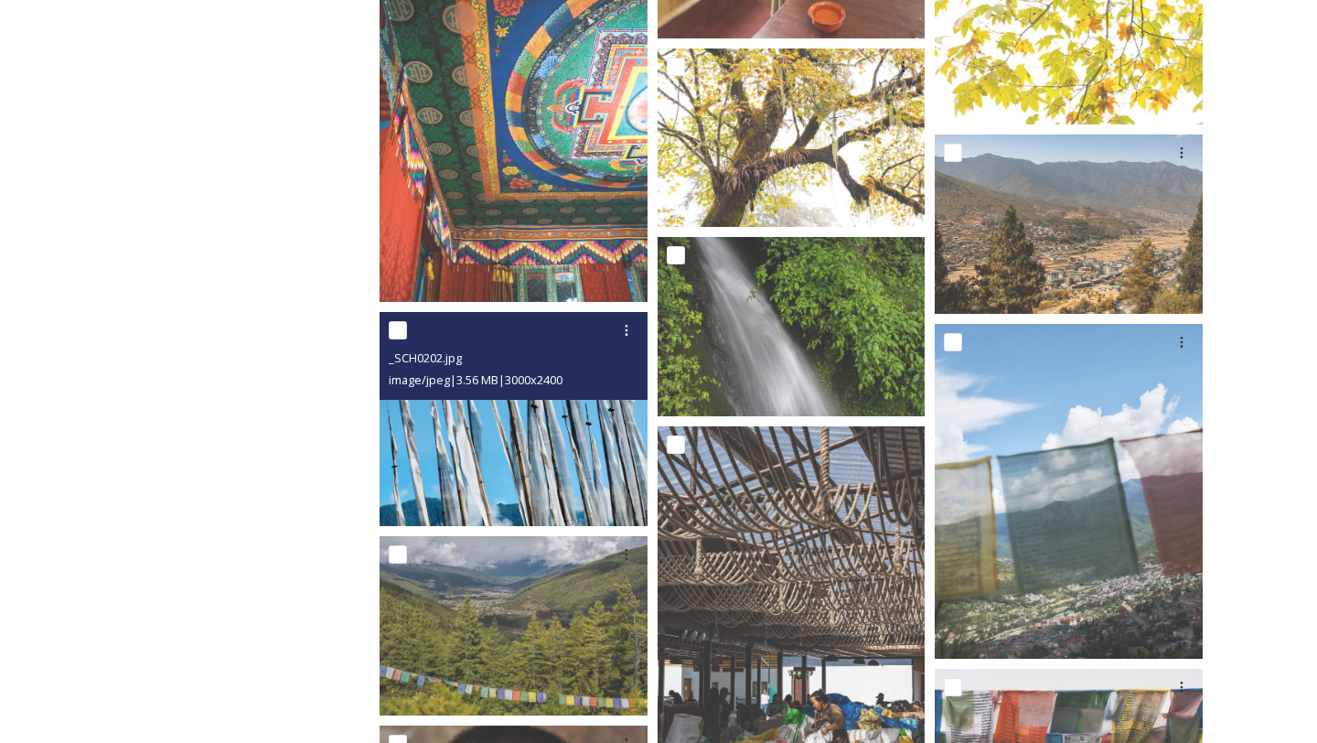
click at [523, 409] on img at bounding box center [514, 419] width 268 height 214
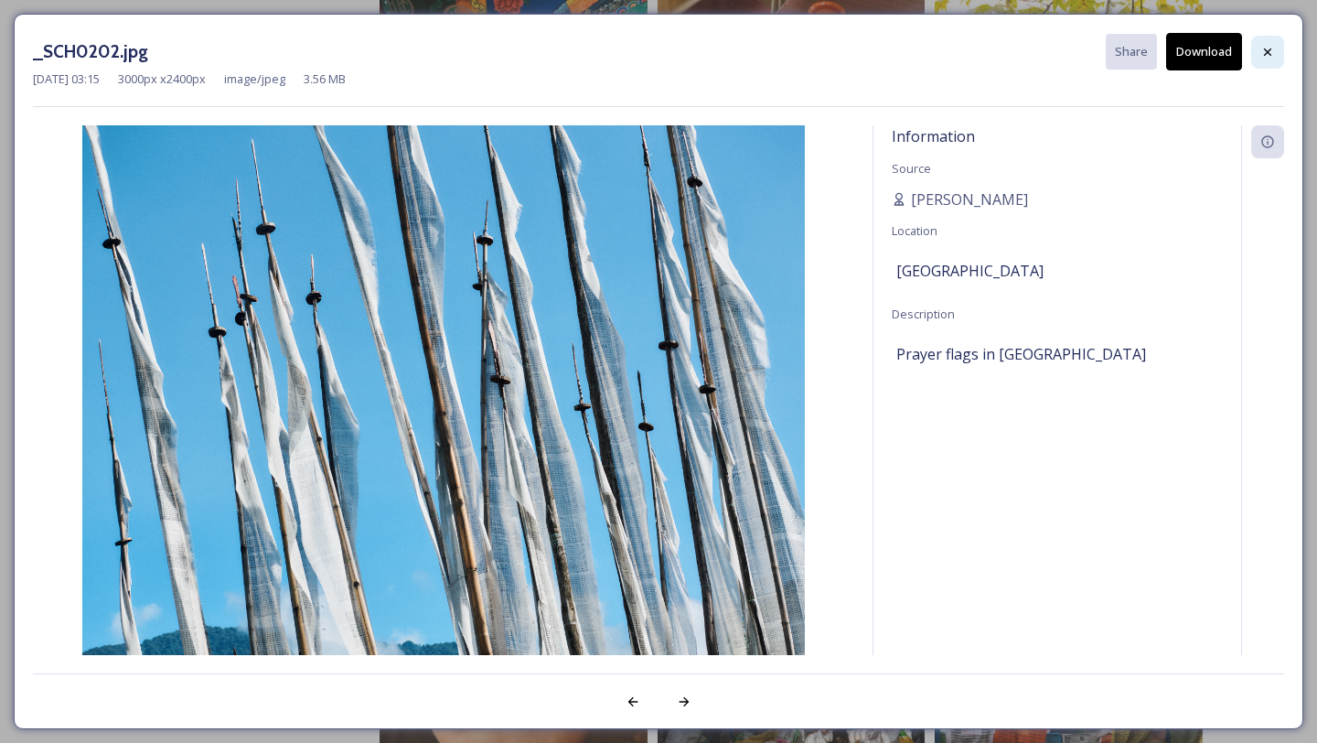
click at [1261, 48] on icon at bounding box center [1267, 52] width 15 height 15
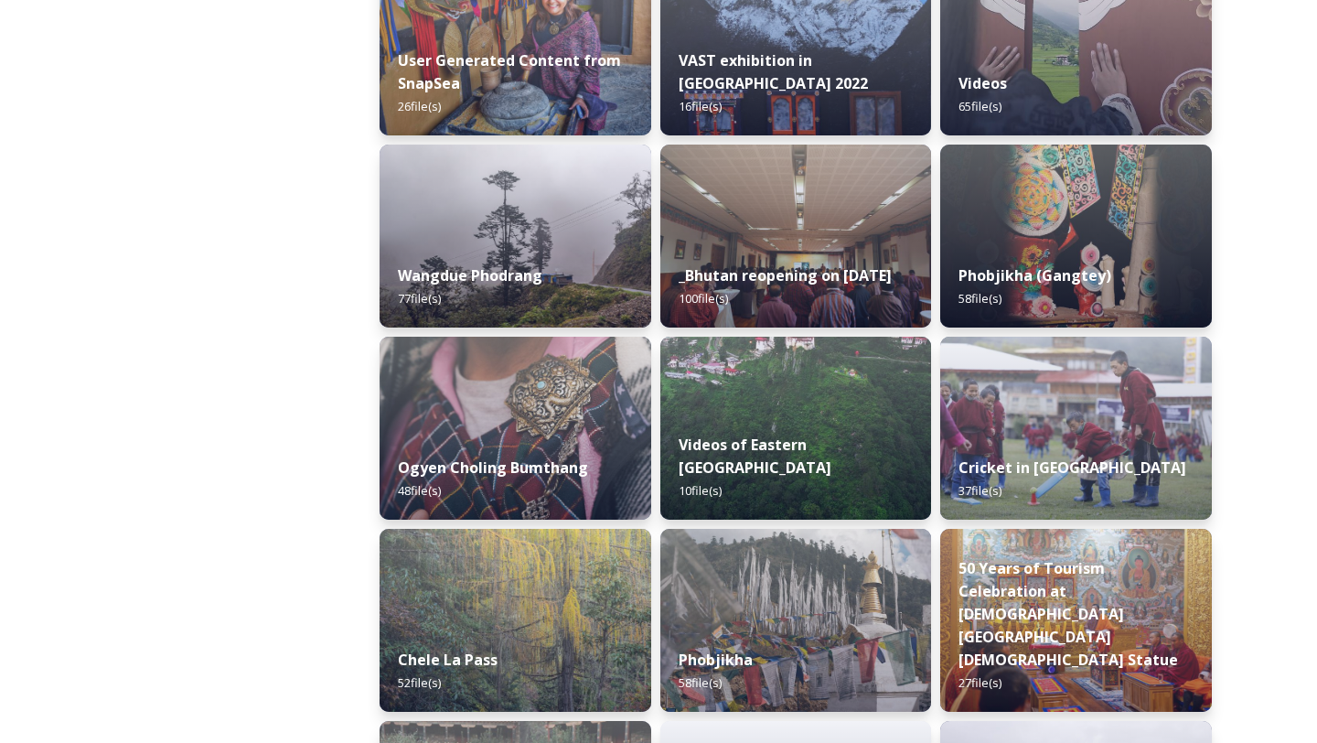
scroll to position [3017, 0]
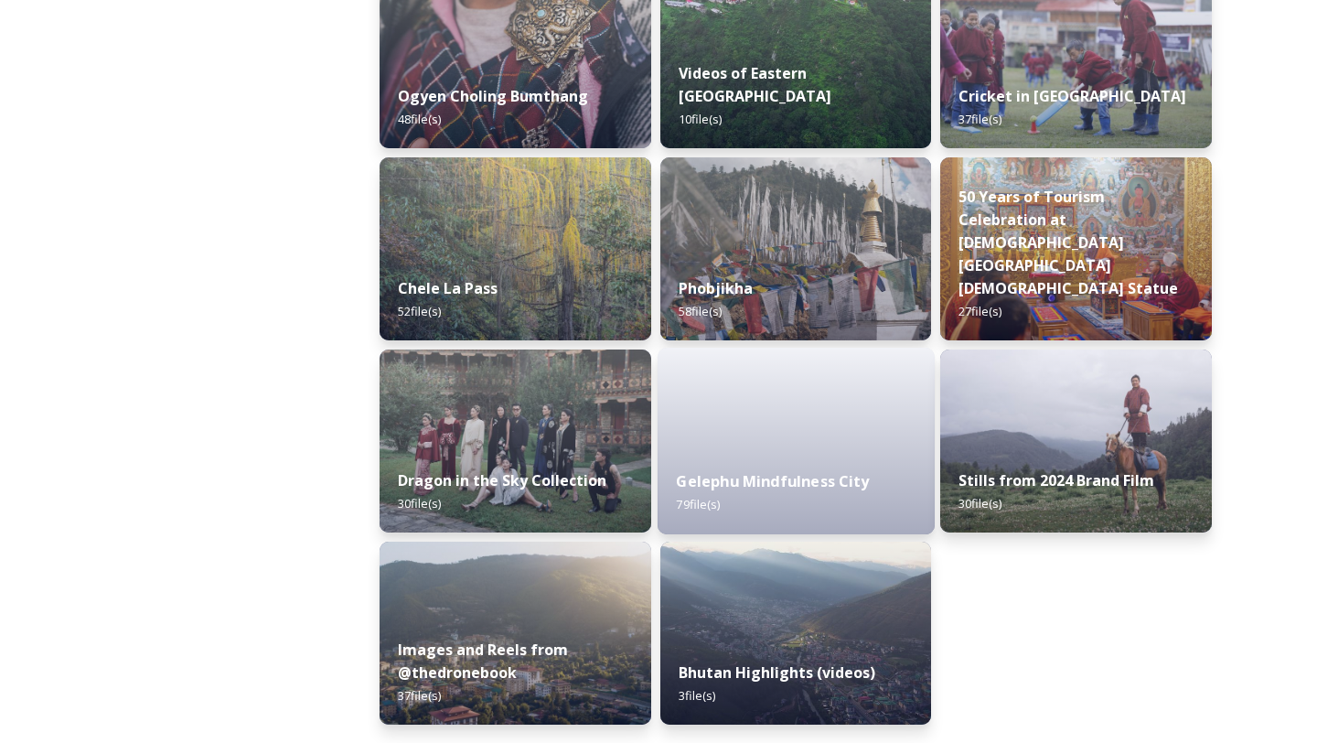
click at [725, 480] on strong "Gelephu Mindfulness City" at bounding box center [772, 481] width 193 height 20
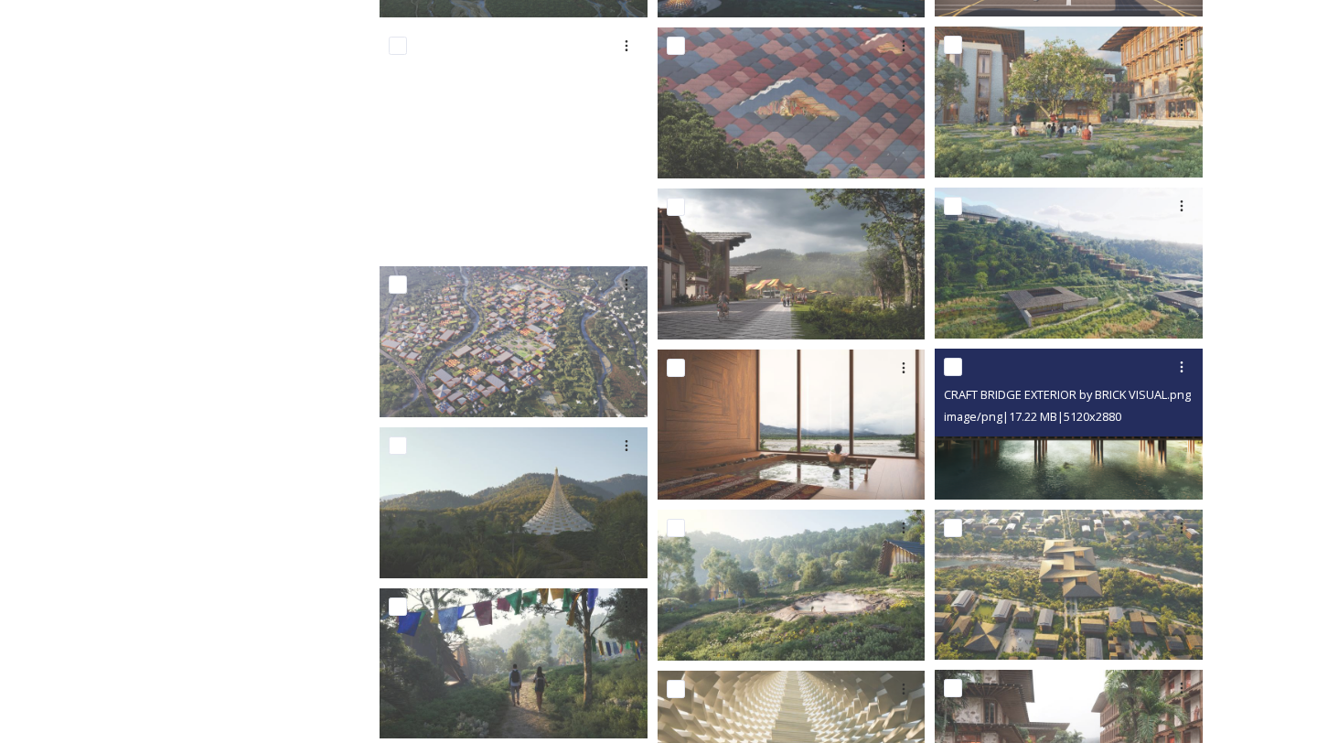
scroll to position [561, 0]
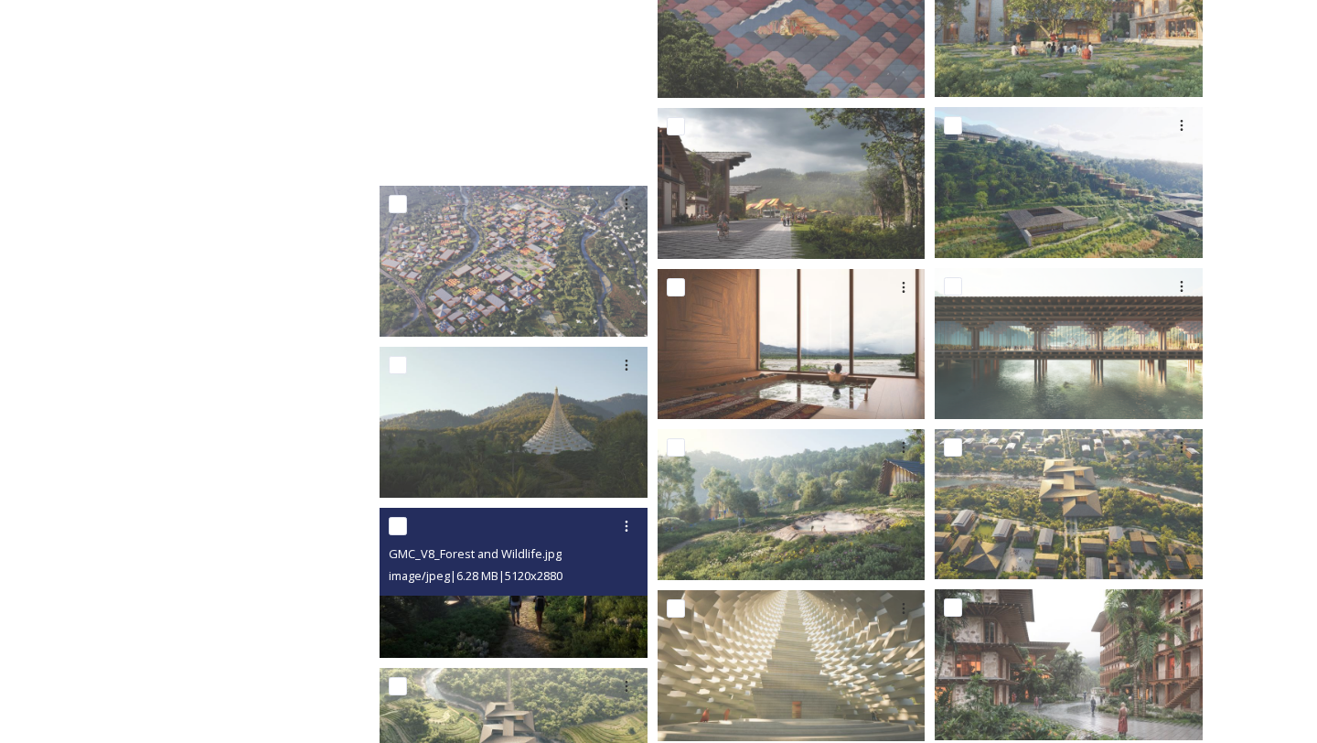
click at [488, 606] on img at bounding box center [514, 583] width 268 height 151
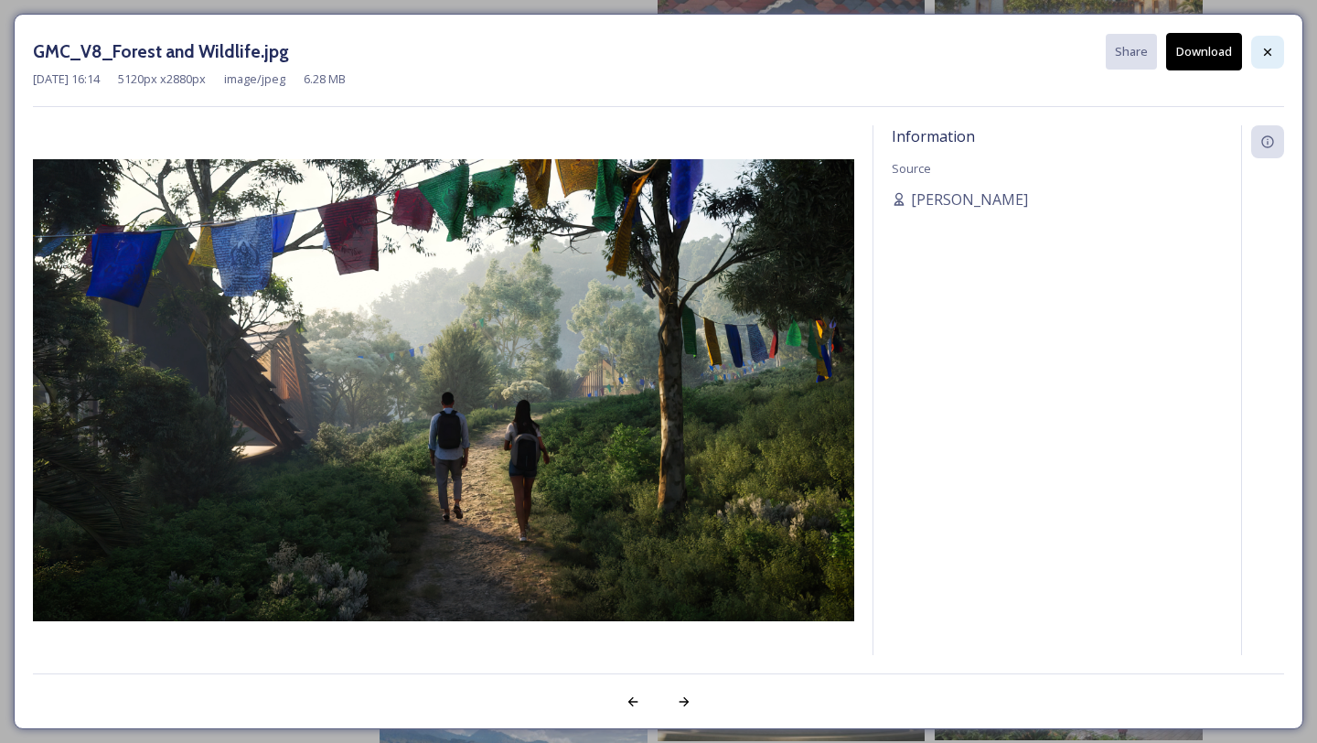
click at [1271, 51] on icon at bounding box center [1267, 52] width 15 height 15
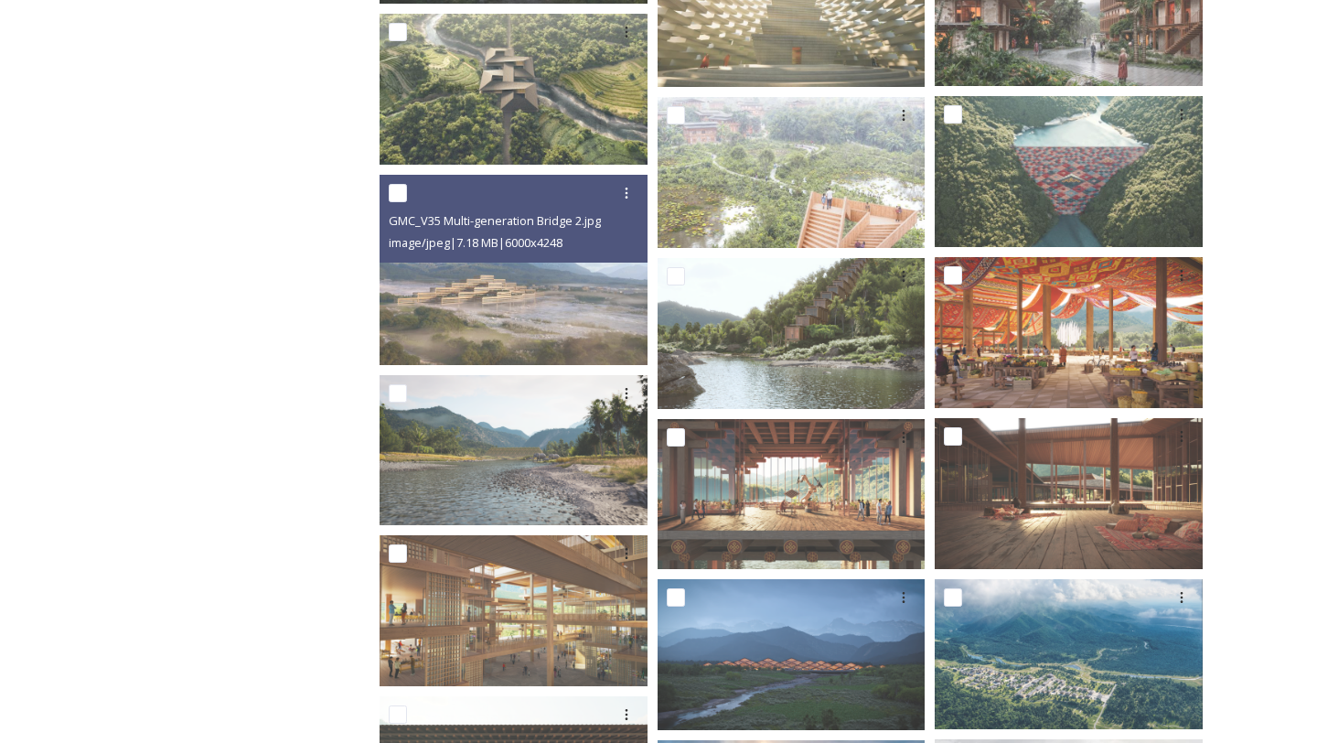
scroll to position [1211, 0]
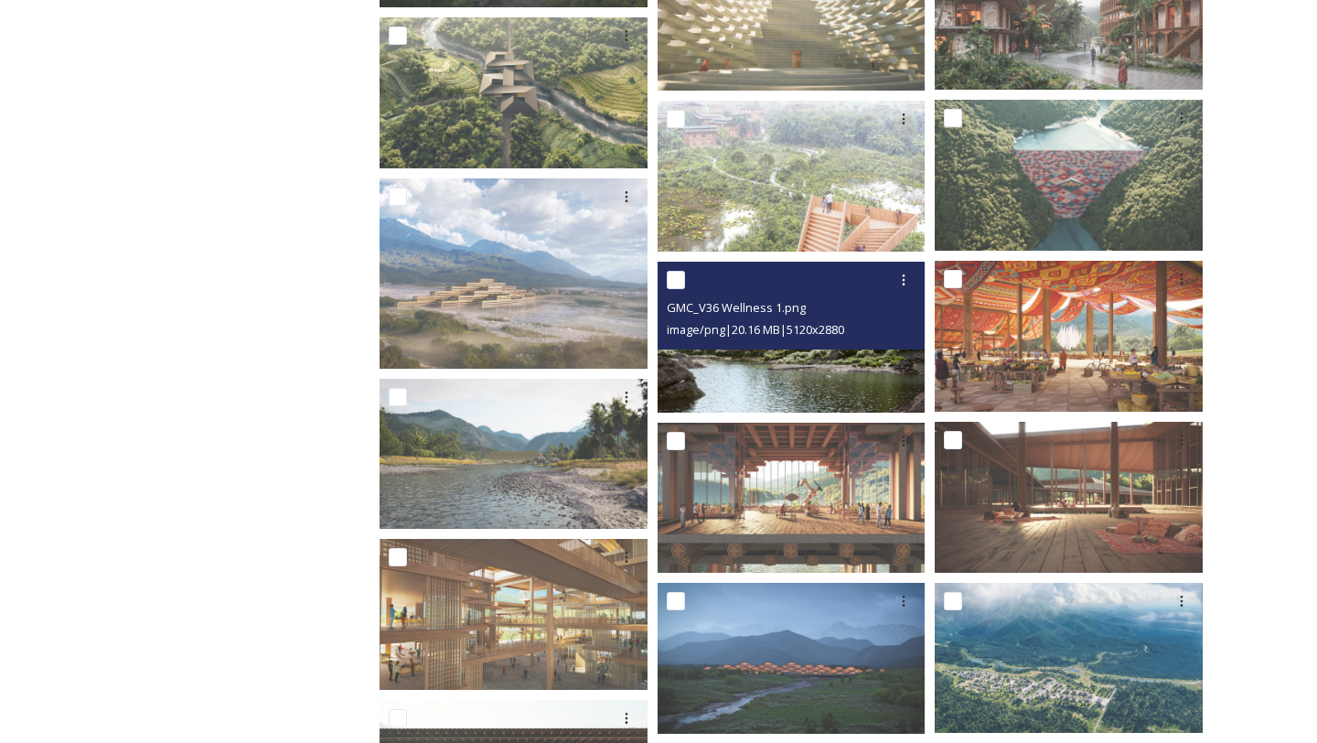
click at [792, 380] on img at bounding box center [792, 337] width 268 height 151
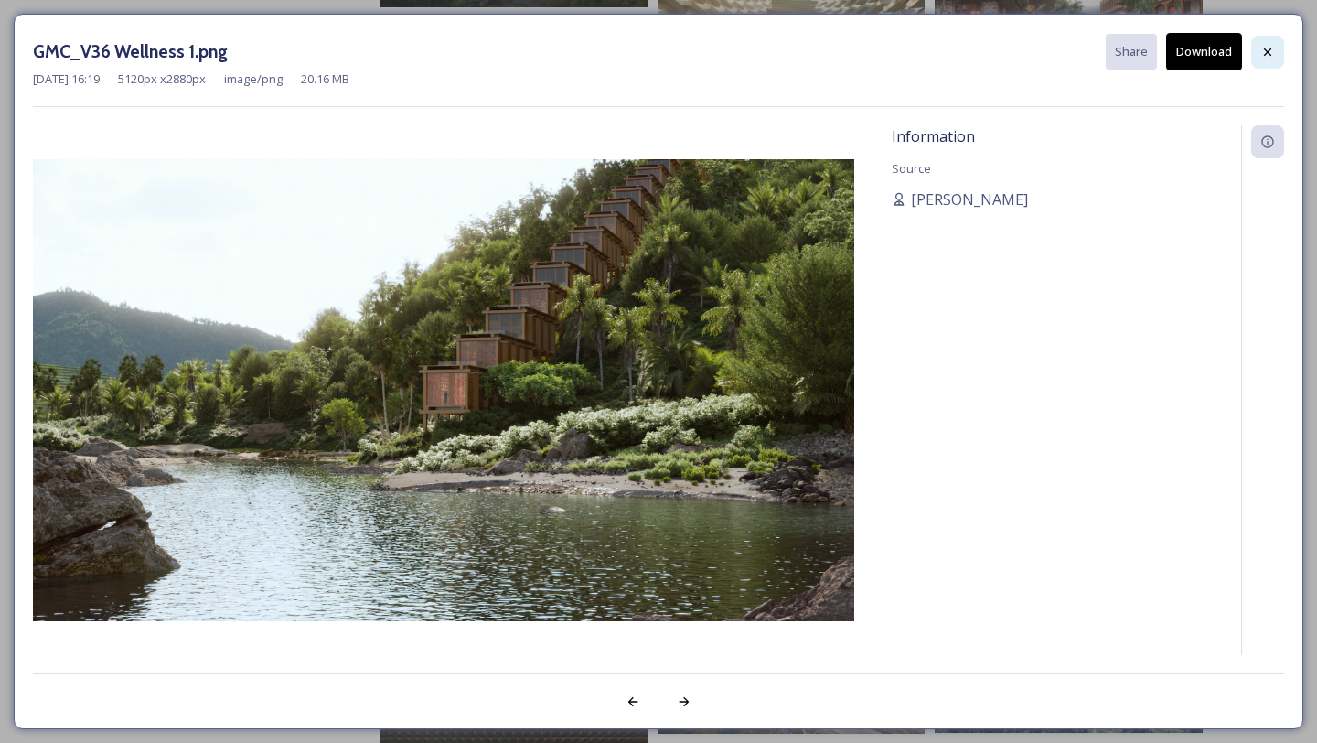
click at [1258, 57] on div at bounding box center [1267, 52] width 33 height 33
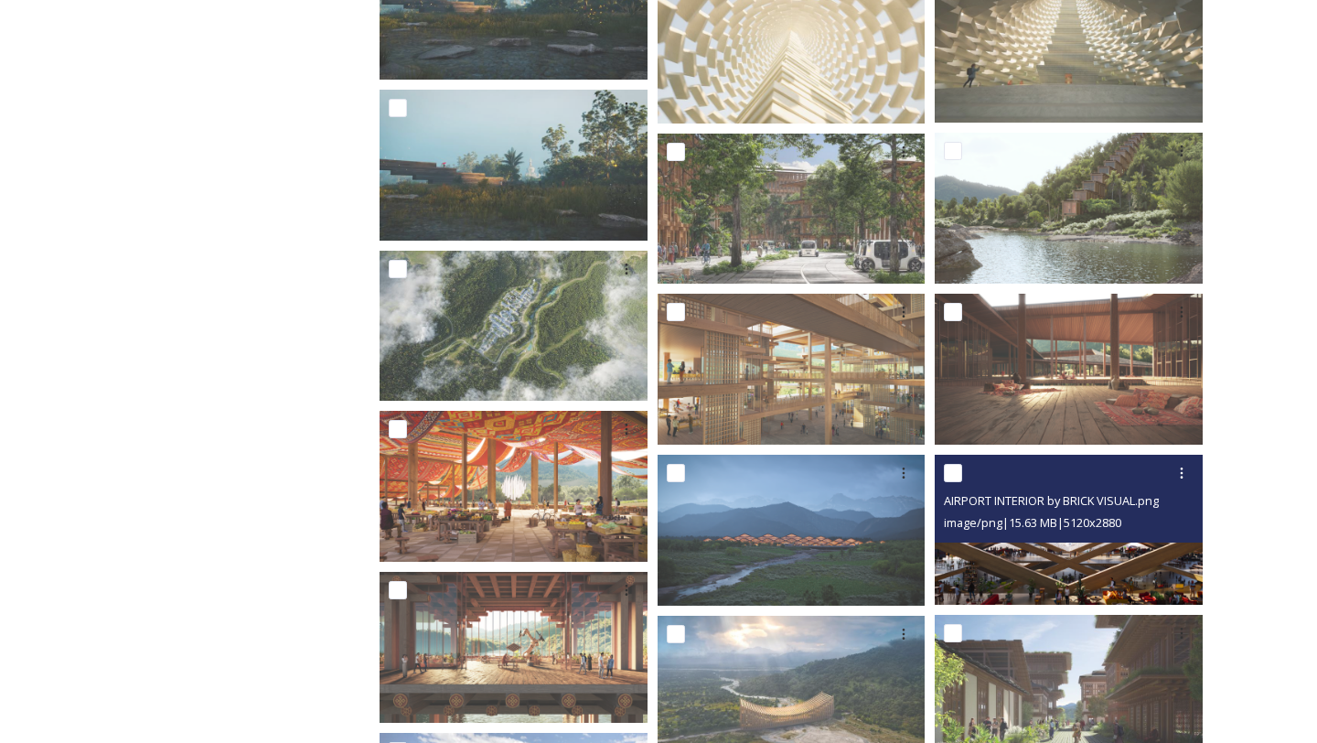
scroll to position [3749, 0]
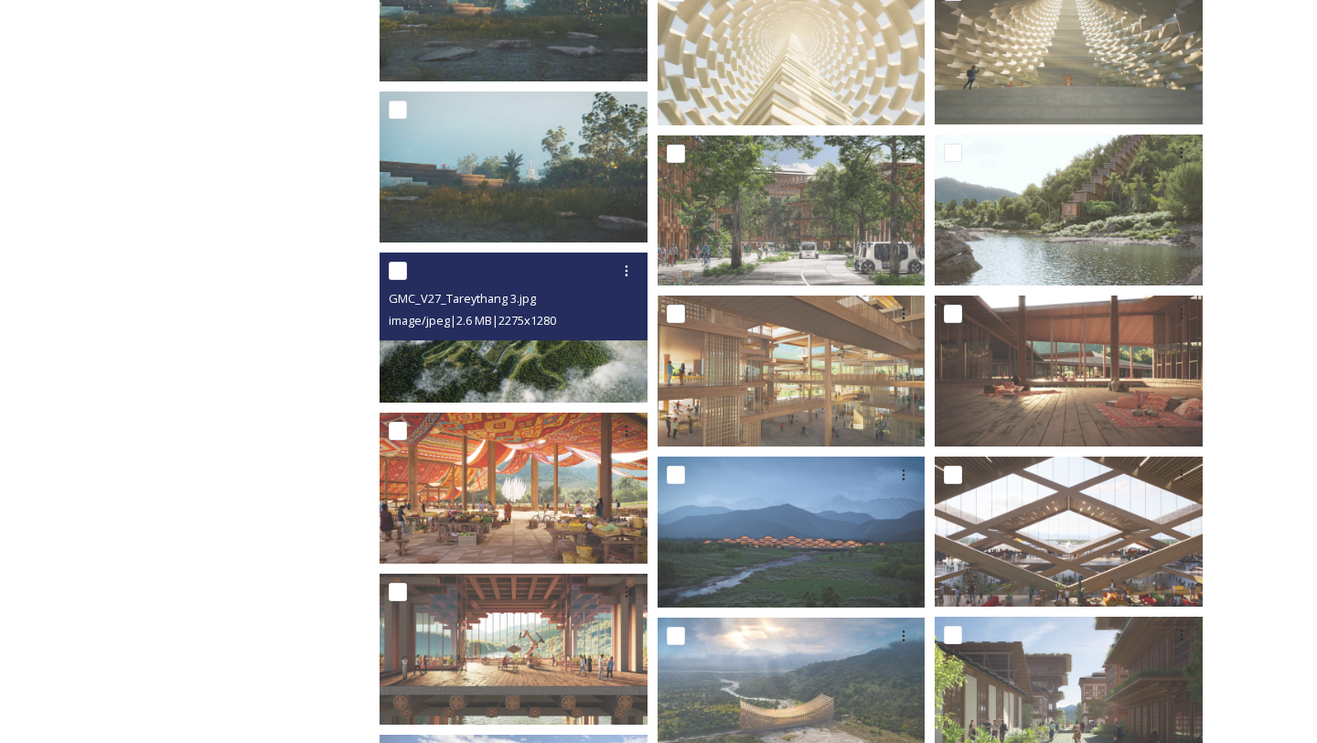
click at [519, 380] on img at bounding box center [514, 327] width 268 height 151
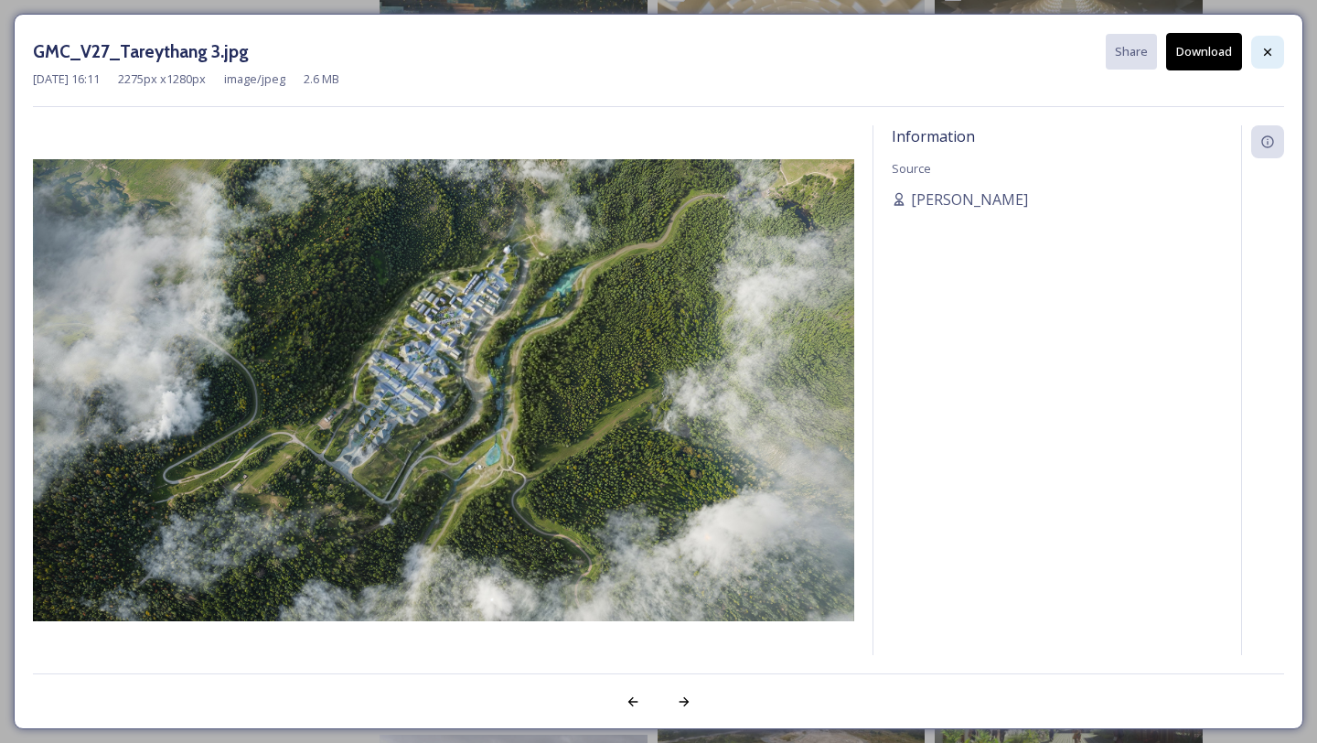
click at [1266, 47] on icon at bounding box center [1267, 52] width 15 height 15
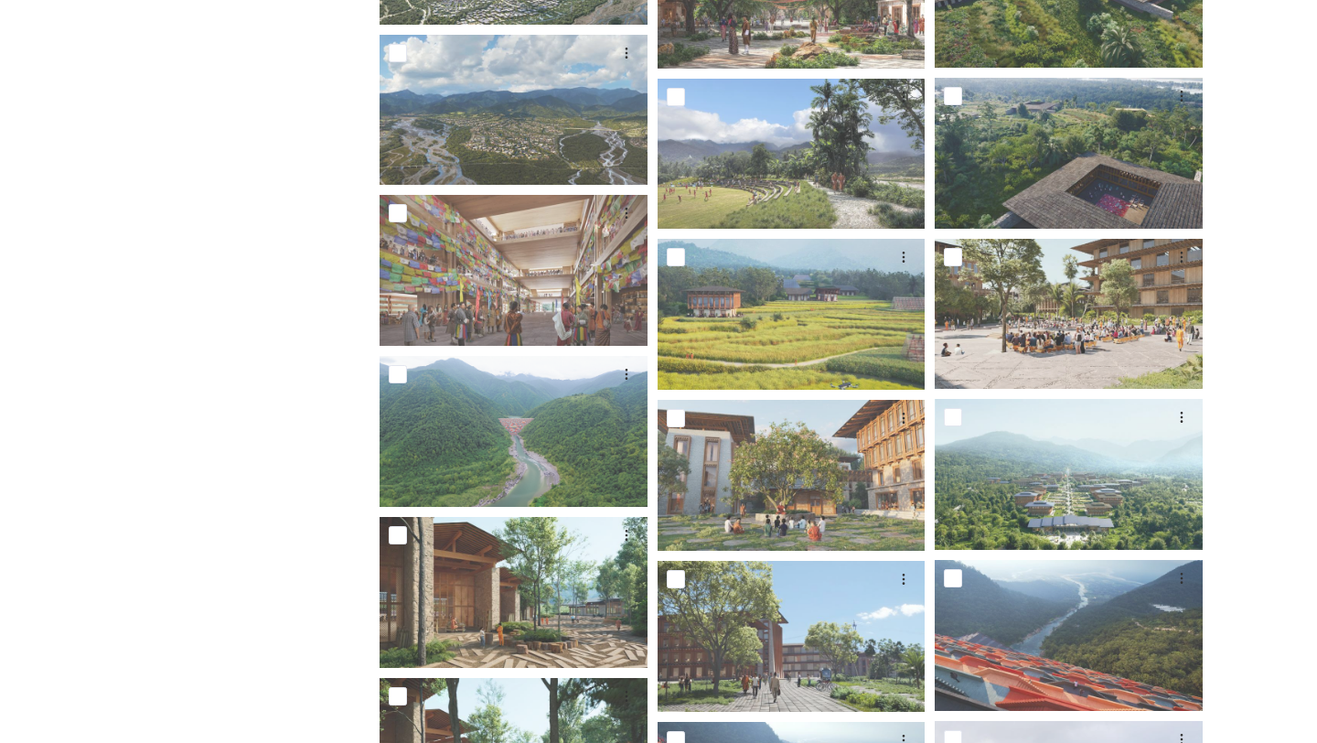
scroll to position [2335, 0]
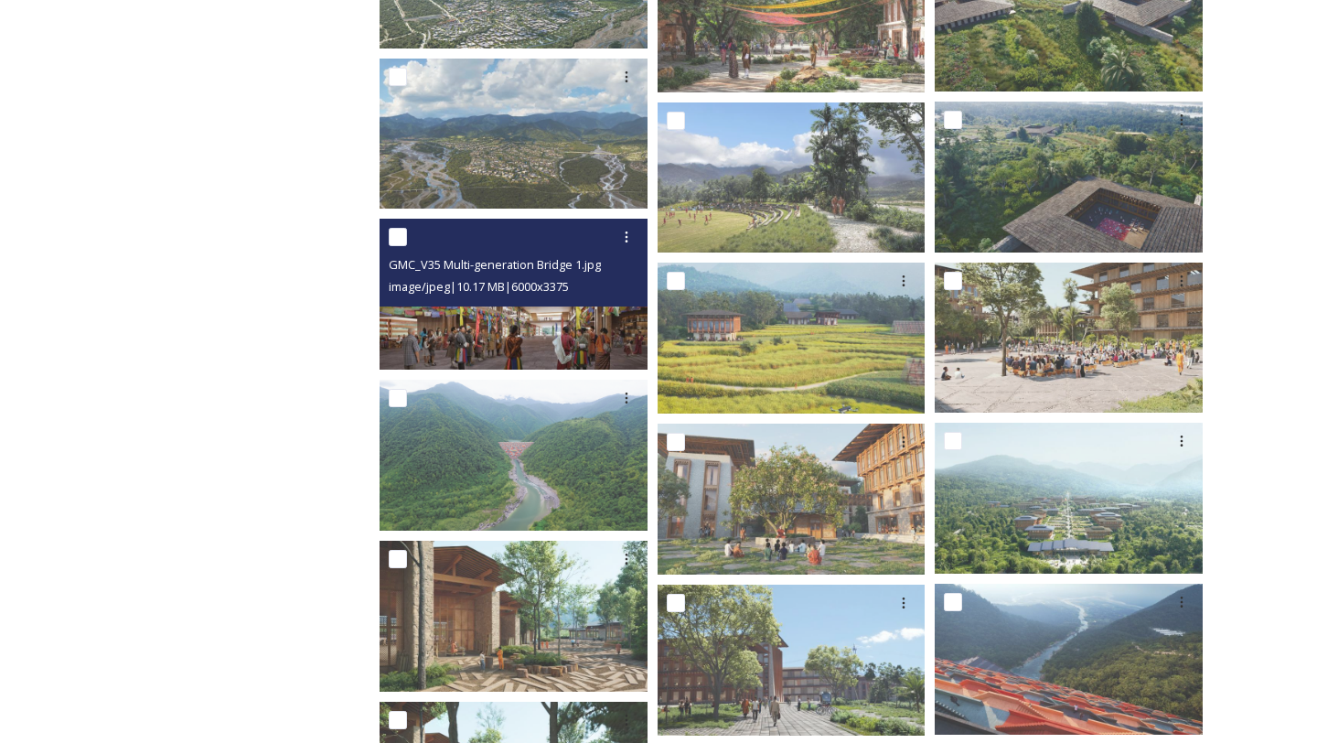
click at [558, 316] on img at bounding box center [514, 294] width 268 height 151
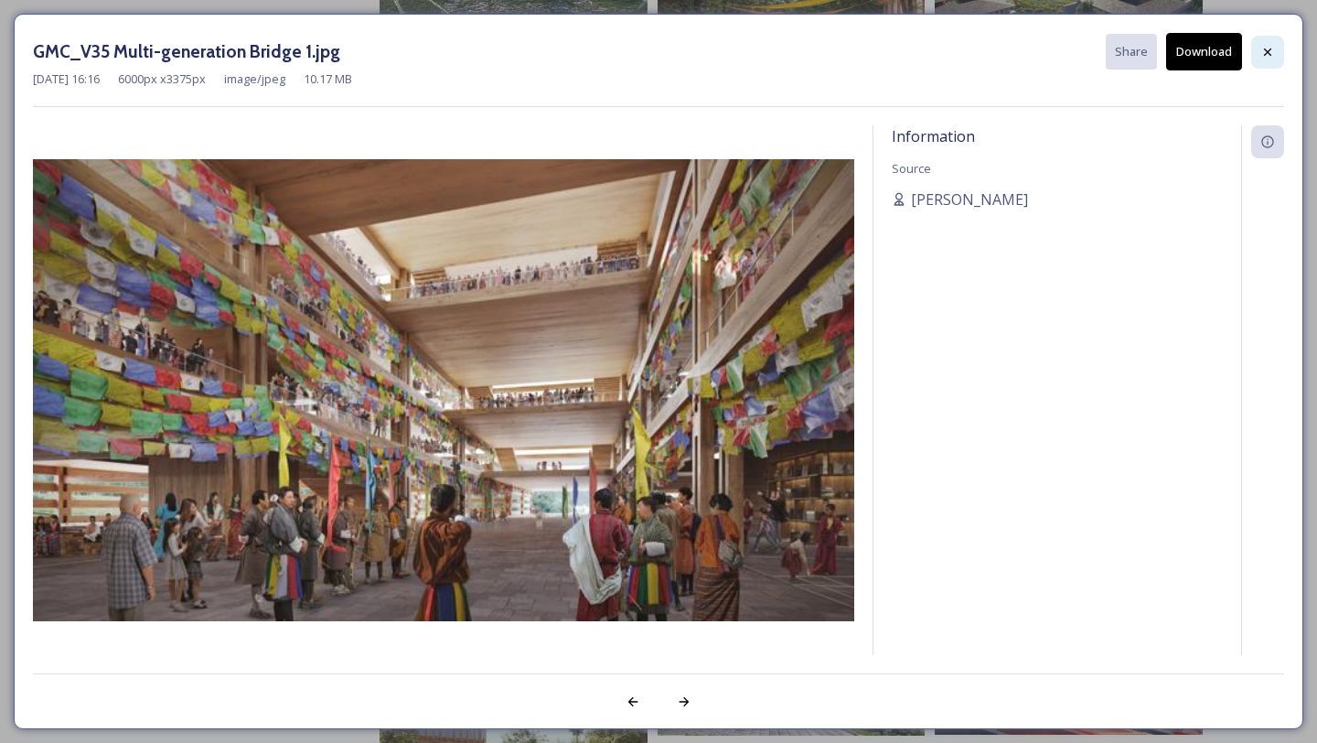
click at [1271, 45] on icon at bounding box center [1267, 52] width 15 height 15
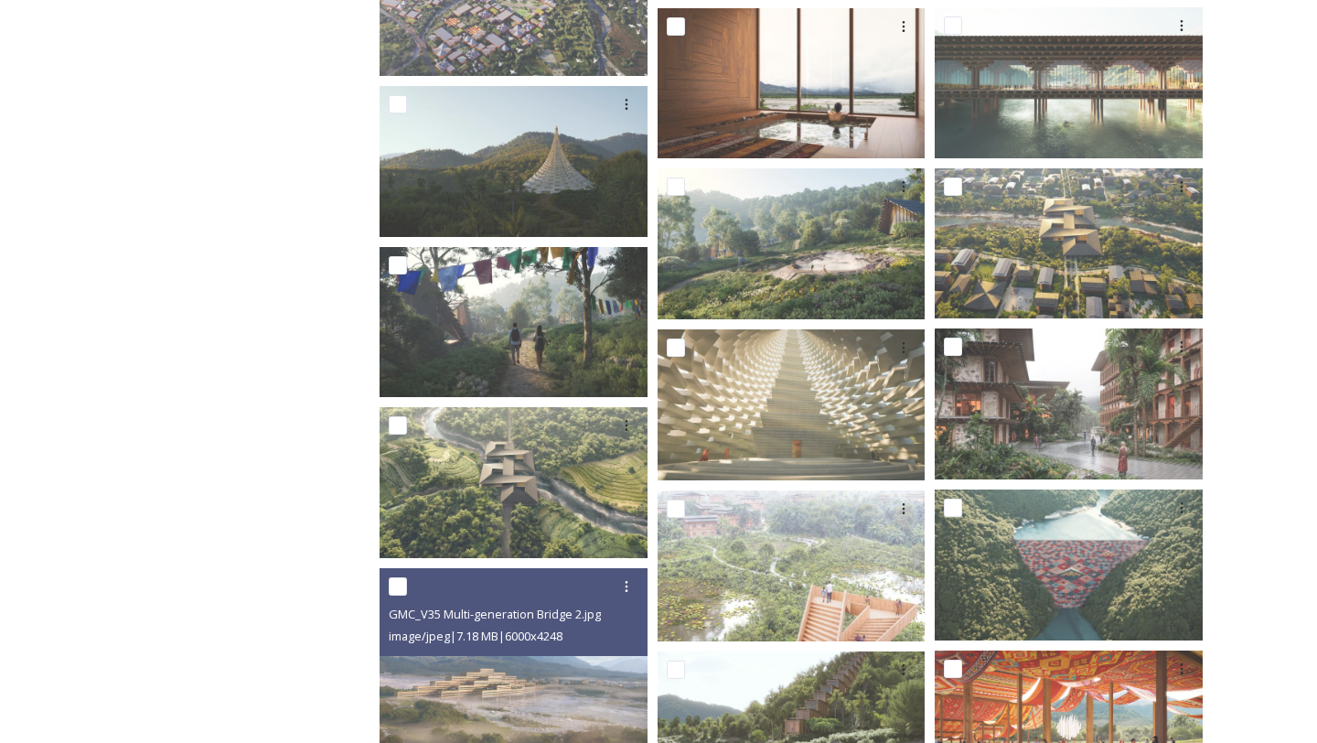
scroll to position [331, 0]
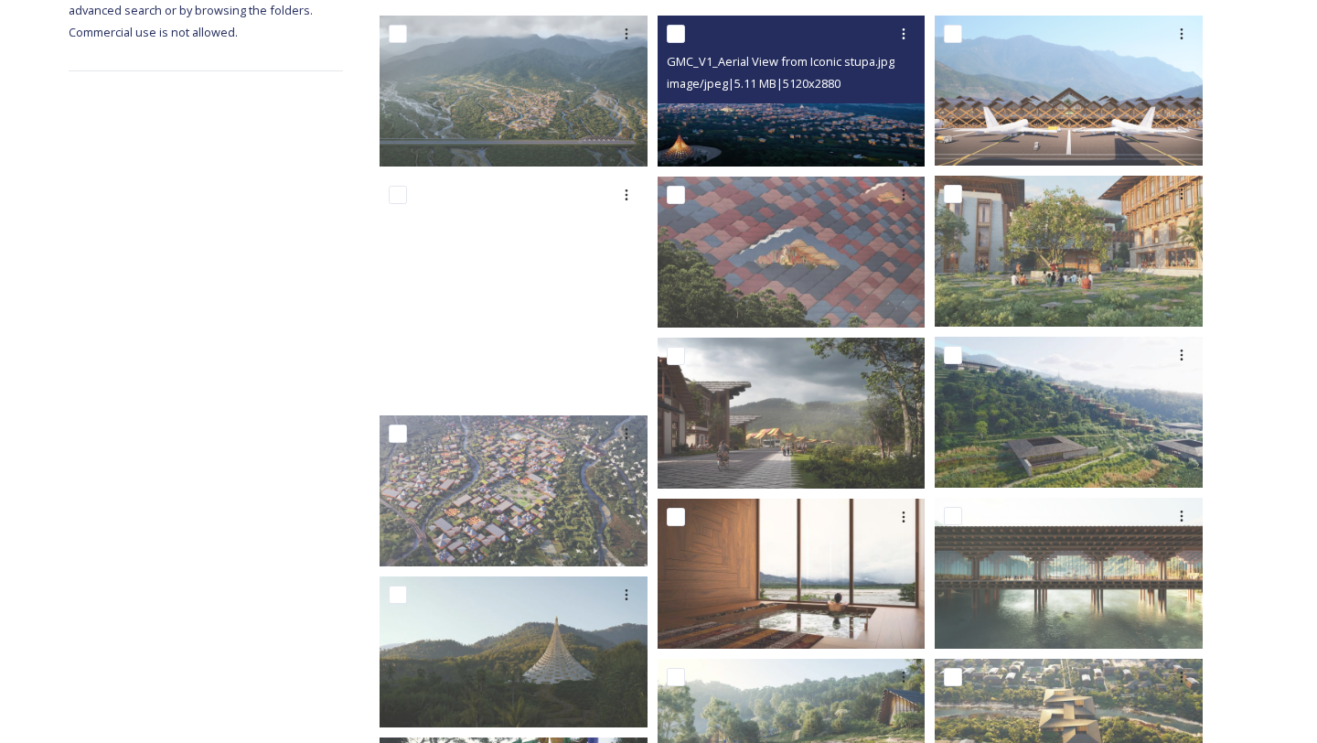
click at [754, 123] on img at bounding box center [792, 91] width 268 height 151
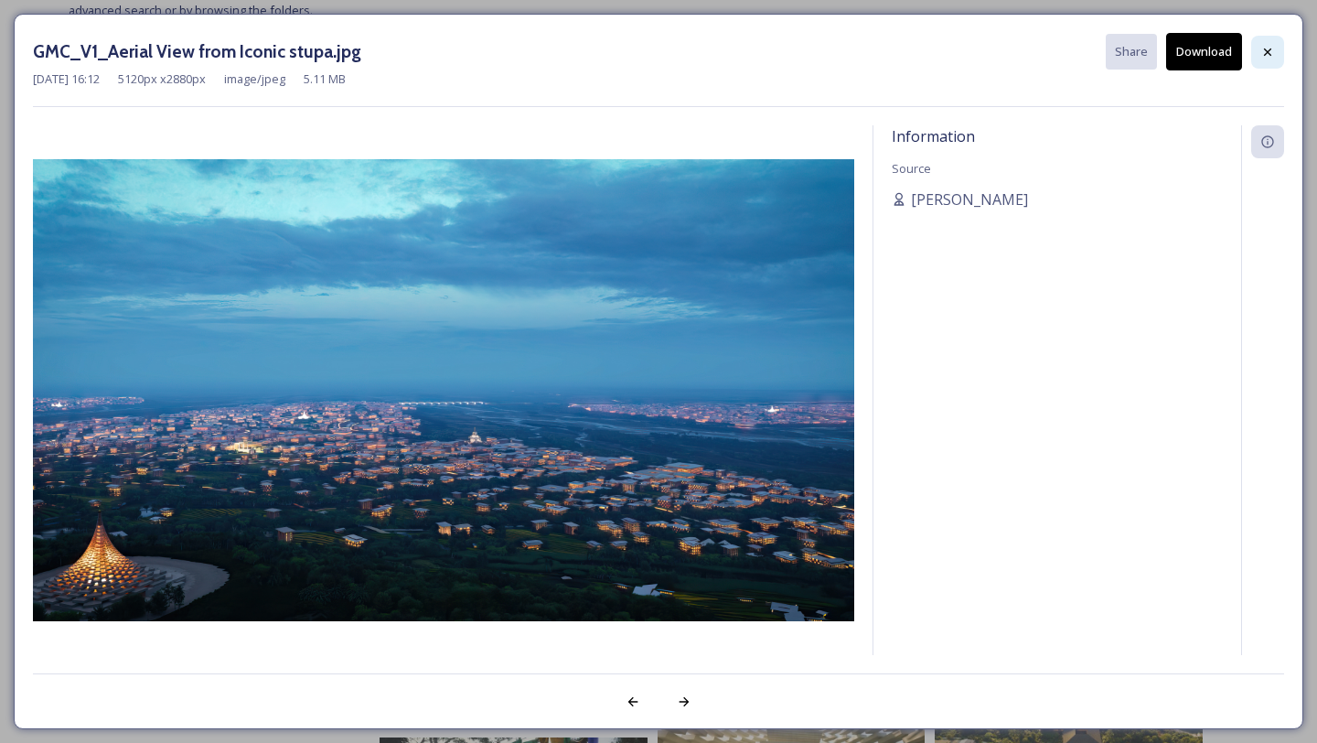
click at [1273, 46] on icon at bounding box center [1267, 52] width 15 height 15
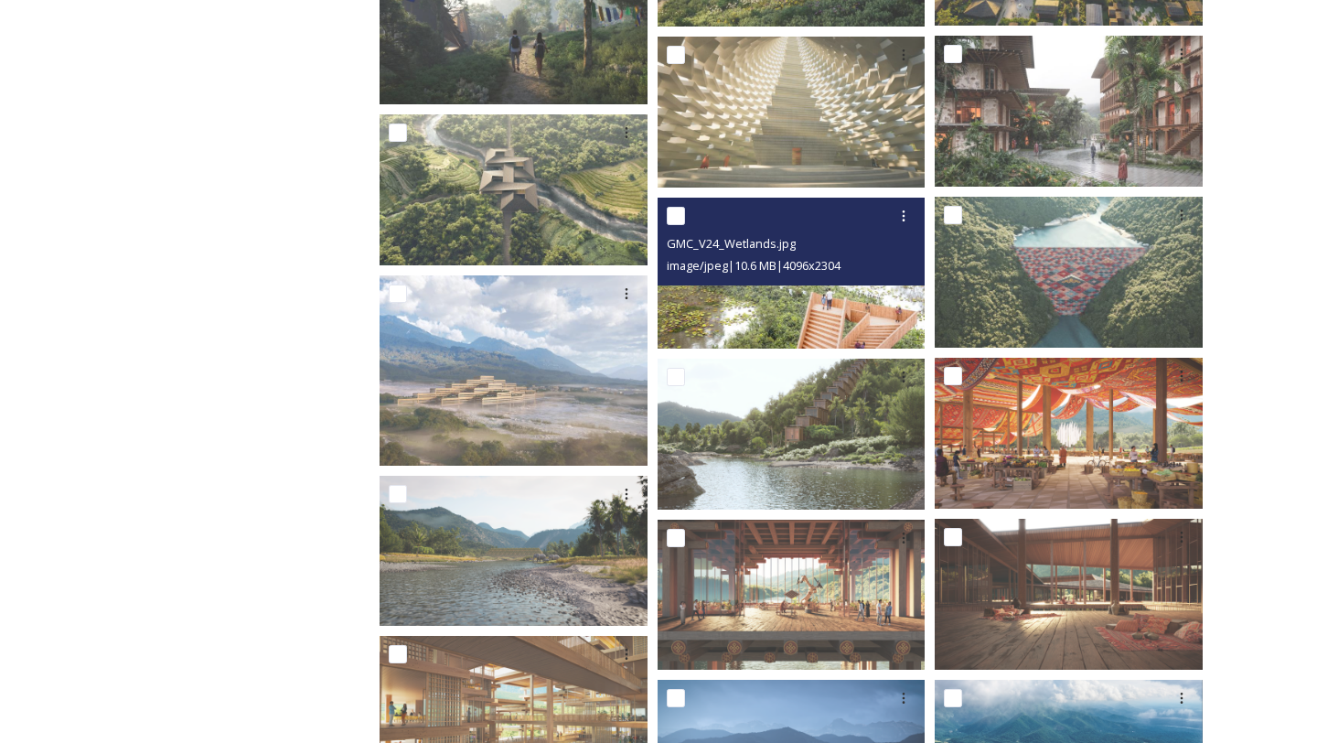
scroll to position [1113, 0]
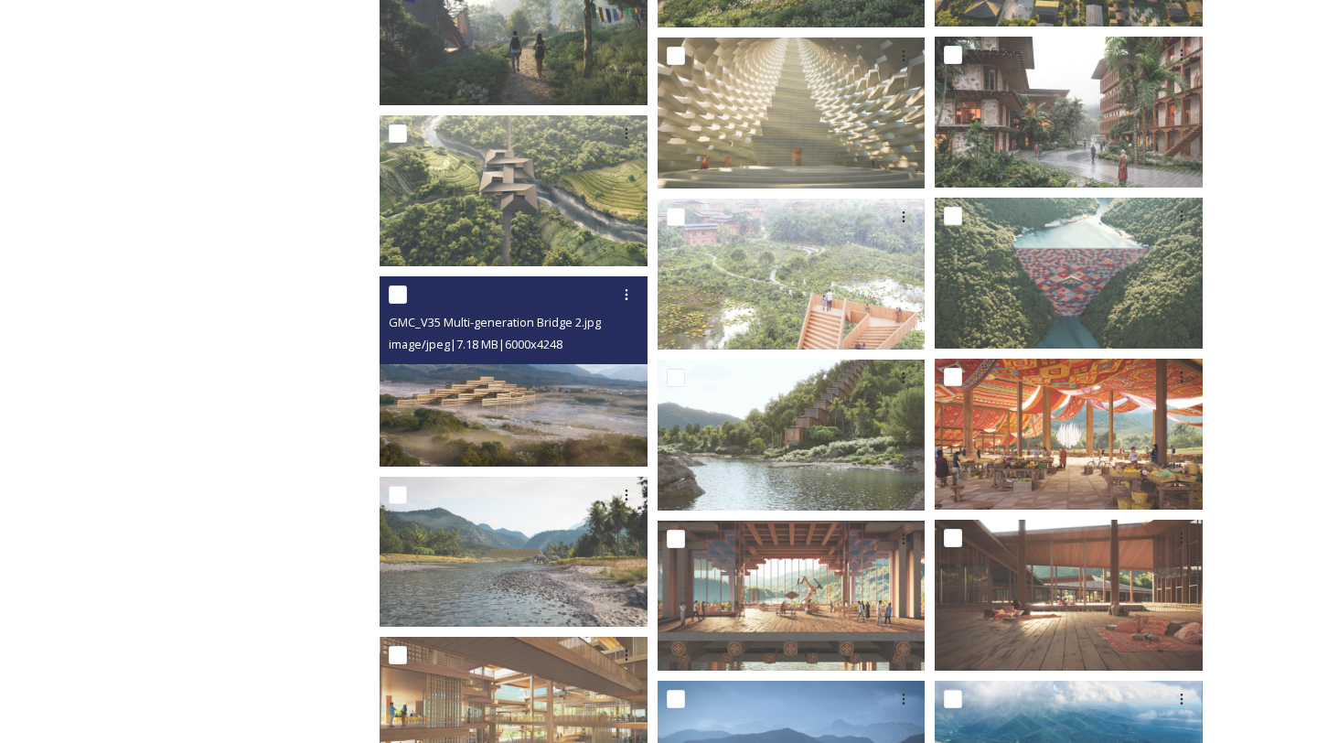
click at [550, 431] on img at bounding box center [514, 371] width 268 height 190
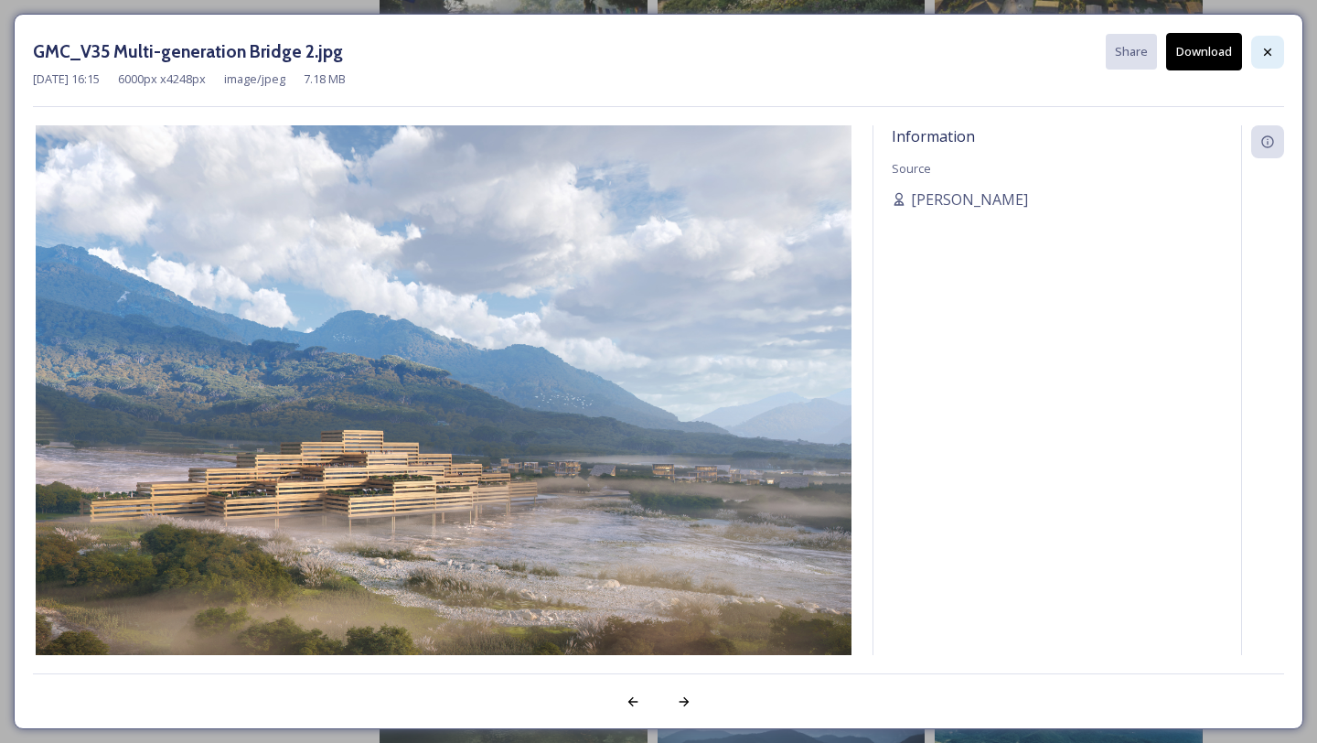
click at [1261, 52] on icon at bounding box center [1267, 52] width 15 height 15
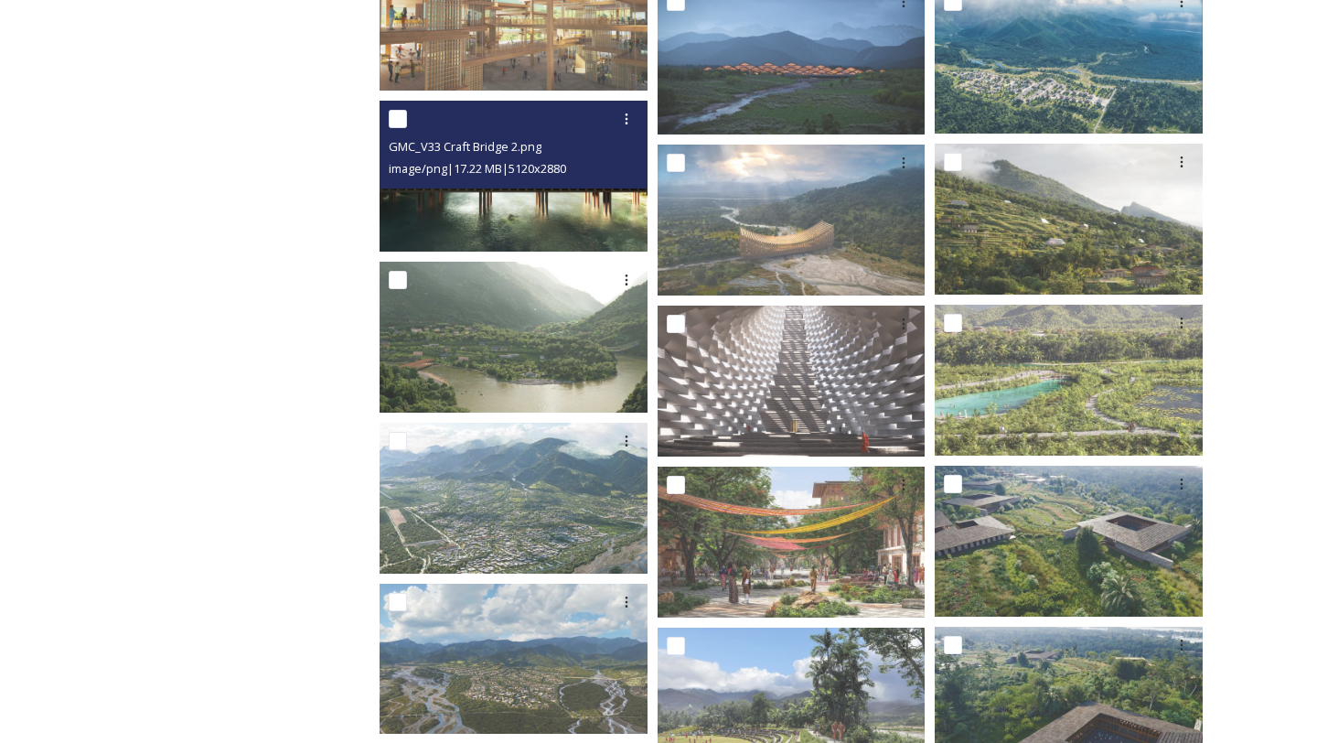
scroll to position [1818, 0]
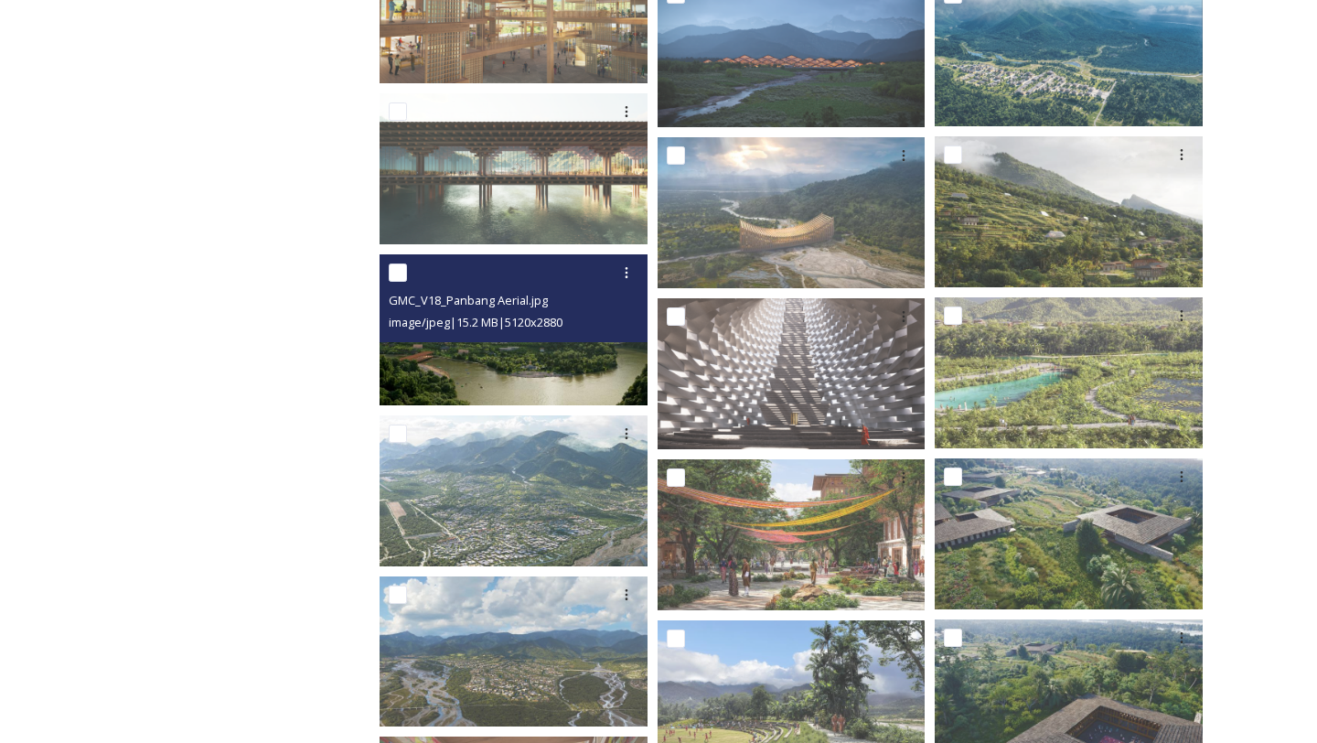
click at [489, 363] on img at bounding box center [514, 329] width 268 height 151
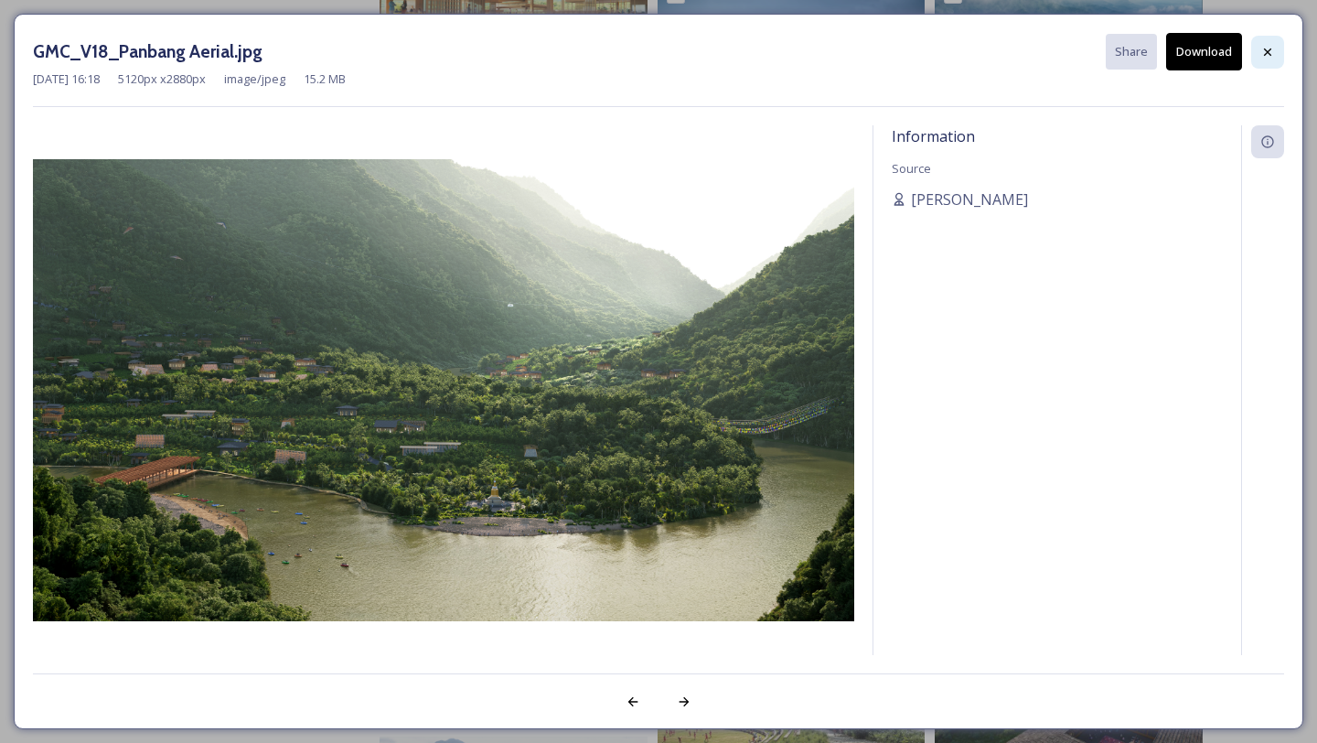
click at [1263, 50] on icon at bounding box center [1267, 52] width 15 height 15
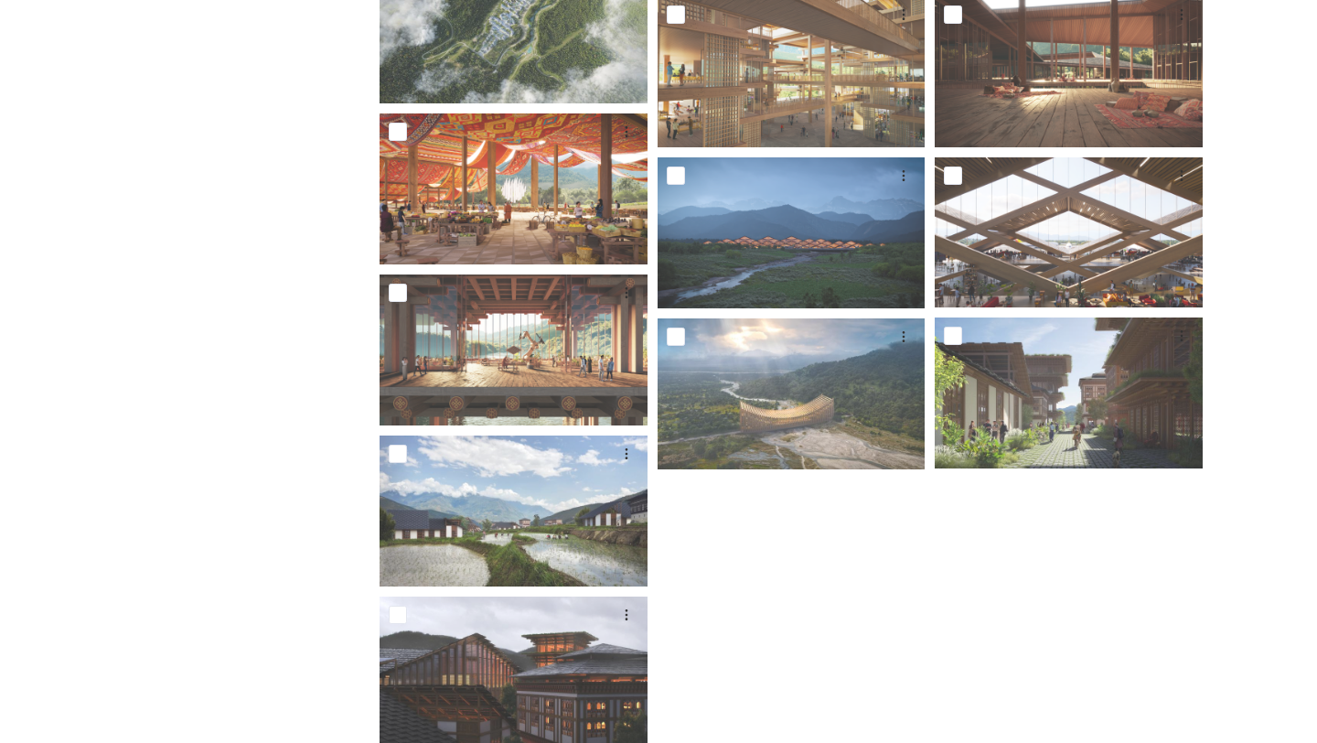
scroll to position [4046, 0]
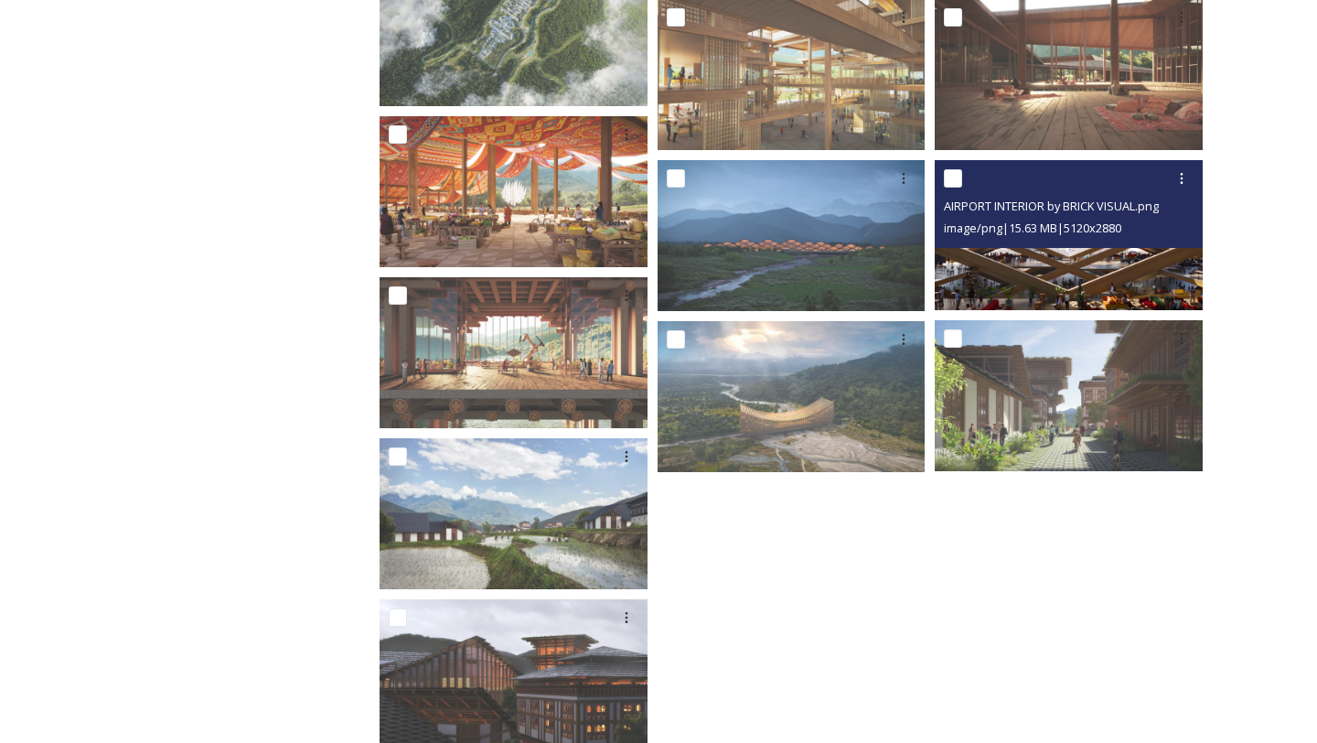
click at [992, 261] on img at bounding box center [1069, 235] width 268 height 151
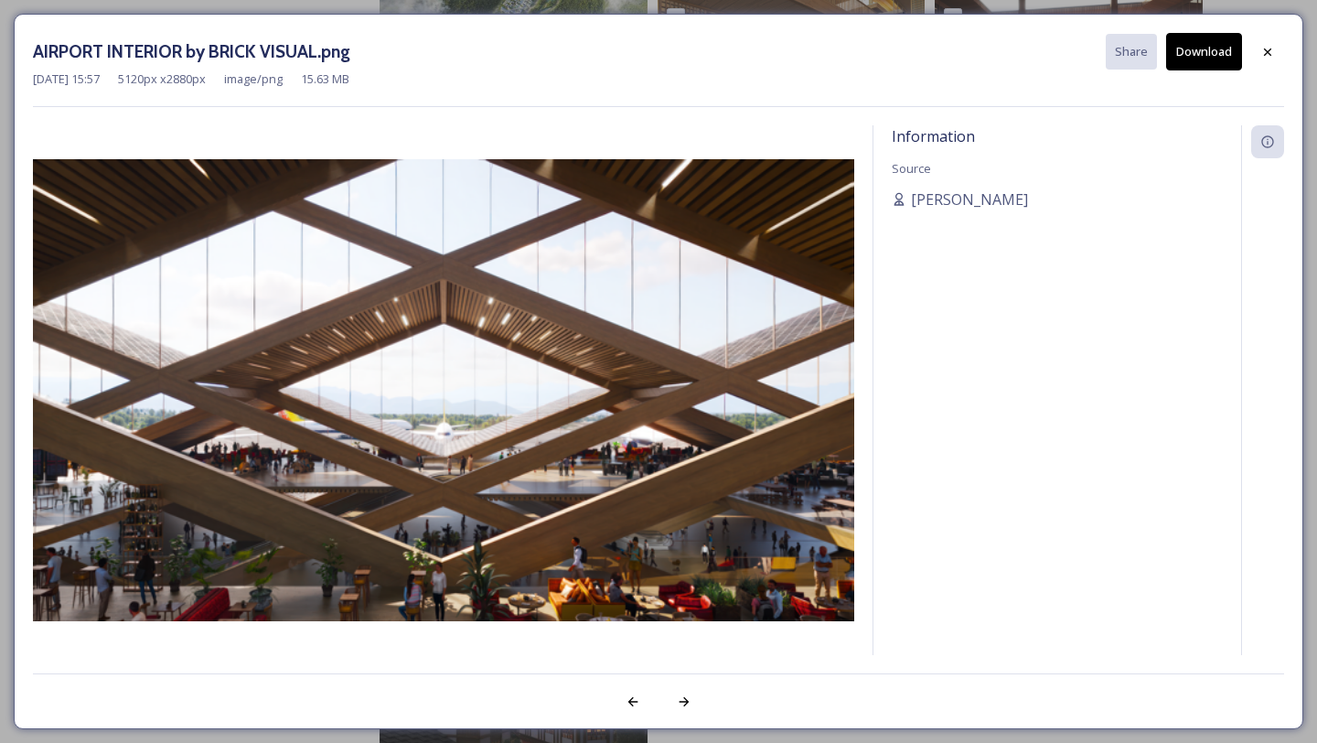
click at [1019, 378] on div "Information Source Carissa Nimah" at bounding box center [1058, 414] width 368 height 578
click at [527, 341] on img at bounding box center [443, 390] width 821 height 462
click at [1264, 61] on div at bounding box center [1267, 52] width 33 height 33
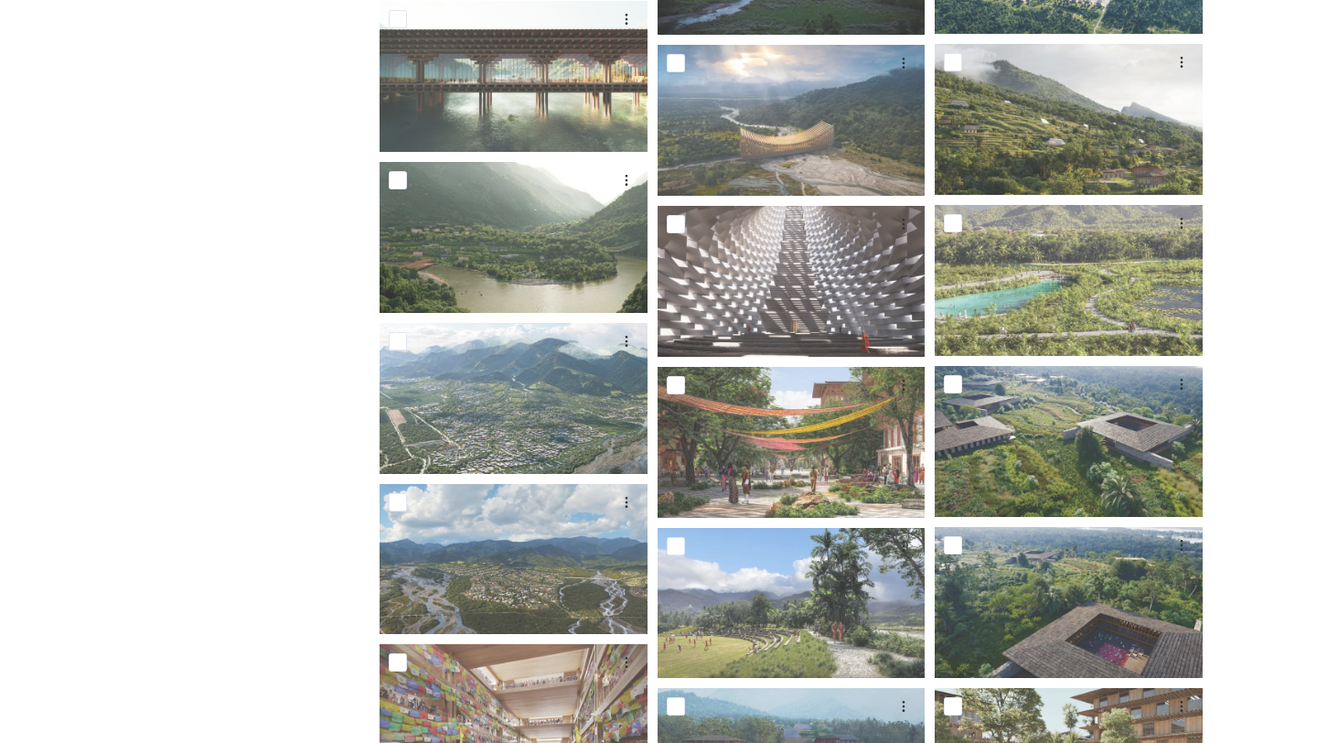
scroll to position [1912, 0]
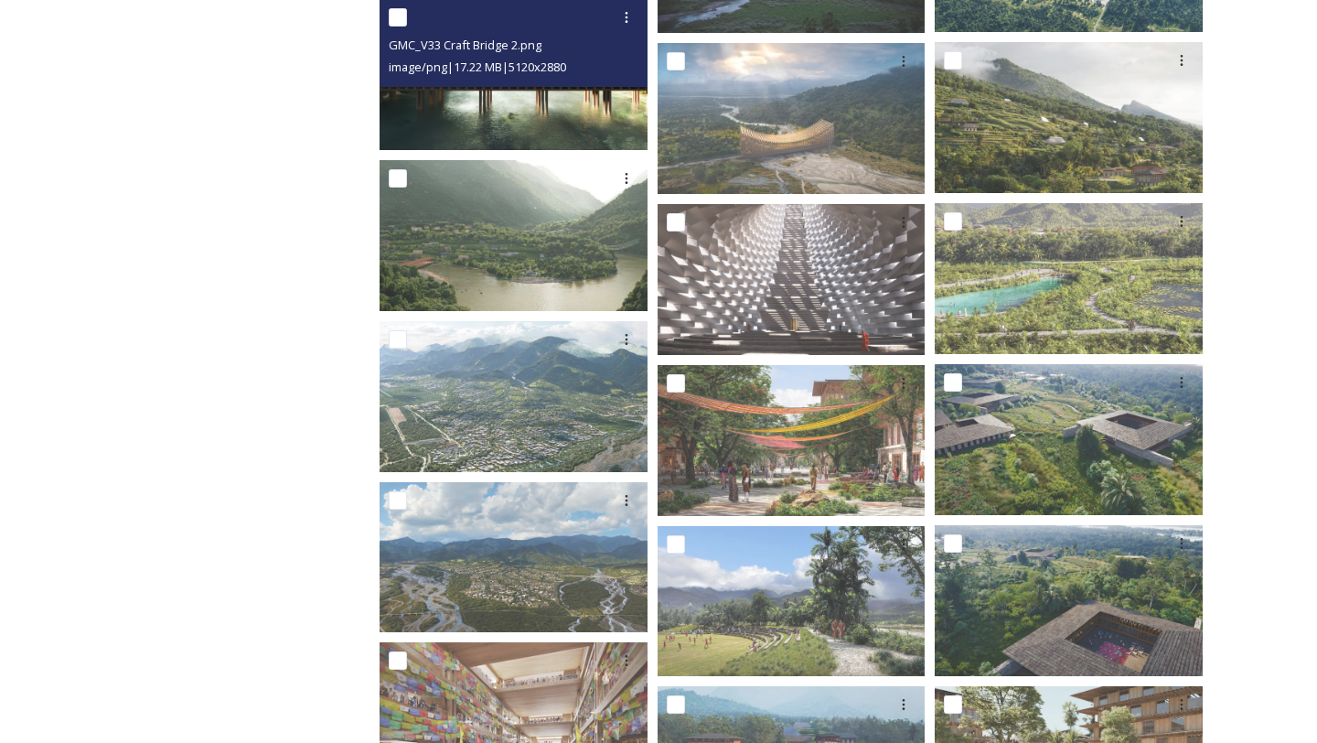
click at [496, 115] on img at bounding box center [514, 74] width 268 height 151
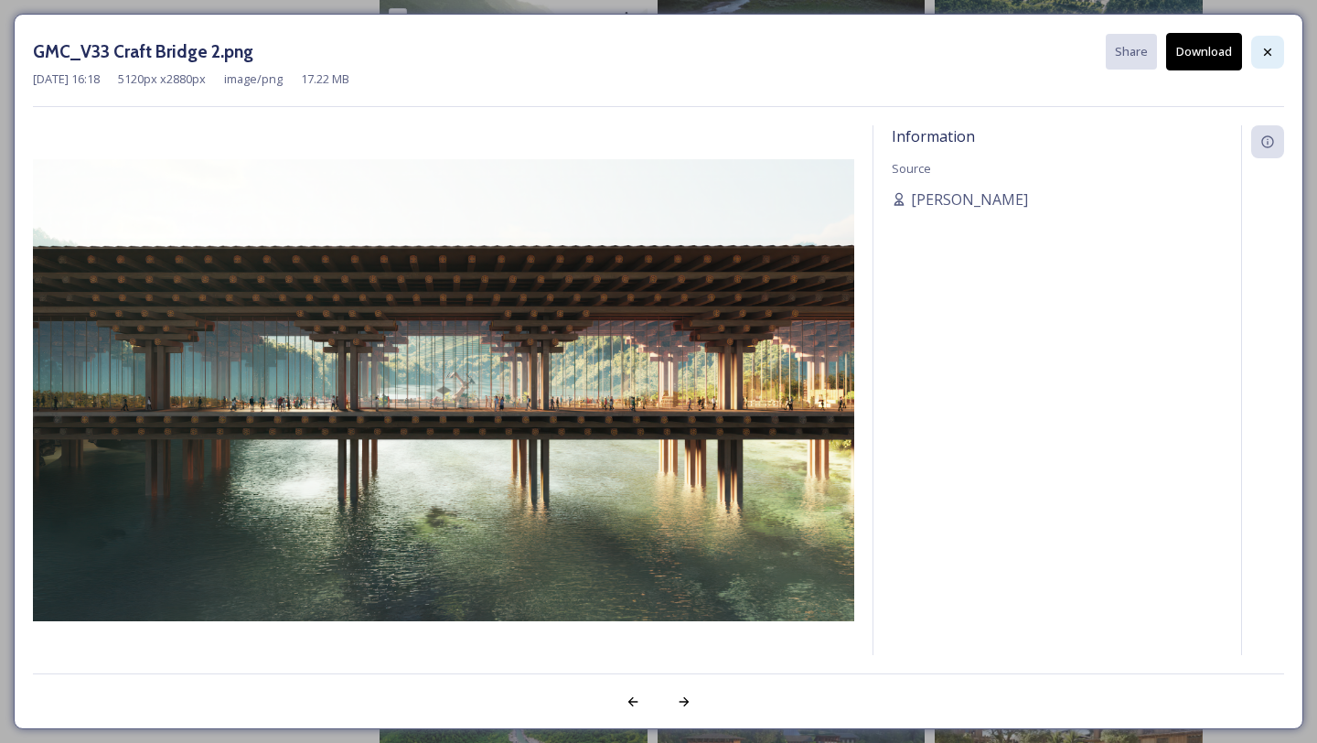
click at [1260, 51] on icon at bounding box center [1267, 52] width 15 height 15
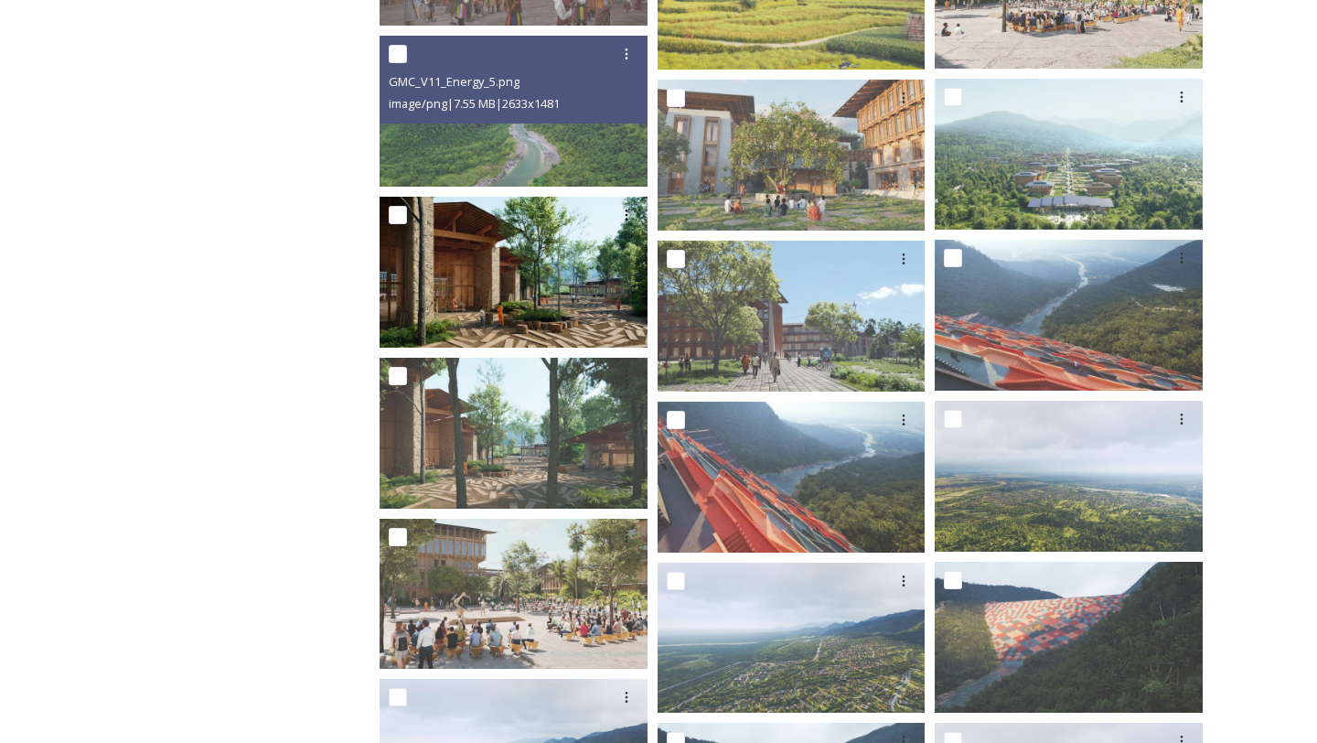
scroll to position [2479, 0]
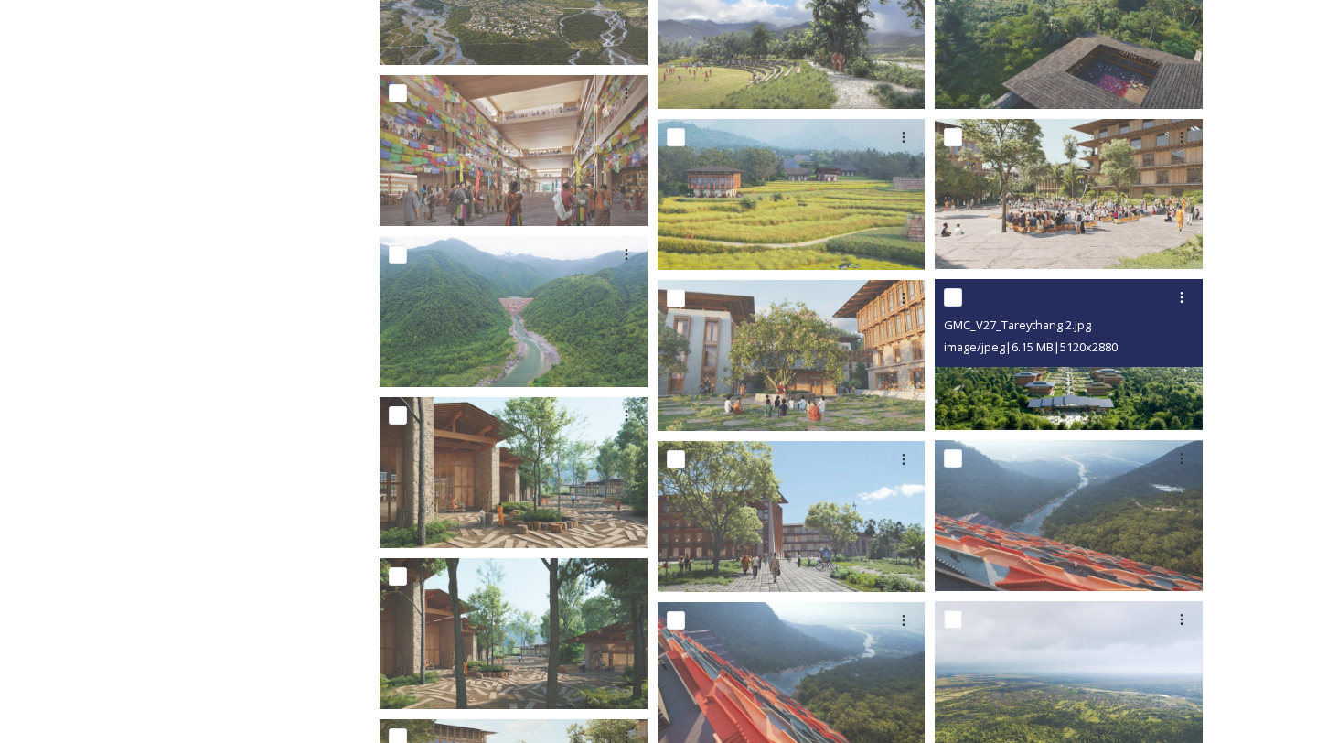
click at [1055, 407] on img at bounding box center [1069, 354] width 268 height 151
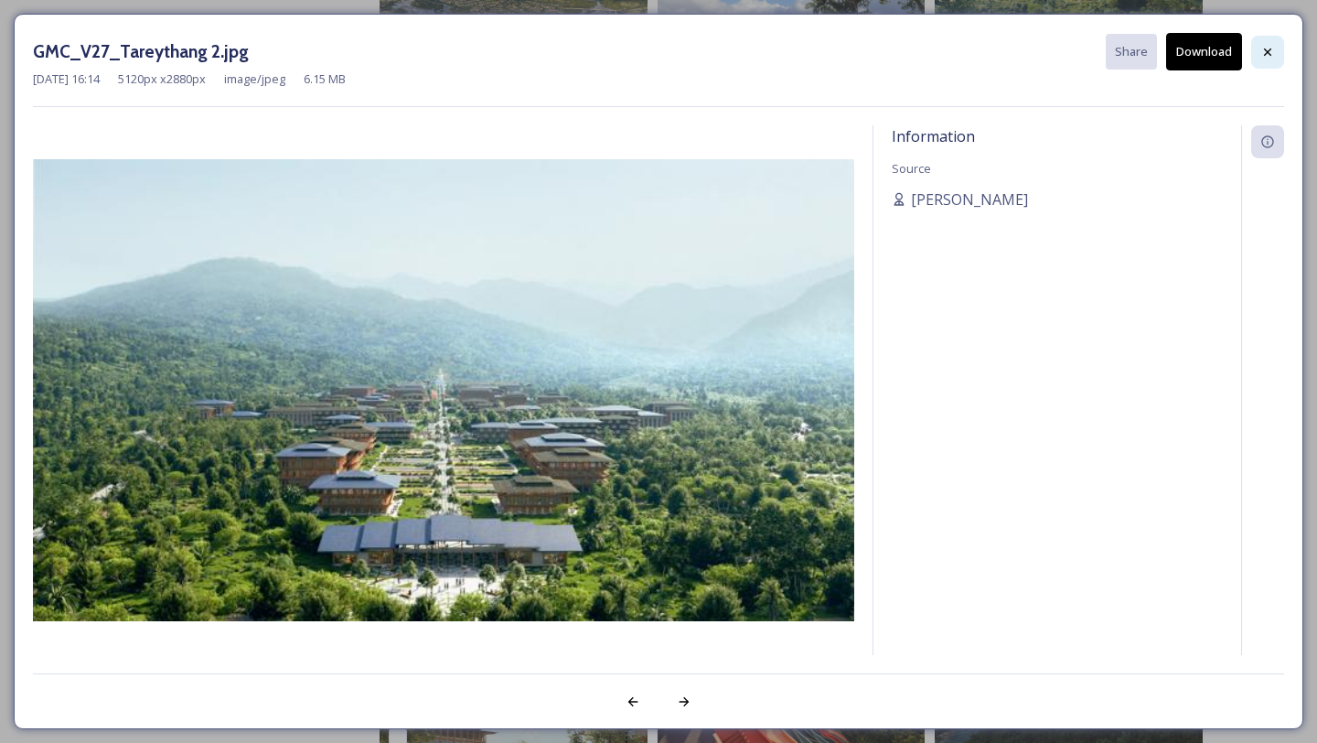
click at [1260, 55] on icon at bounding box center [1267, 52] width 15 height 15
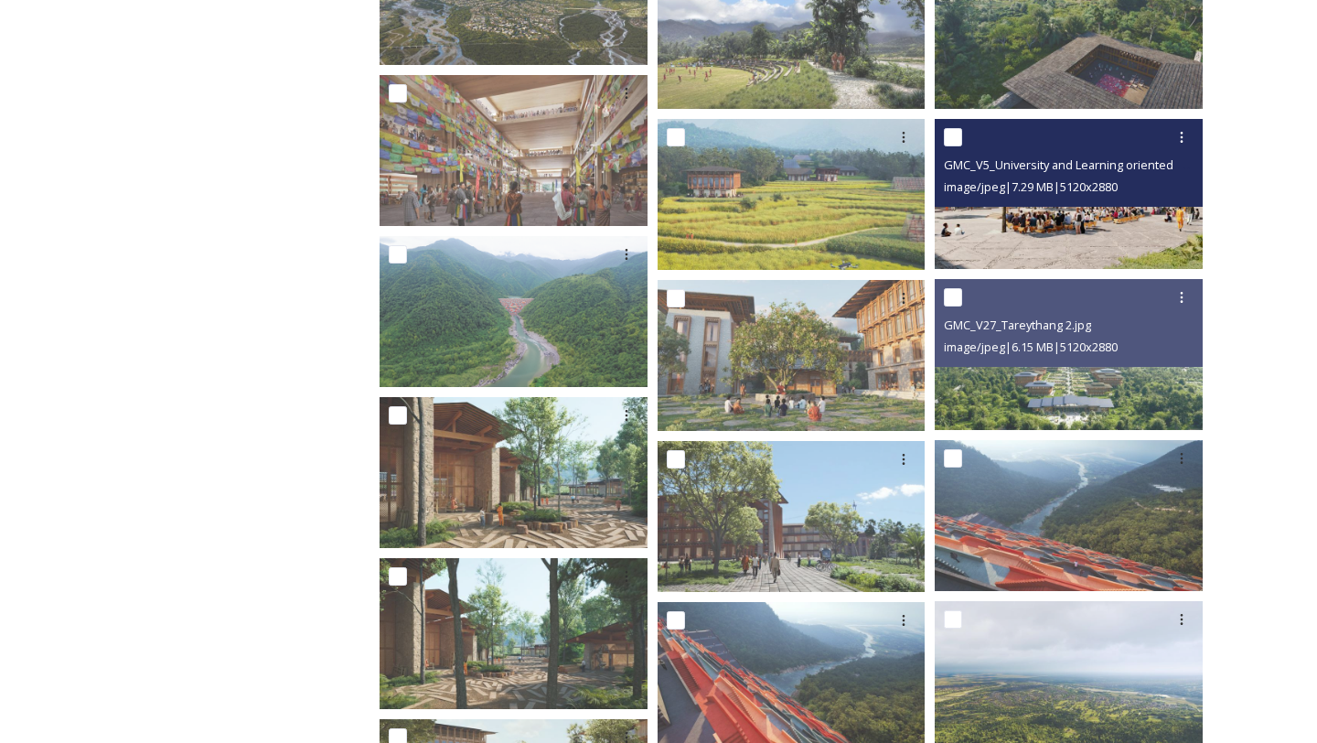
scroll to position [2316, 0]
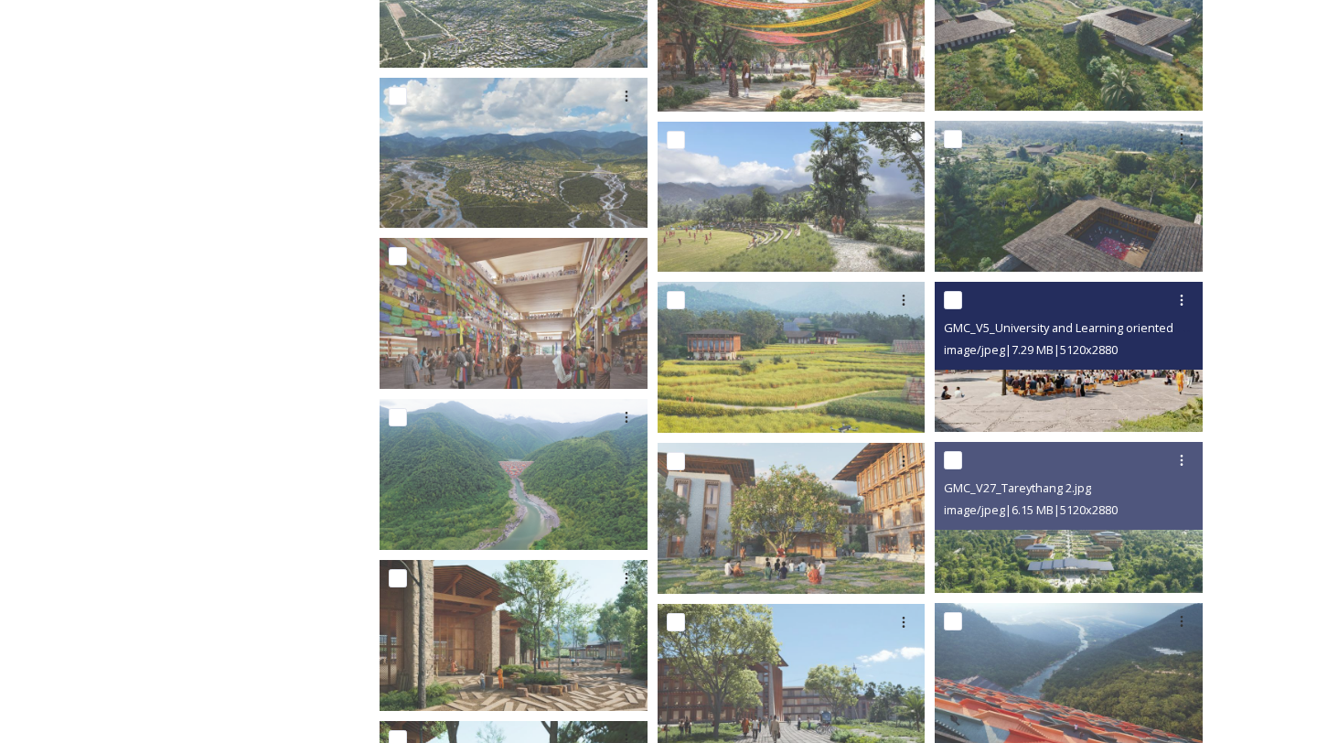
click at [980, 424] on img at bounding box center [1069, 357] width 268 height 151
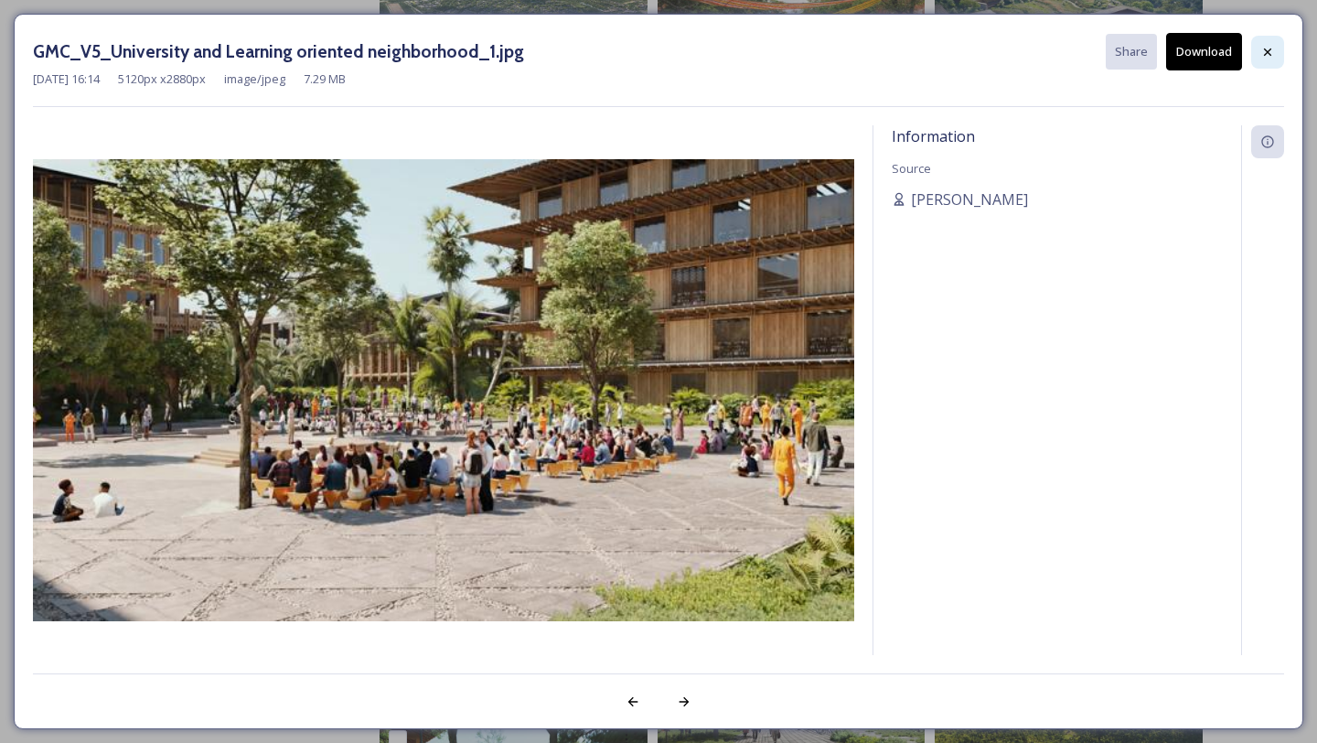
click at [1272, 47] on icon at bounding box center [1267, 52] width 15 height 15
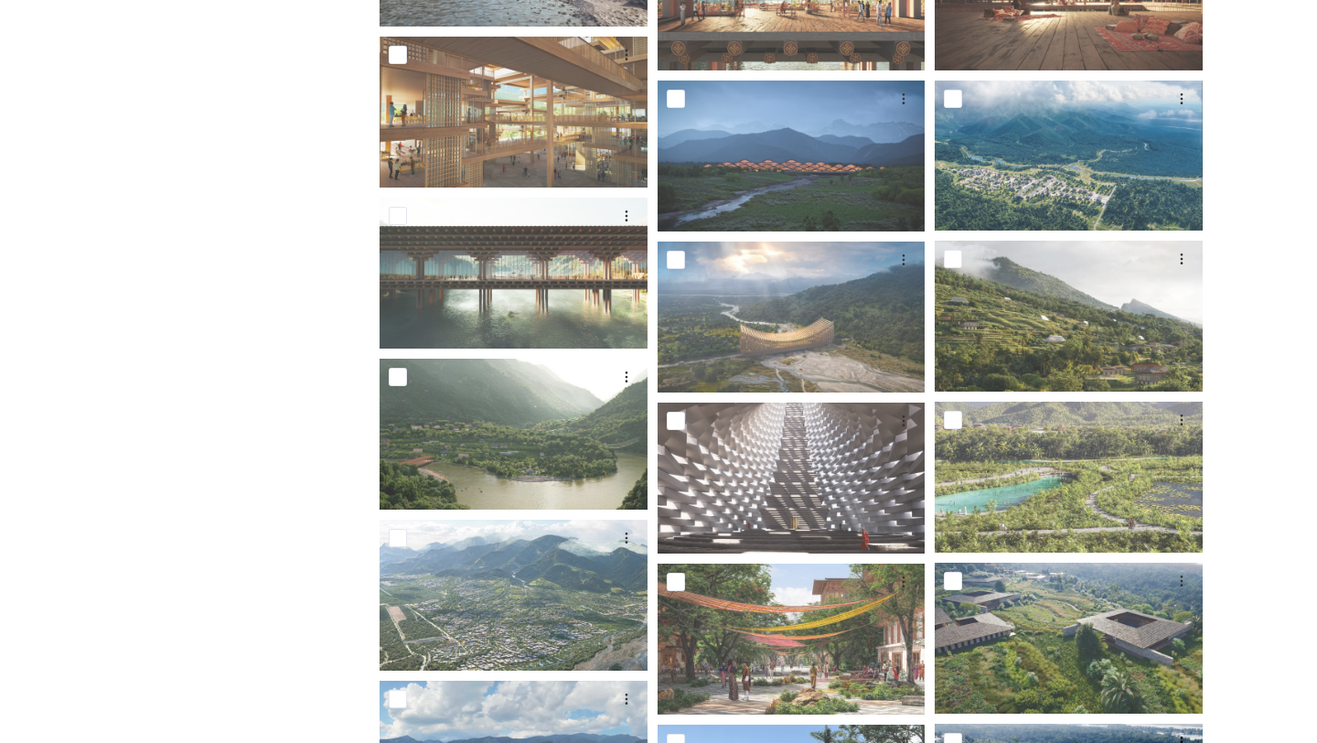
scroll to position [1714, 0]
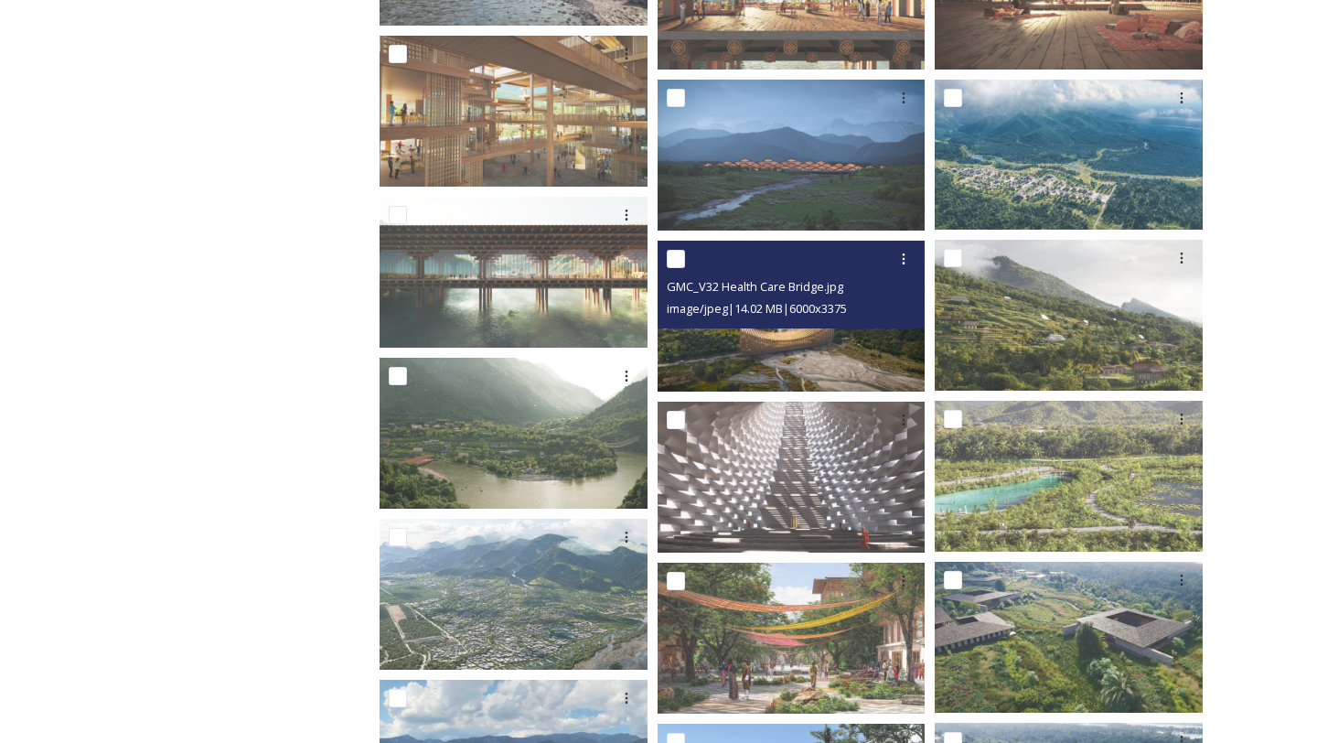
click at [713, 363] on img at bounding box center [792, 316] width 268 height 151
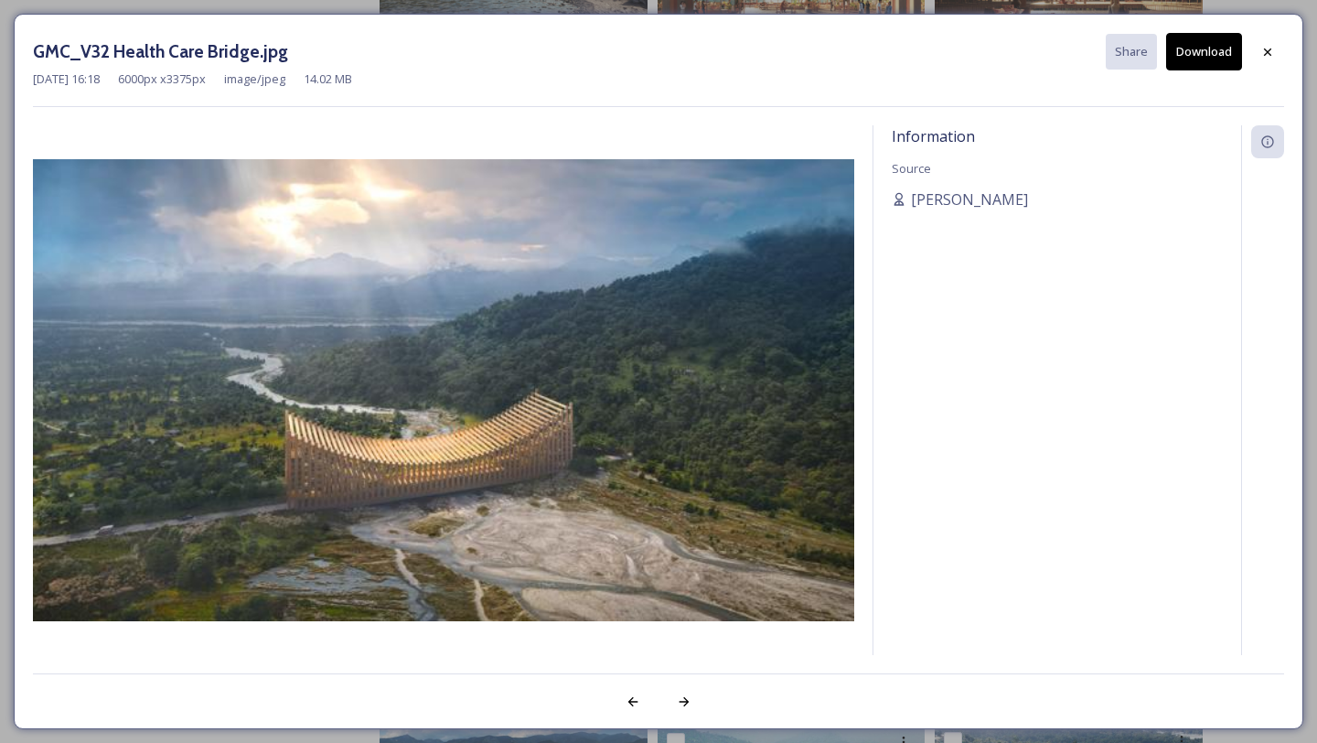
click at [713, 363] on img at bounding box center [443, 390] width 821 height 462
click at [1265, 52] on icon at bounding box center [1267, 51] width 7 height 7
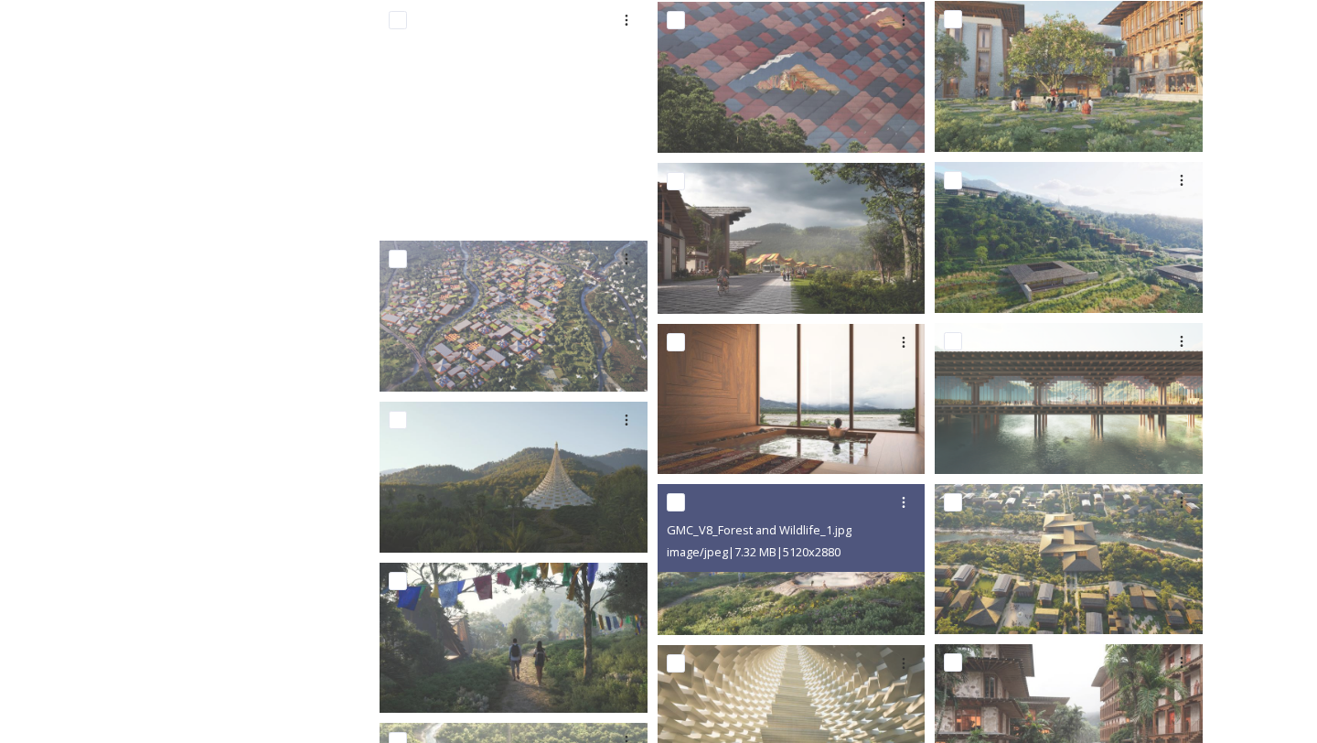
scroll to position [444, 0]
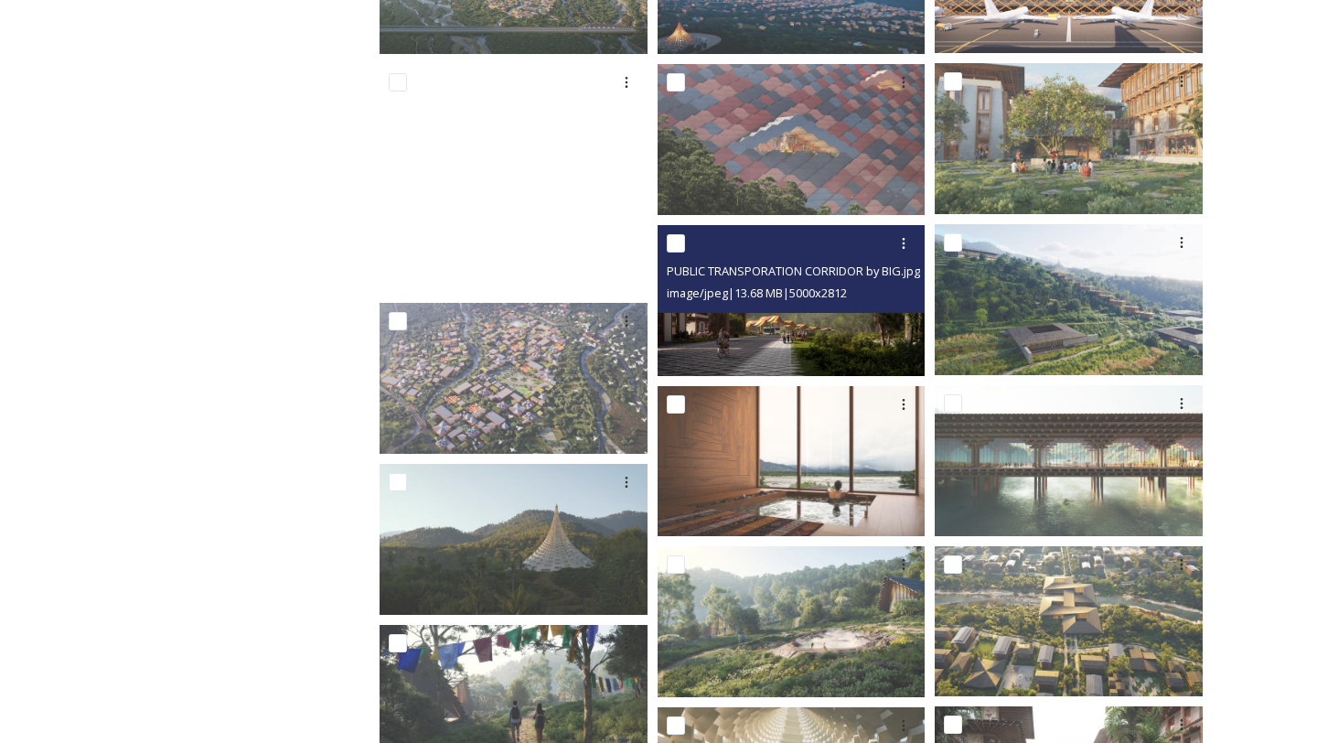
click at [831, 340] on img at bounding box center [792, 300] width 268 height 151
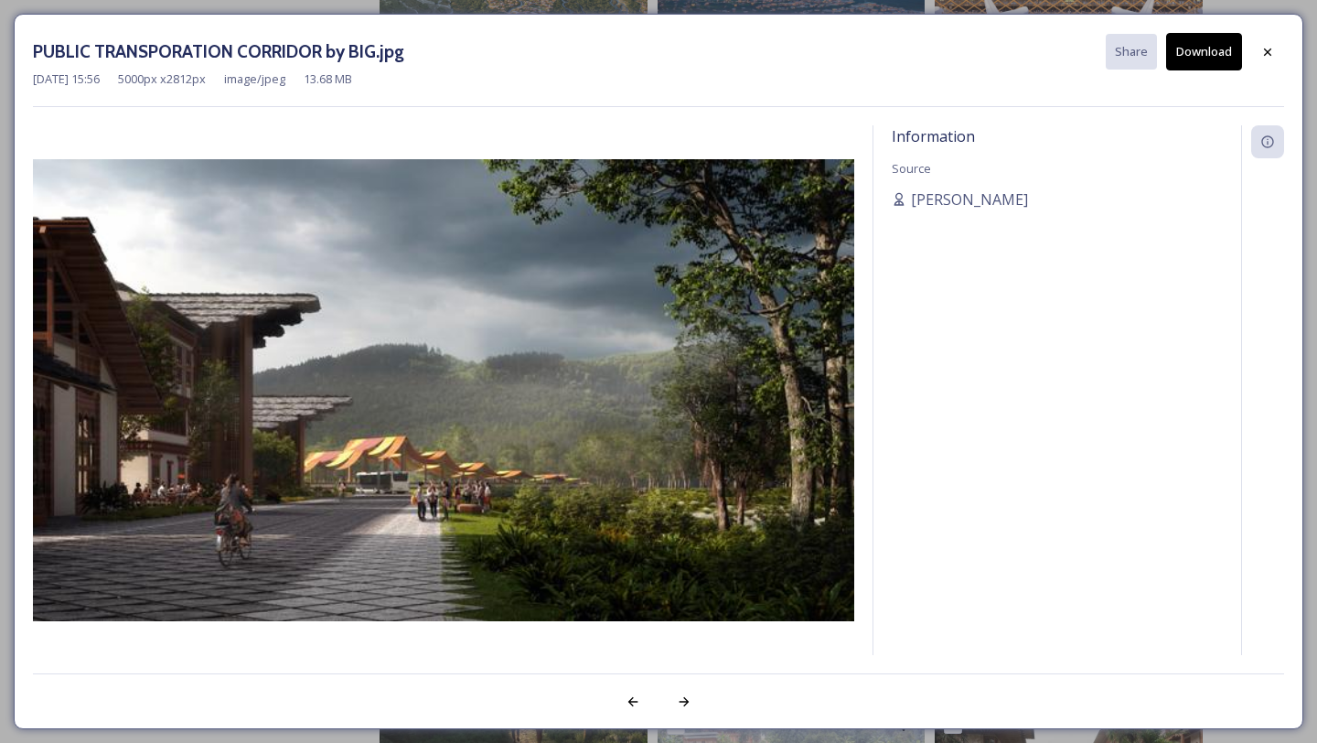
click at [795, 308] on img at bounding box center [443, 390] width 821 height 462
click at [1265, 52] on icon at bounding box center [1267, 52] width 15 height 15
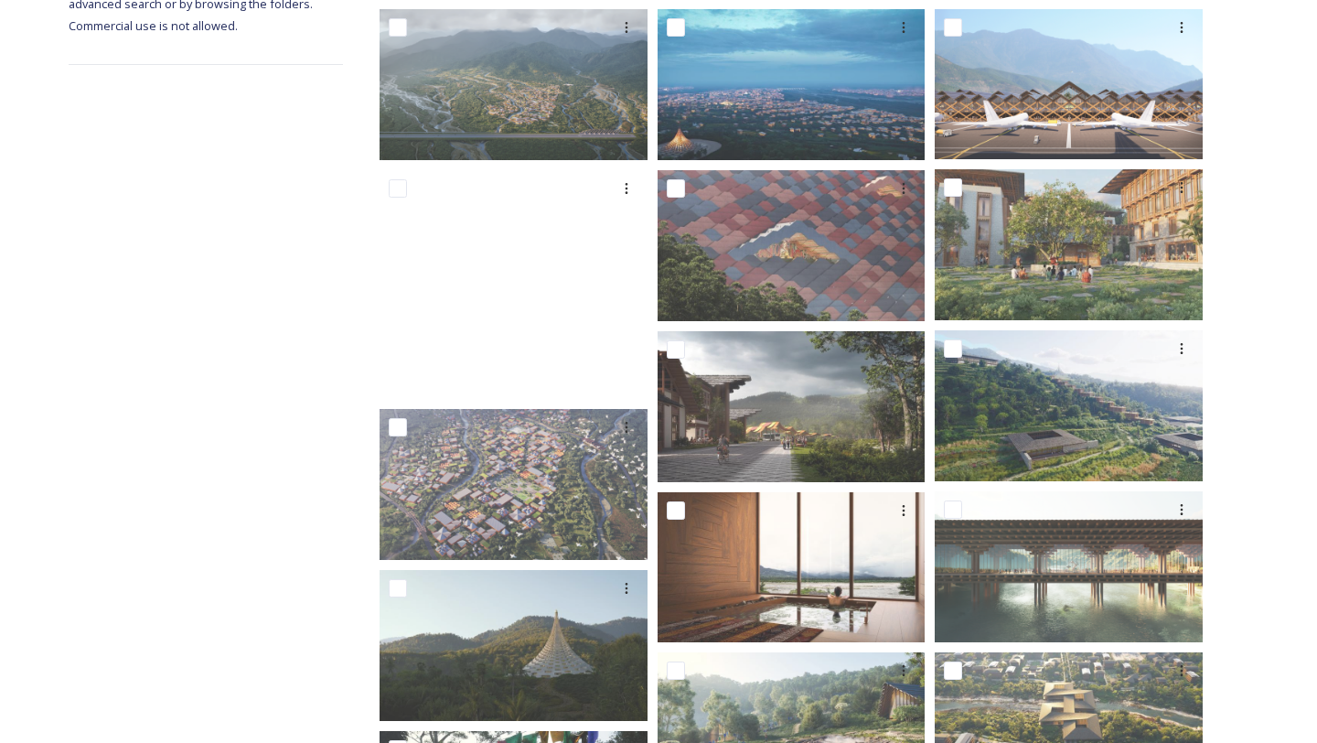
scroll to position [338, 0]
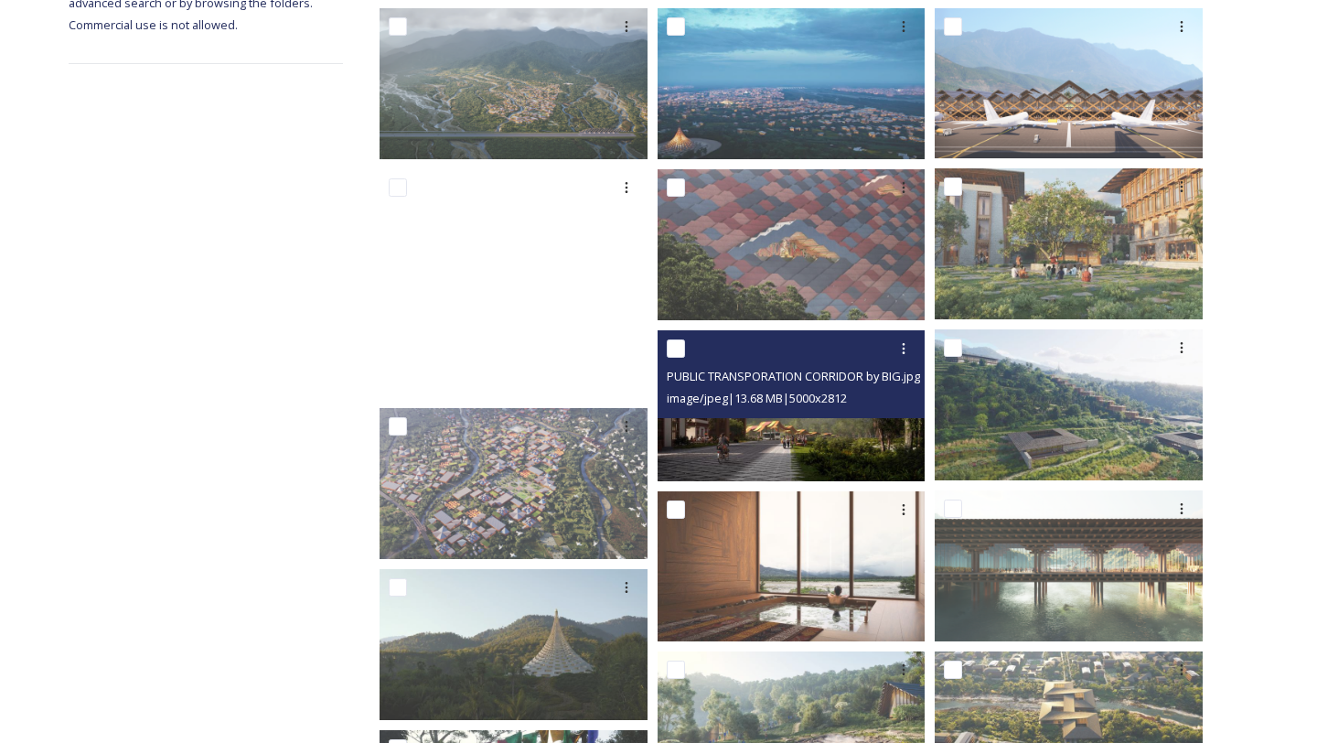
click at [827, 441] on img at bounding box center [792, 405] width 268 height 151
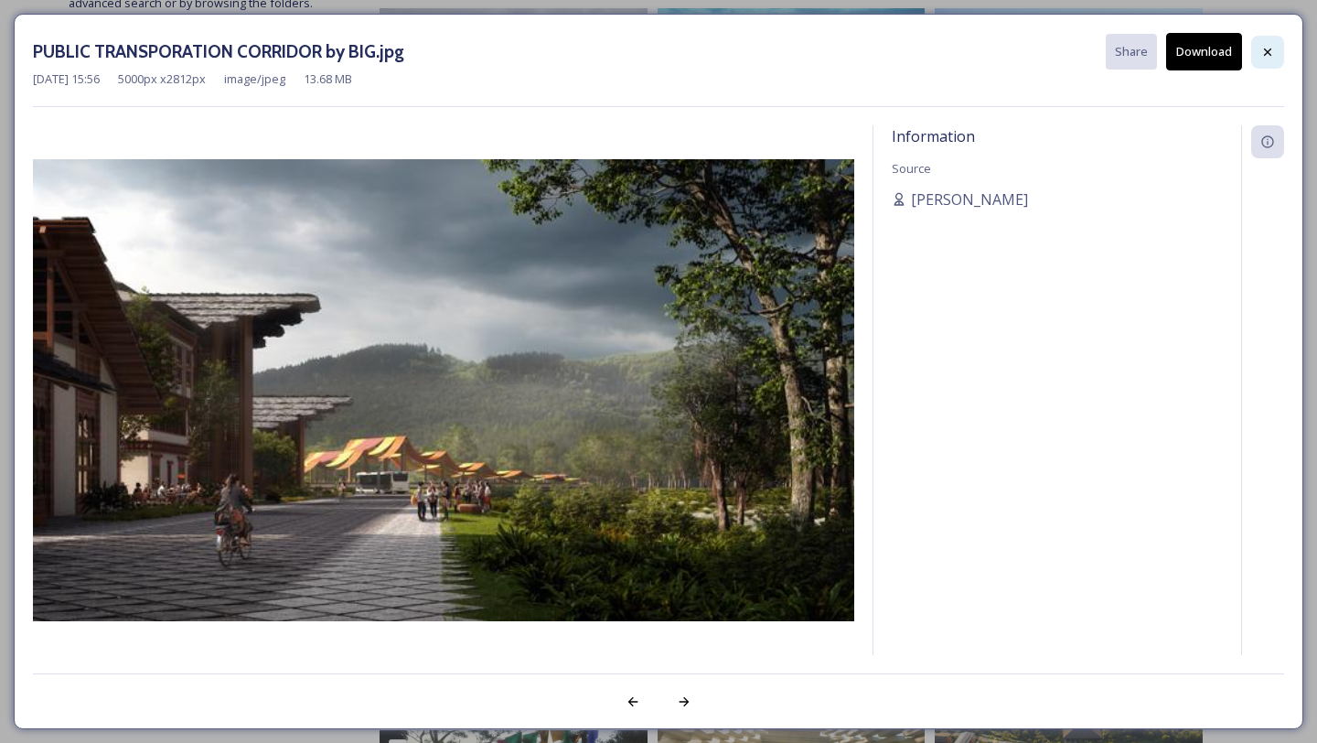
click at [1267, 48] on icon at bounding box center [1267, 52] width 15 height 15
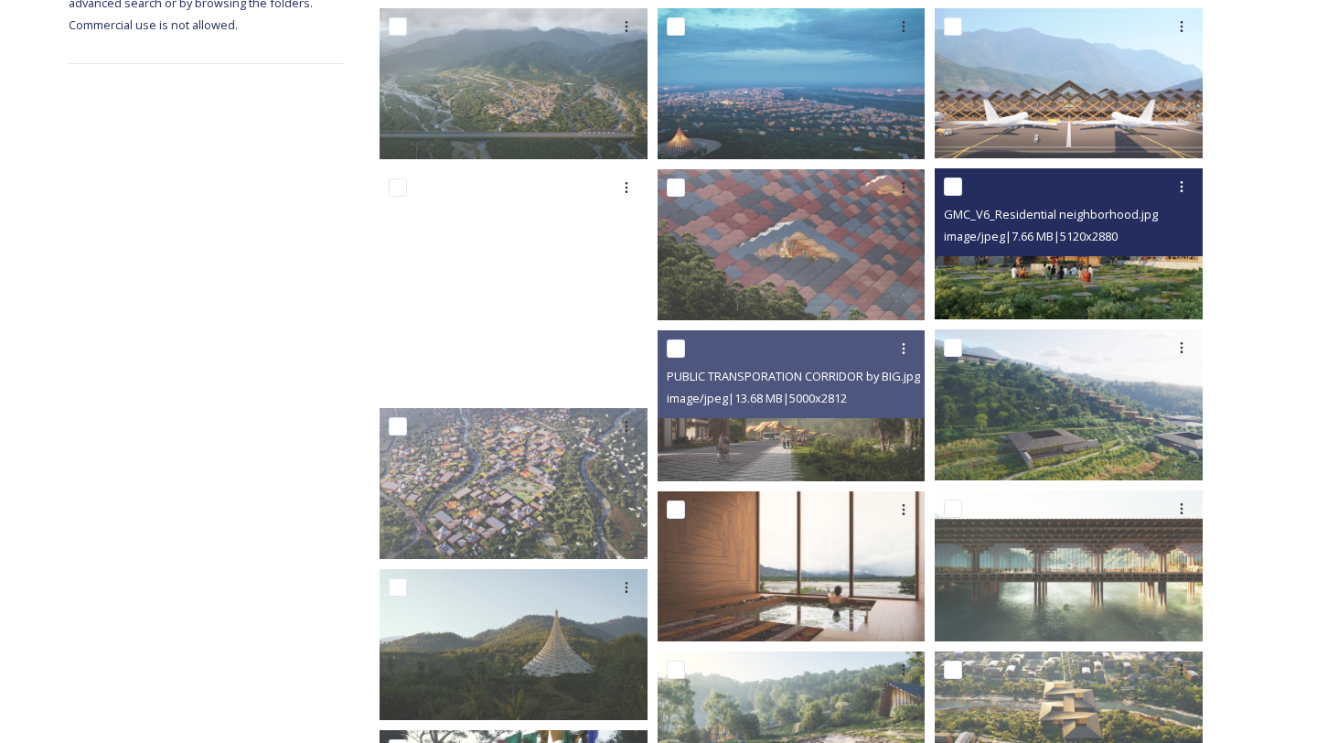
click at [1085, 292] on img at bounding box center [1069, 243] width 268 height 151
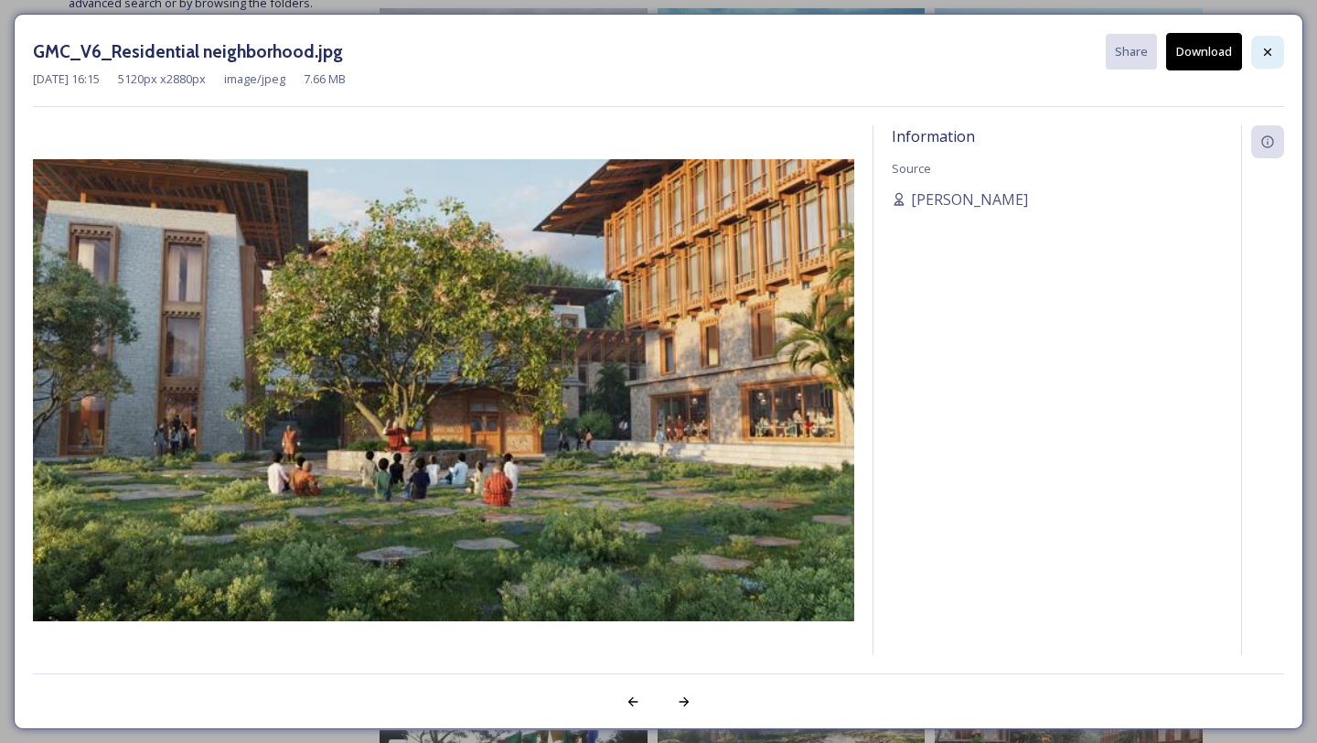
click at [1270, 47] on icon at bounding box center [1267, 52] width 15 height 15
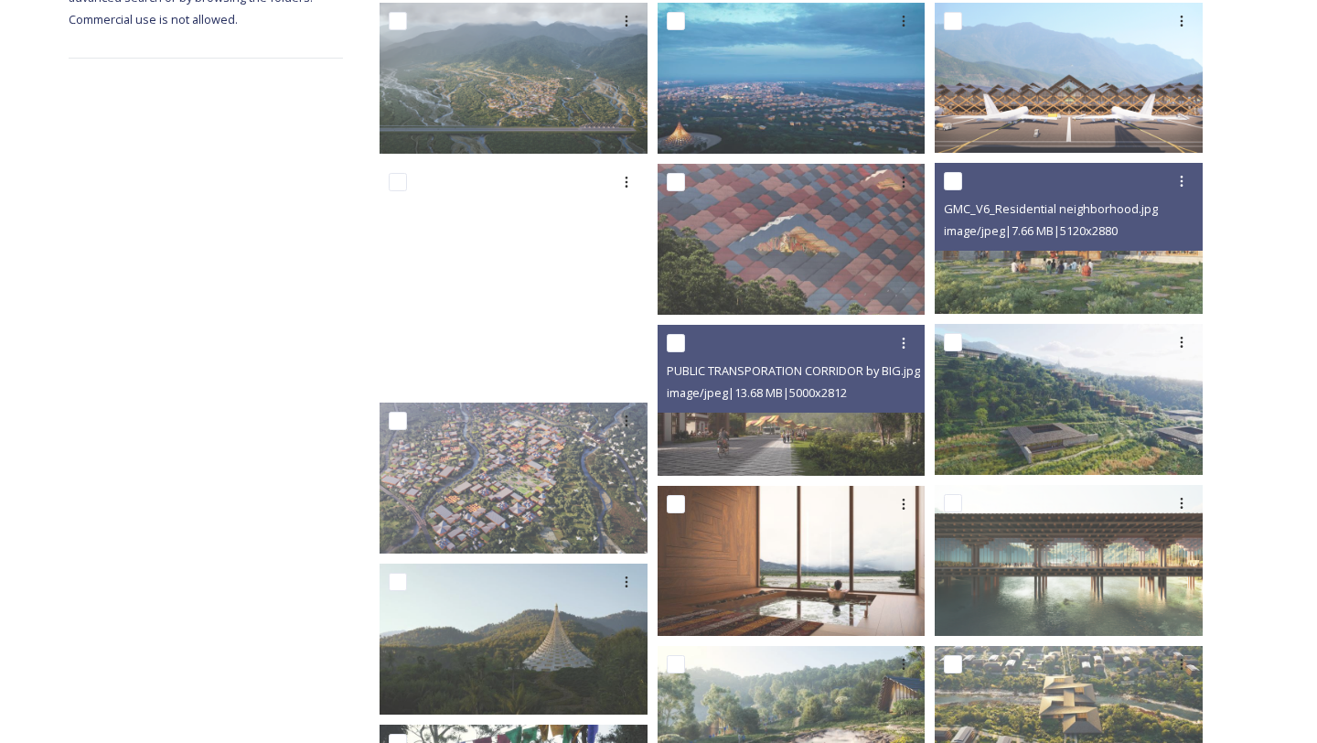
scroll to position [365, 0]
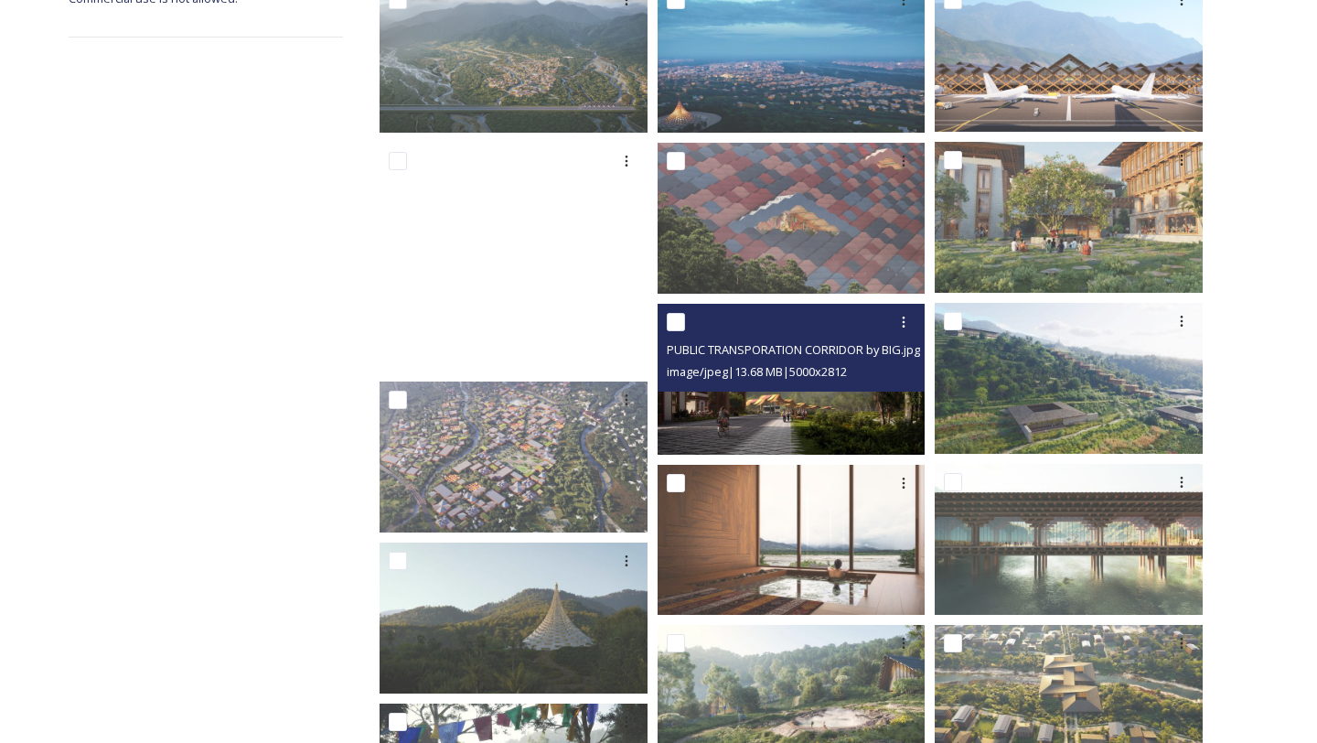
click at [779, 441] on img at bounding box center [792, 379] width 268 height 151
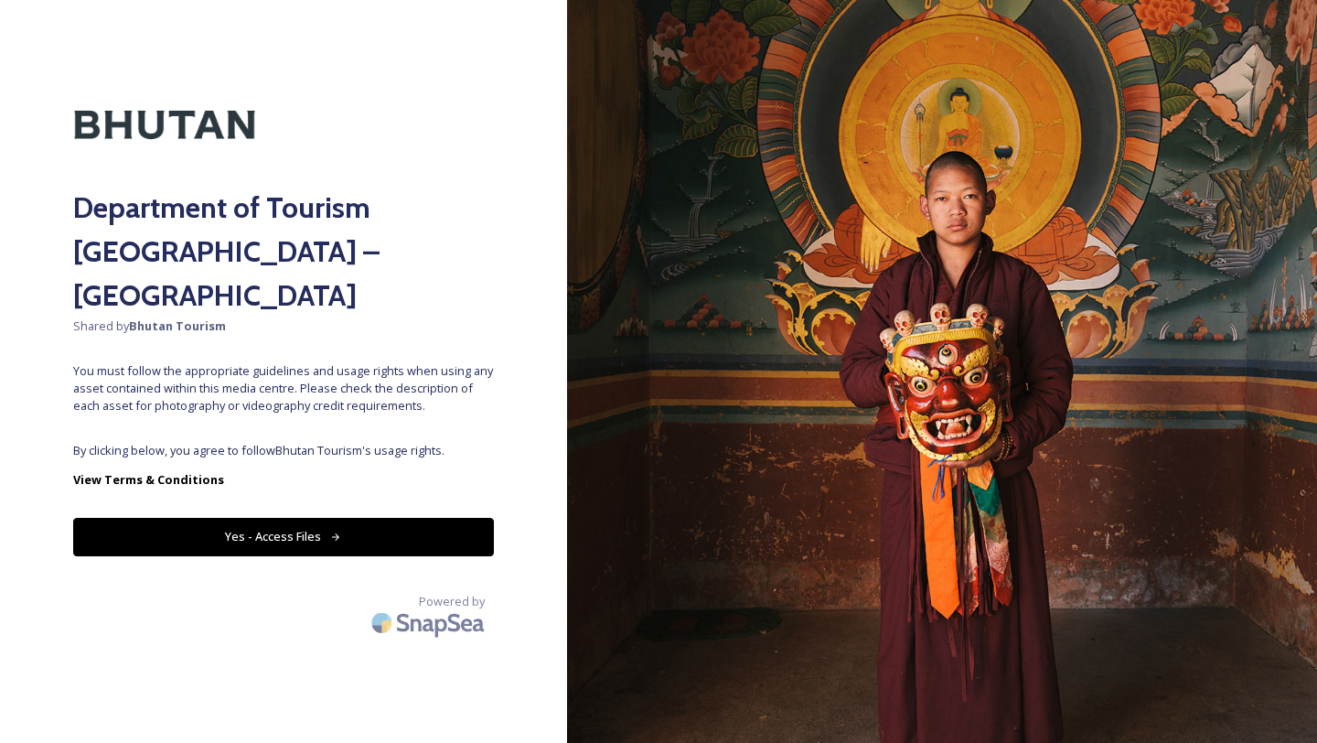
click at [293, 518] on button "Yes - Access Files" at bounding box center [283, 537] width 421 height 38
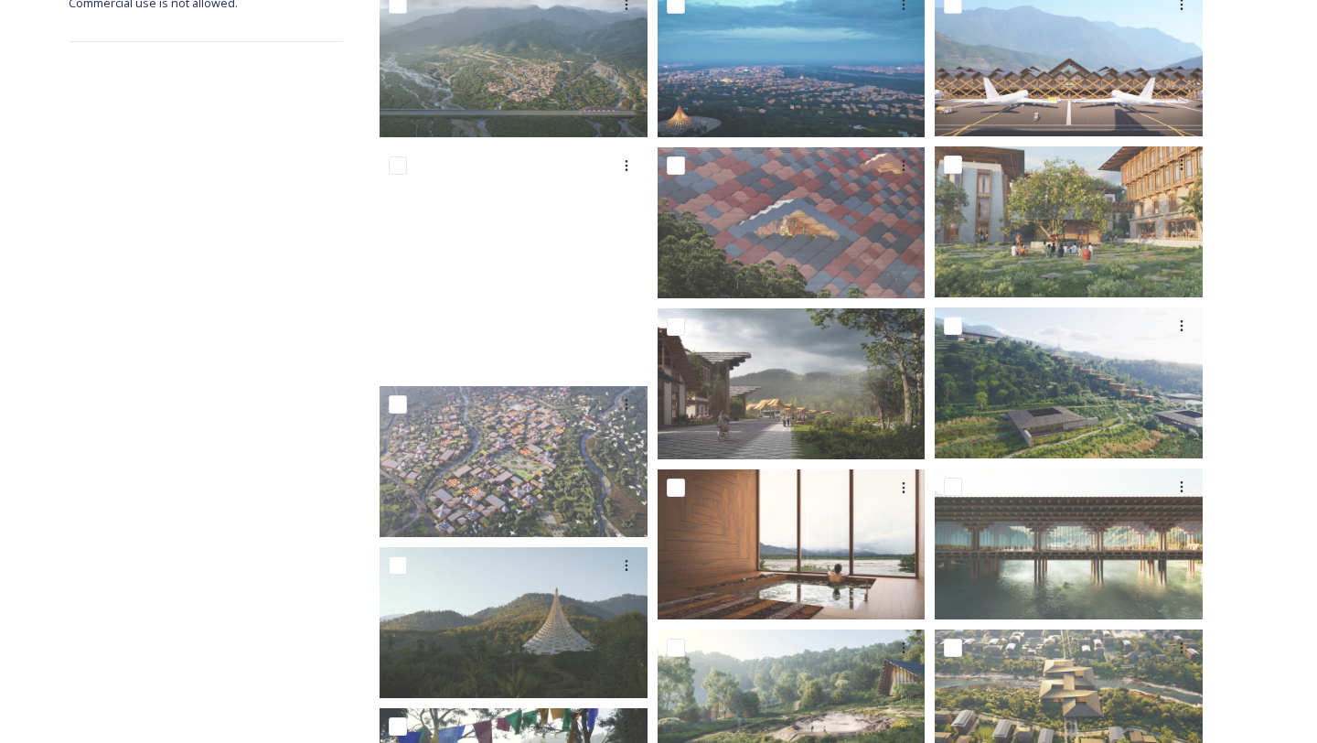
scroll to position [383, 0]
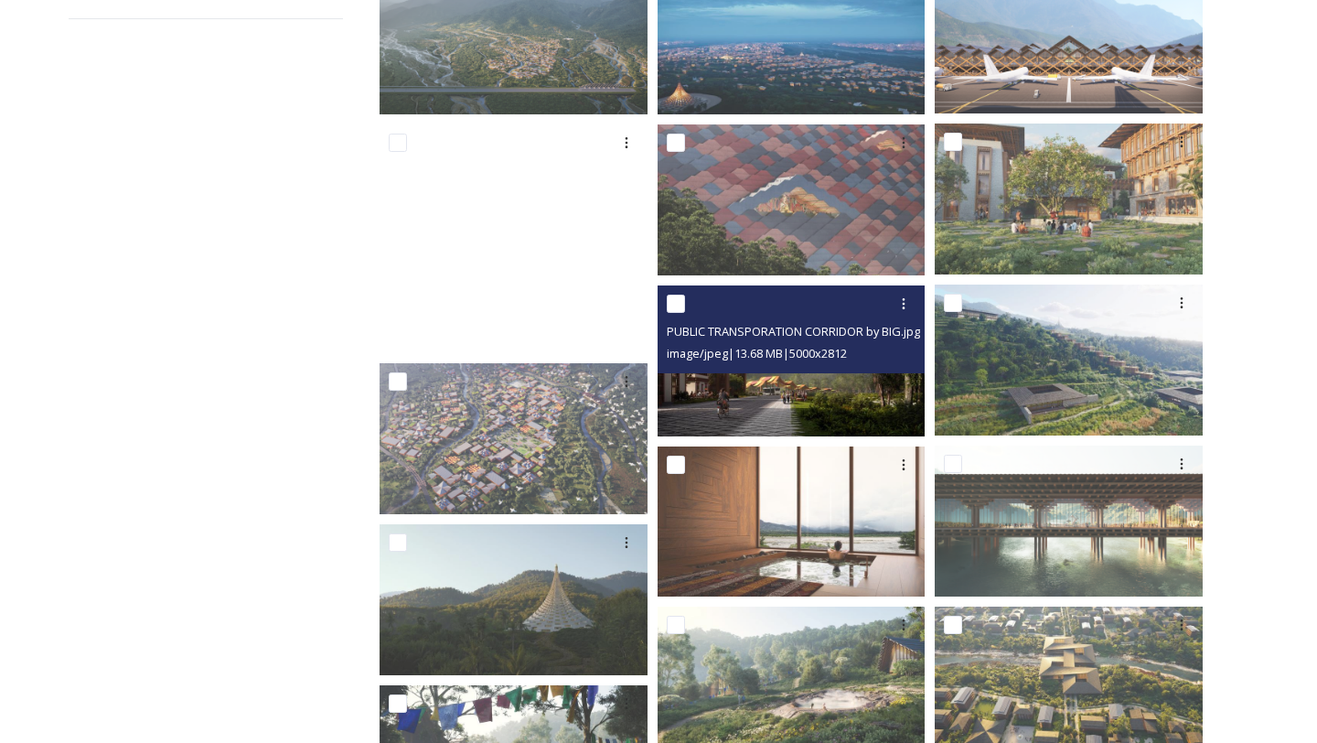
click at [821, 399] on img at bounding box center [792, 360] width 268 height 151
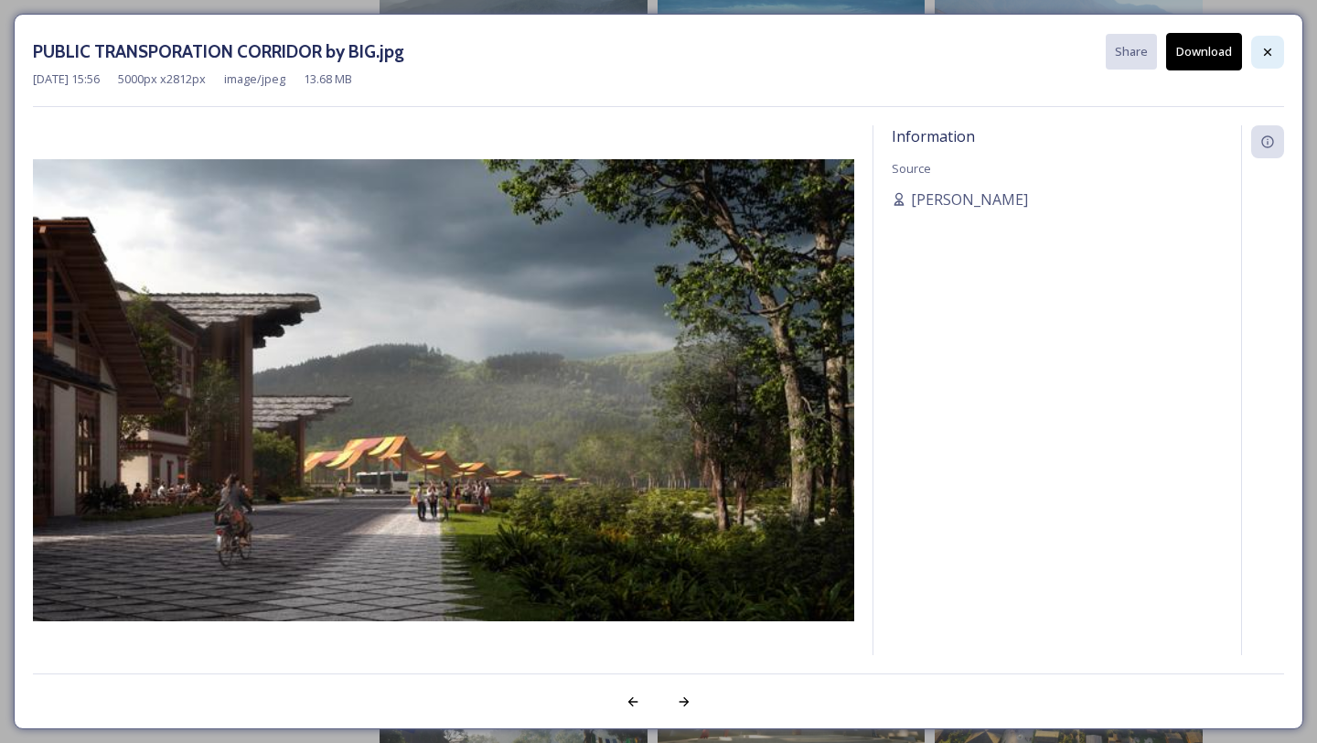
click at [1268, 57] on icon at bounding box center [1267, 52] width 15 height 15
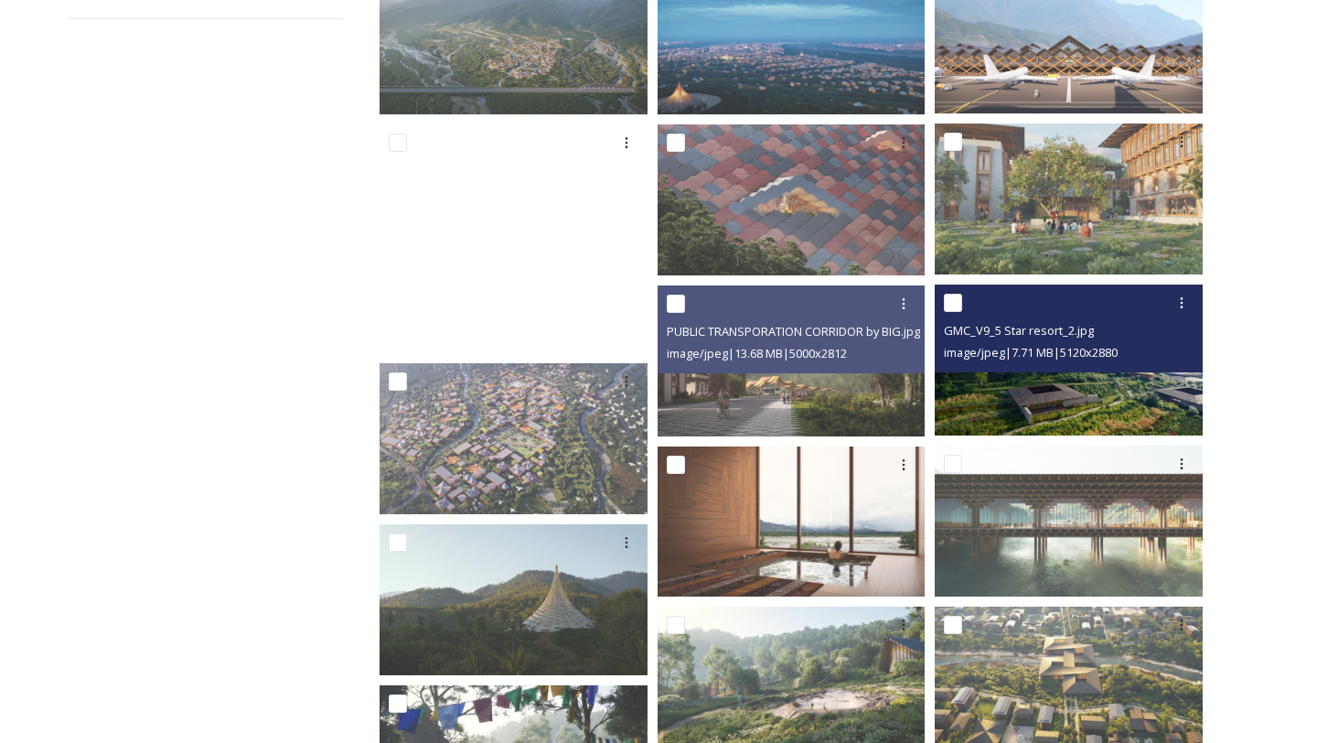
click at [1131, 395] on img at bounding box center [1069, 359] width 268 height 151
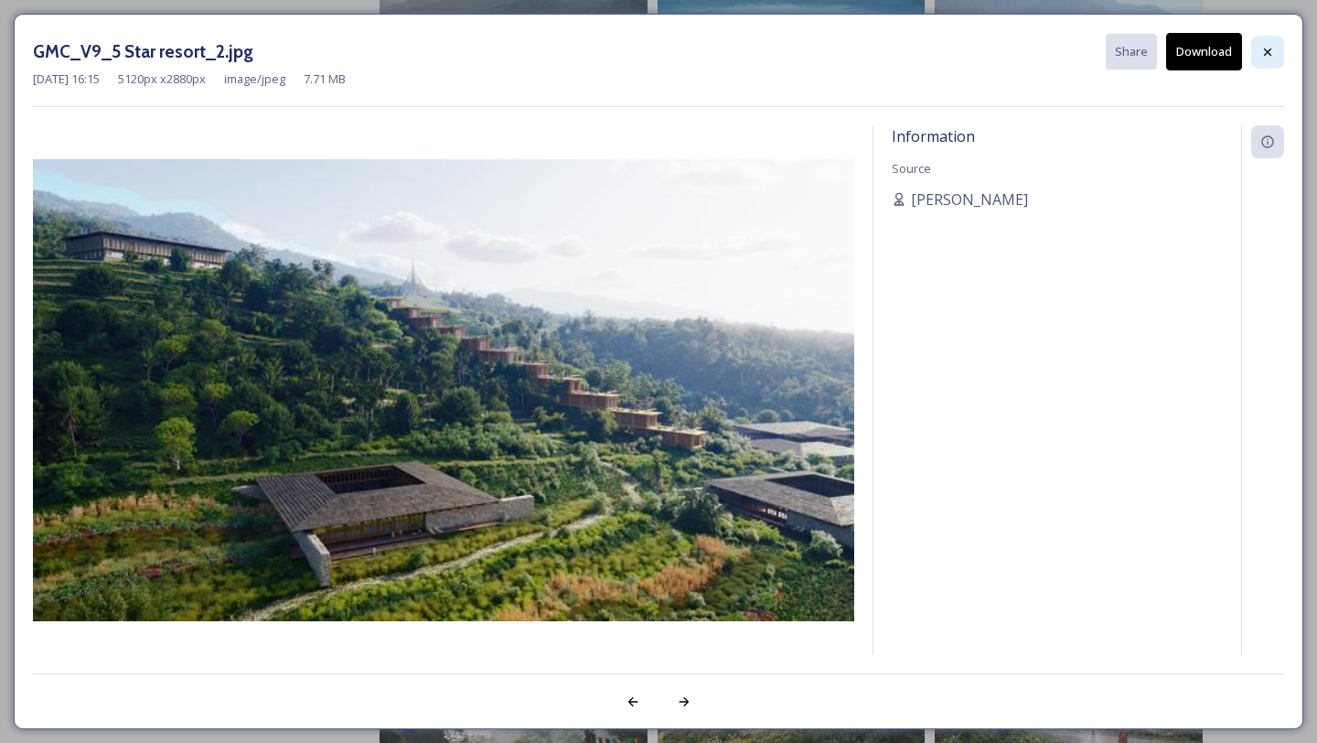
click at [1262, 49] on icon at bounding box center [1267, 52] width 15 height 15
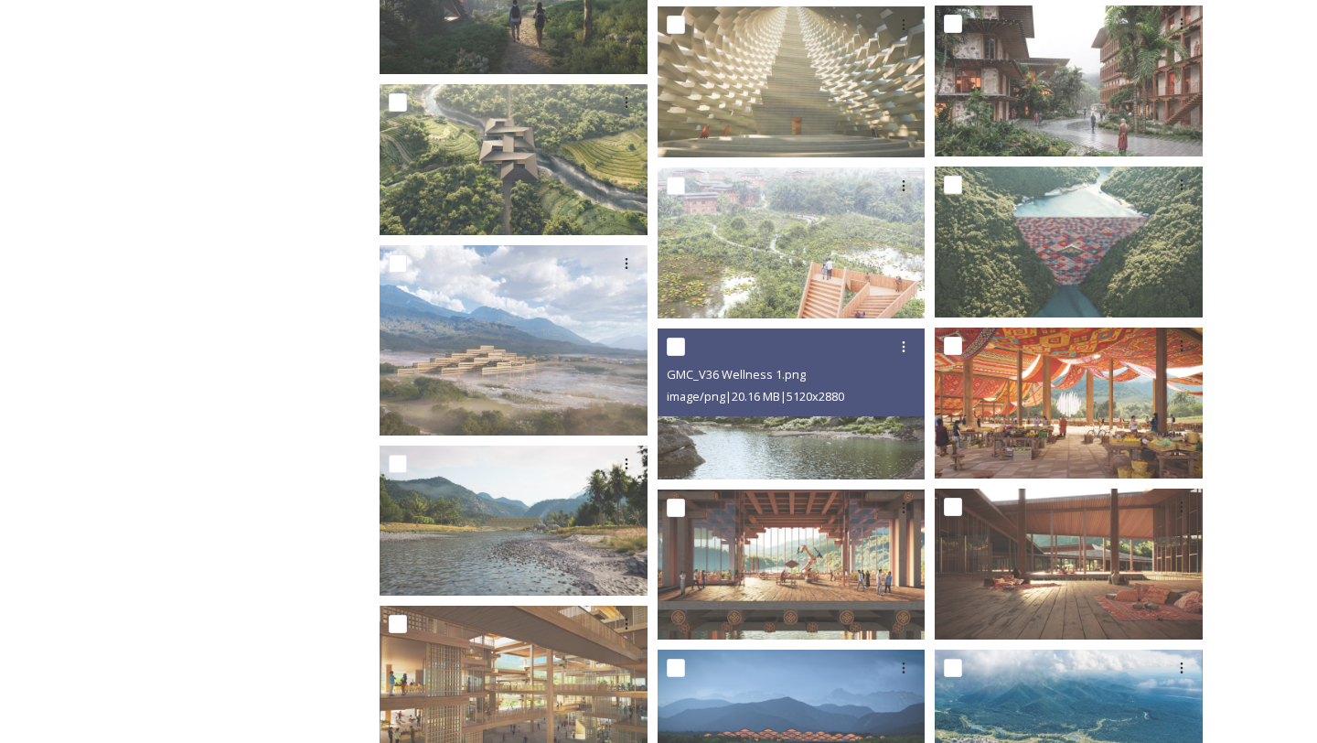
scroll to position [1161, 0]
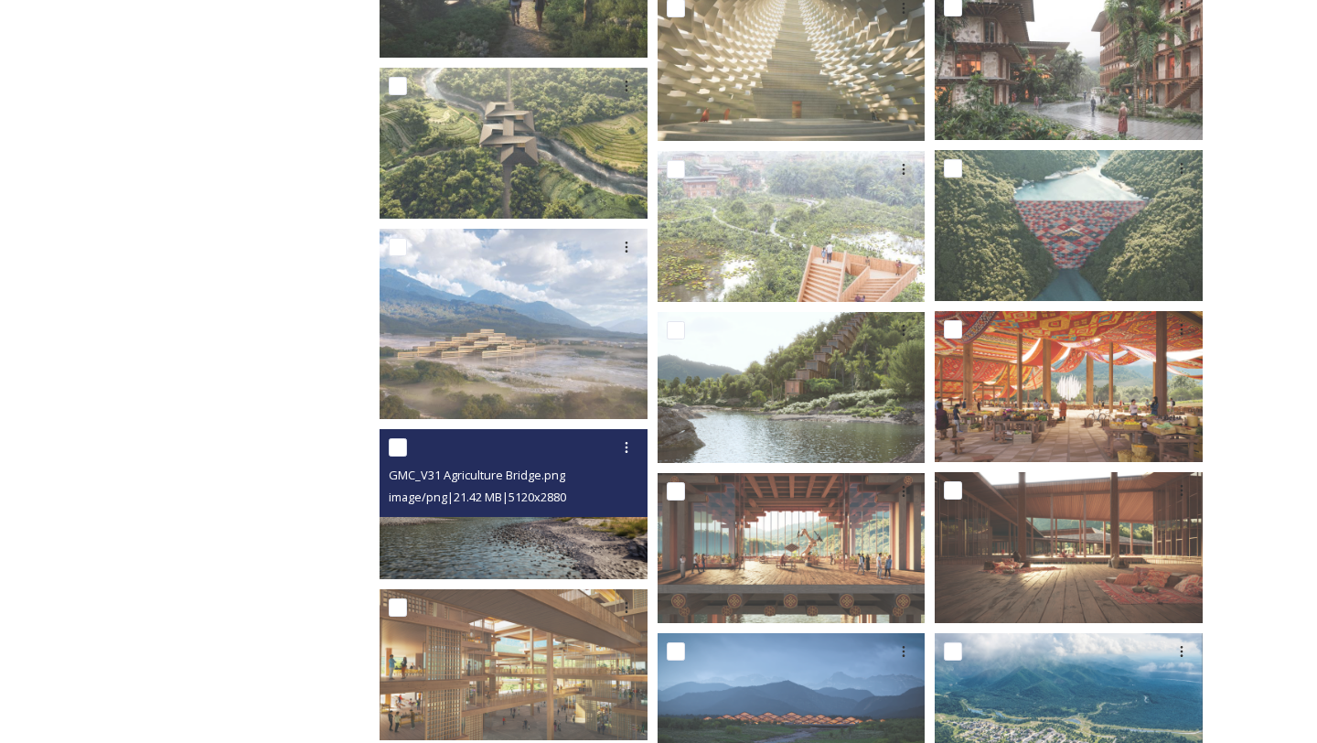
click at [550, 535] on img at bounding box center [514, 504] width 268 height 151
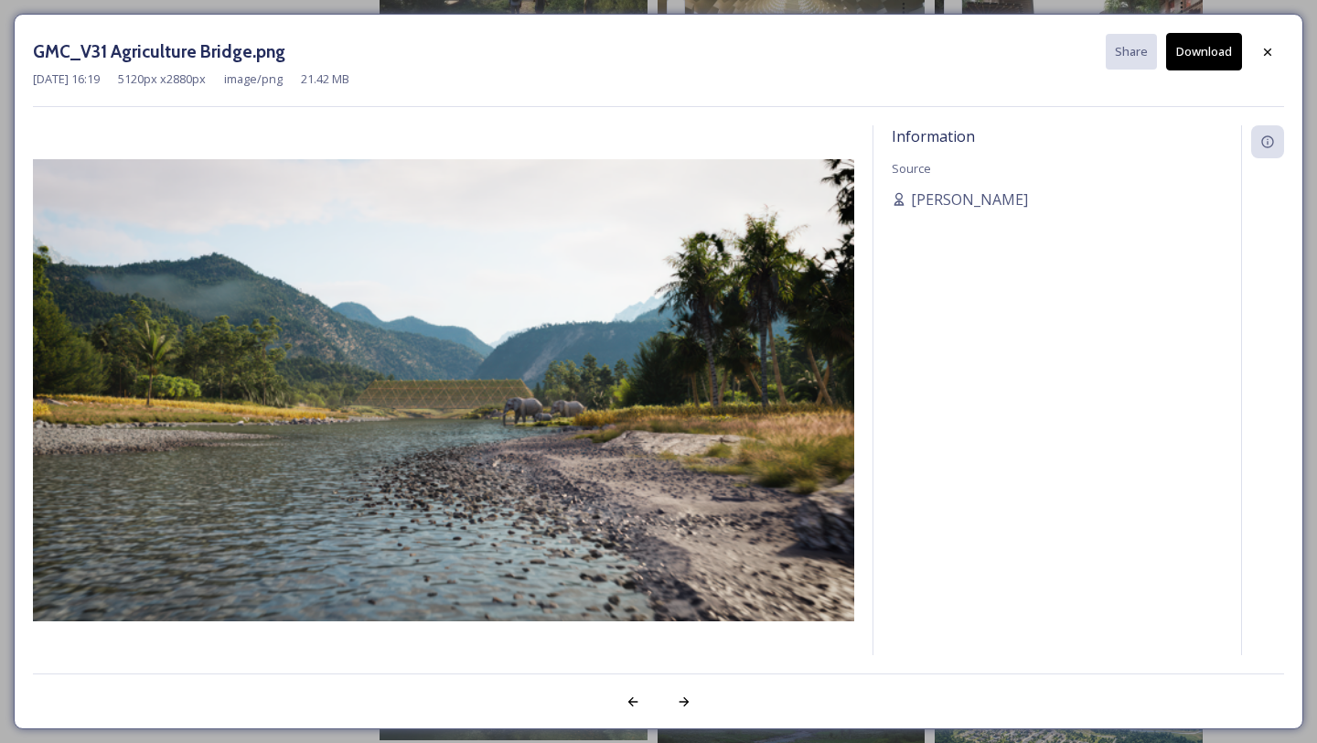
click at [665, 91] on div "GMC_V31 Agriculture Bridge.png Share Download [DATE] 16:19 5120 px x 2880 px im…" at bounding box center [658, 70] width 1251 height 74
click at [590, 230] on img at bounding box center [443, 390] width 821 height 462
click at [1267, 48] on icon at bounding box center [1267, 52] width 15 height 15
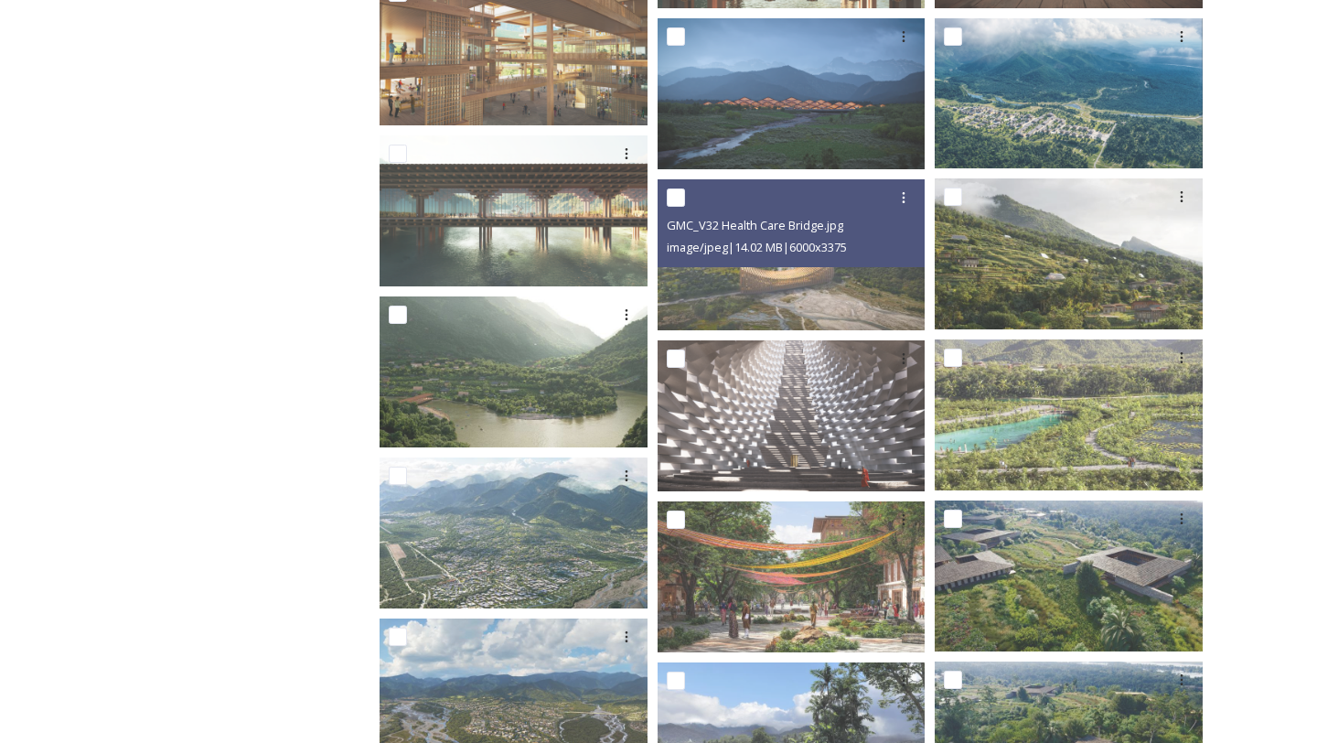
scroll to position [1802, 0]
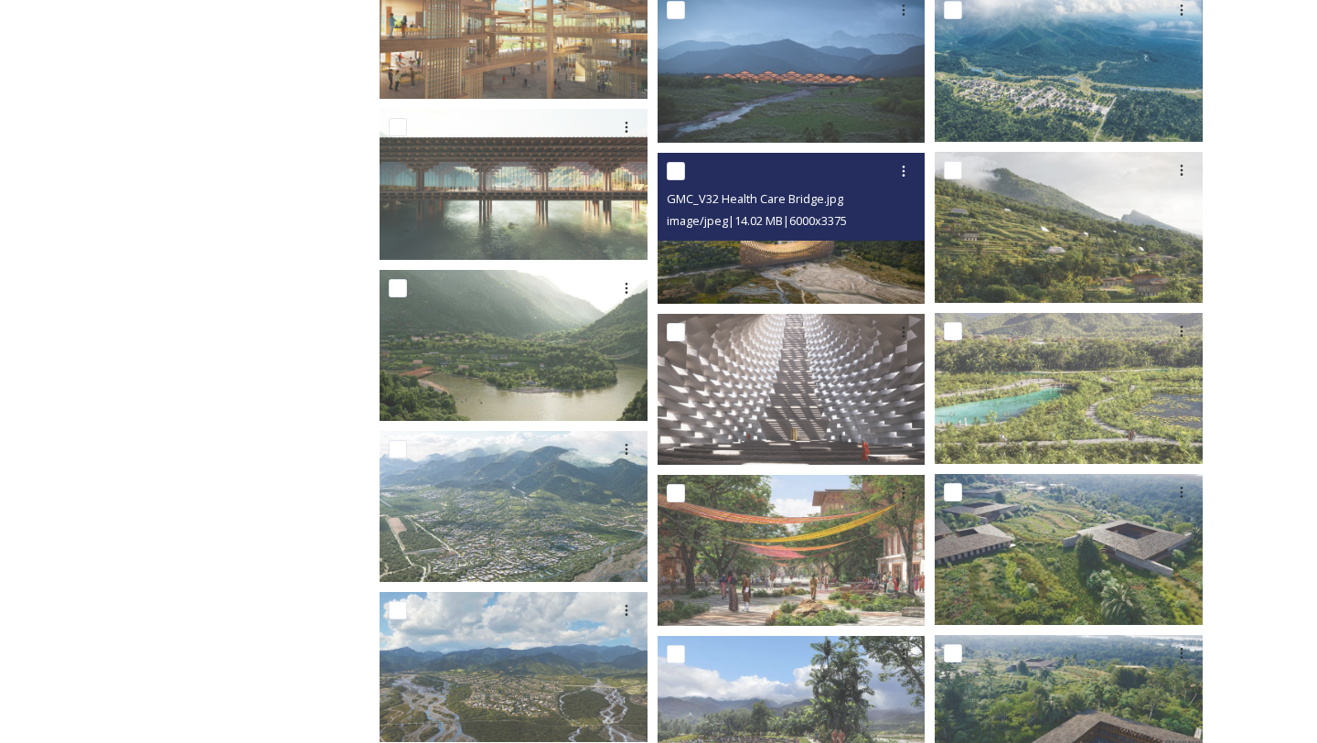
click at [873, 264] on img at bounding box center [792, 228] width 268 height 151
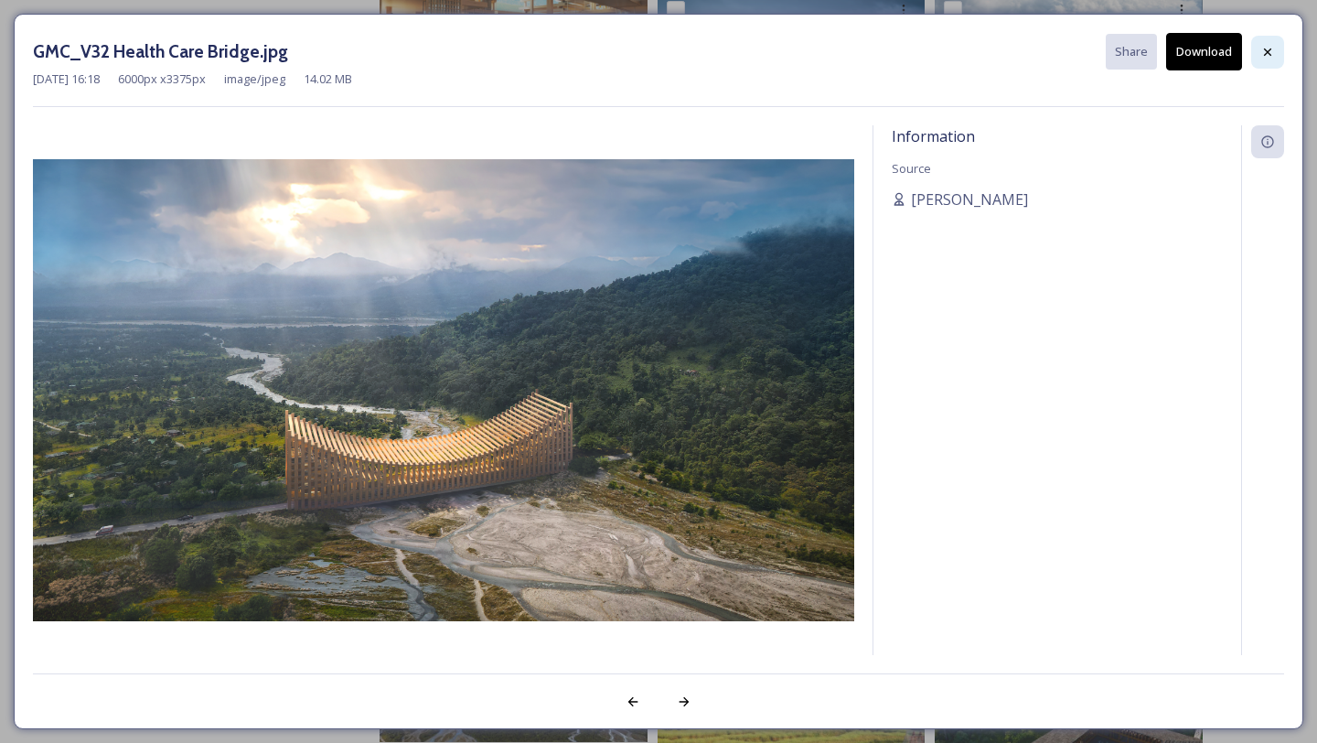
click at [1268, 50] on icon at bounding box center [1267, 51] width 7 height 7
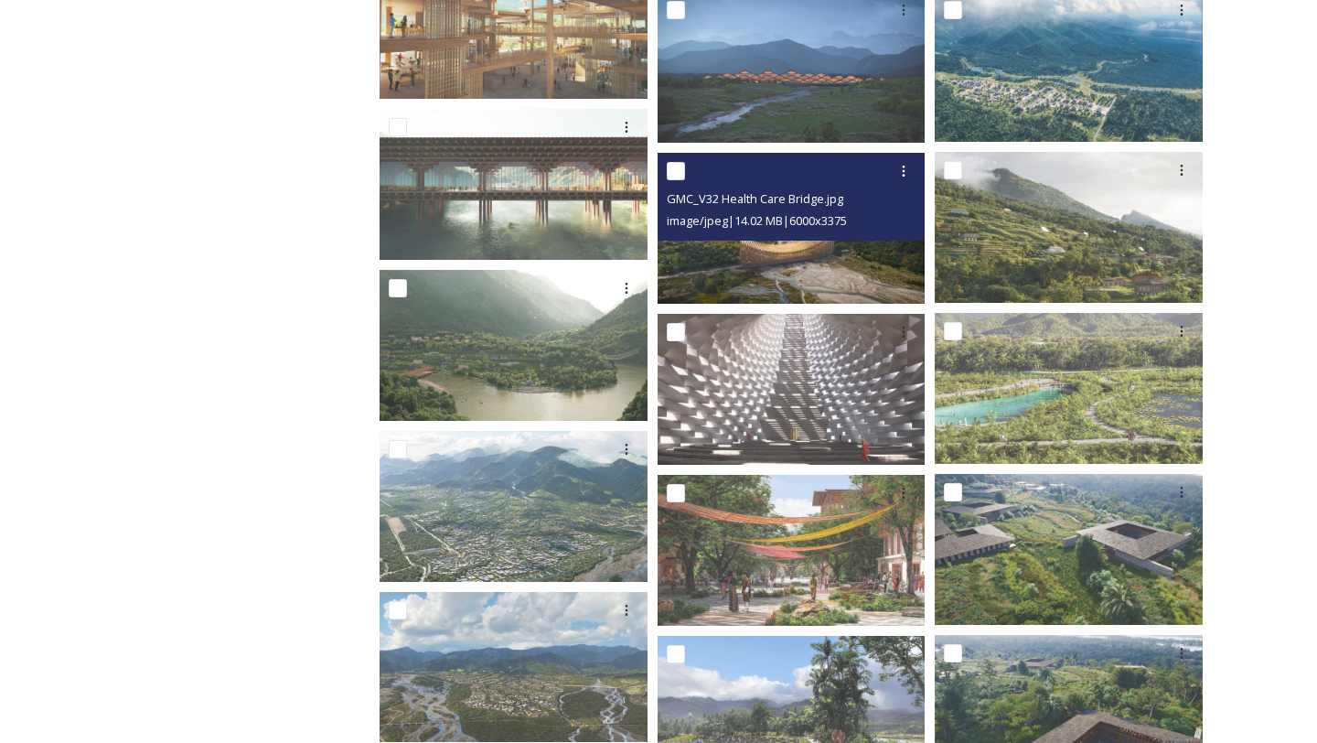
click at [833, 246] on img at bounding box center [792, 228] width 268 height 151
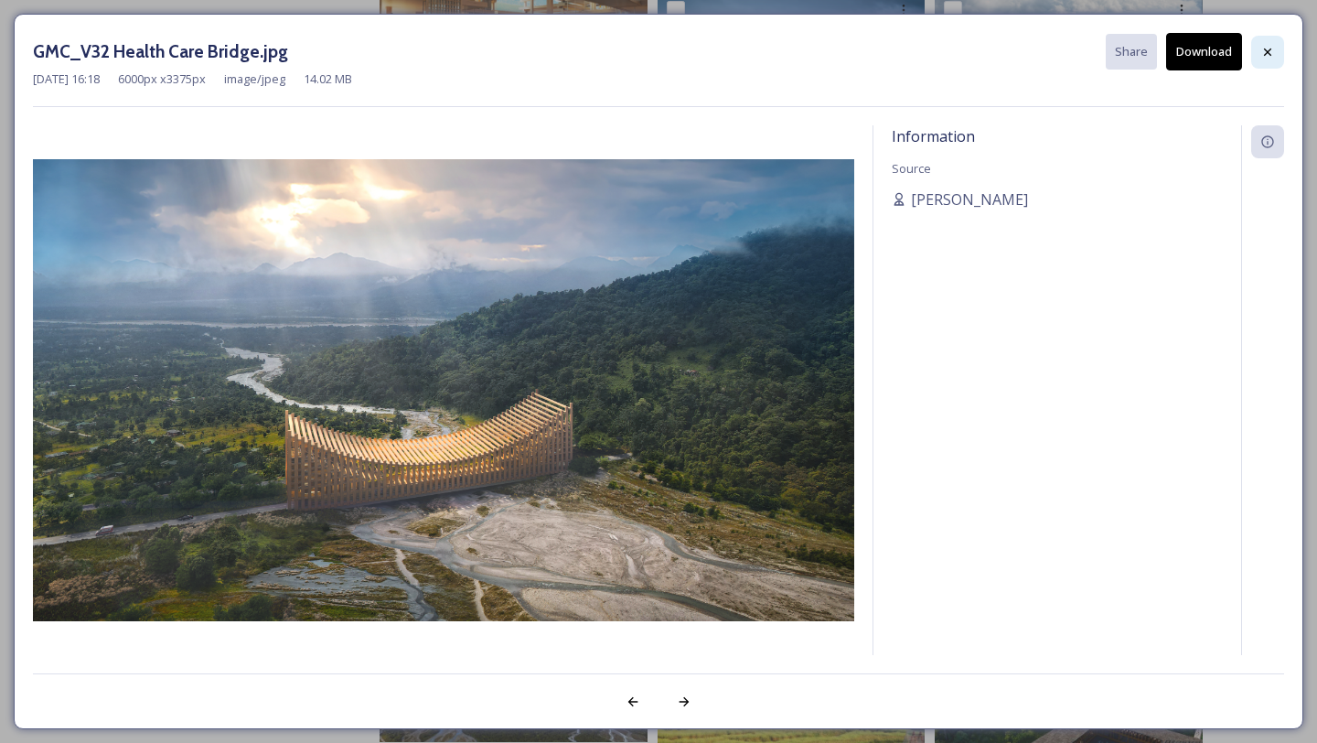
click at [1268, 51] on icon at bounding box center [1267, 51] width 7 height 7
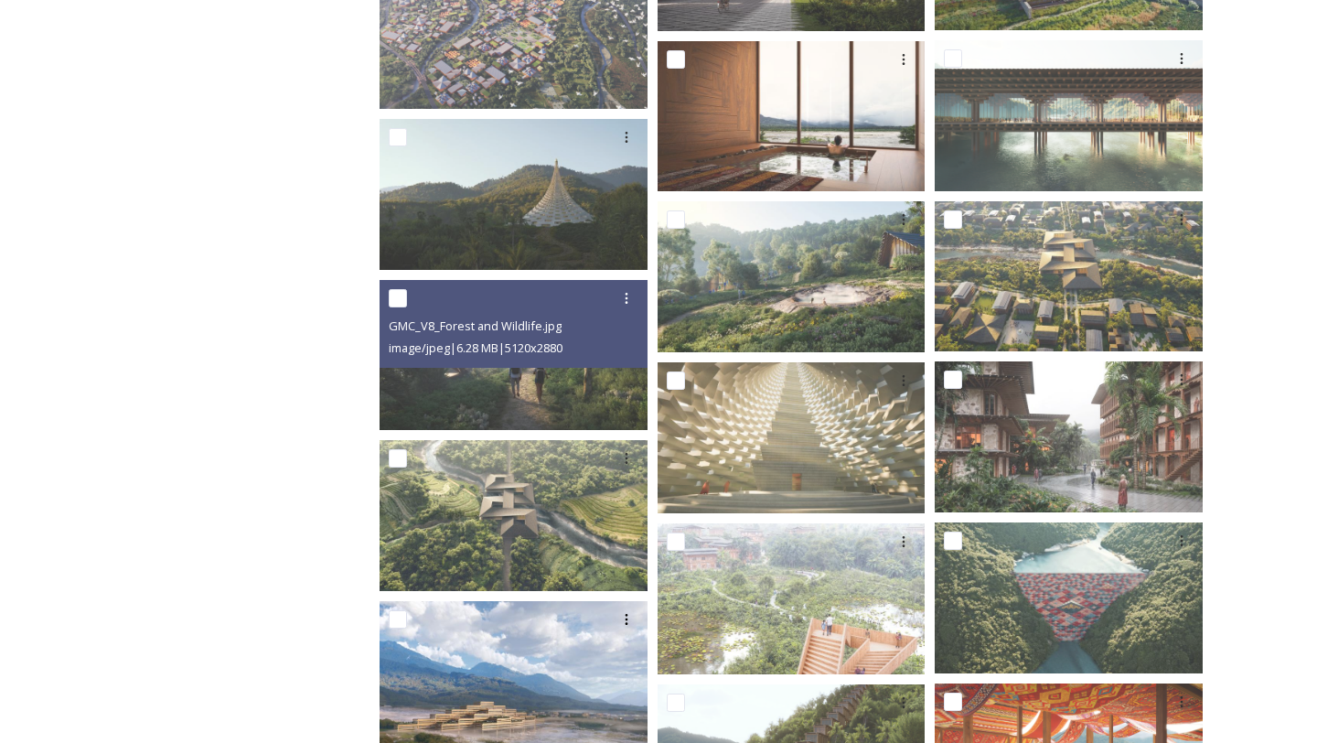
scroll to position [777, 0]
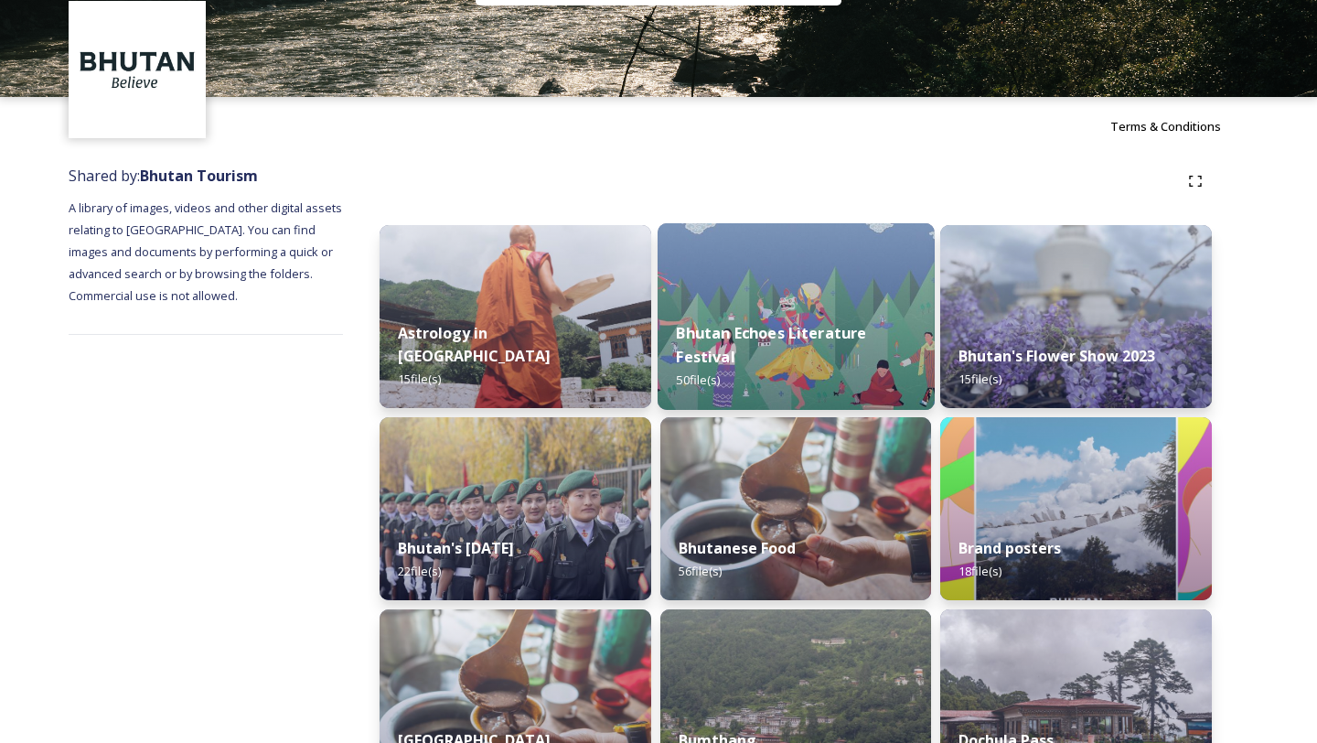
scroll to position [69, 0]
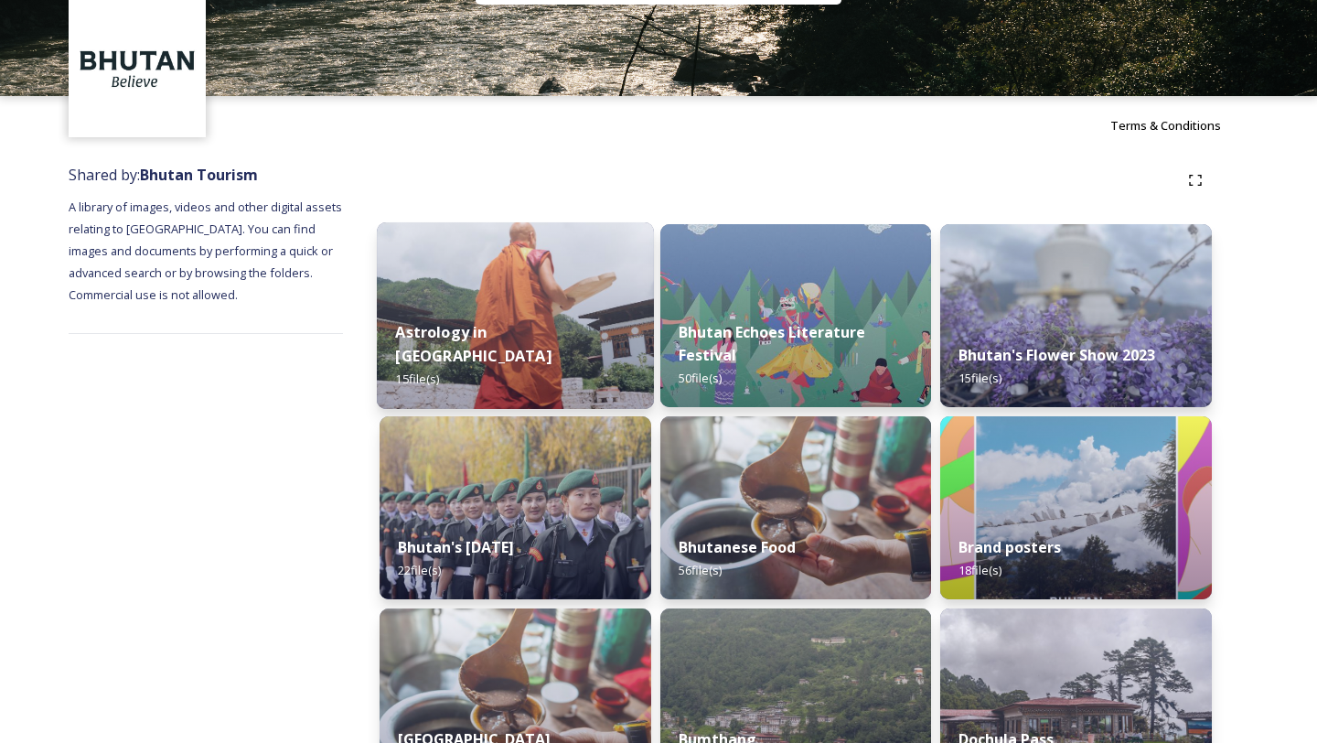
click at [581, 282] on img at bounding box center [515, 315] width 277 height 187
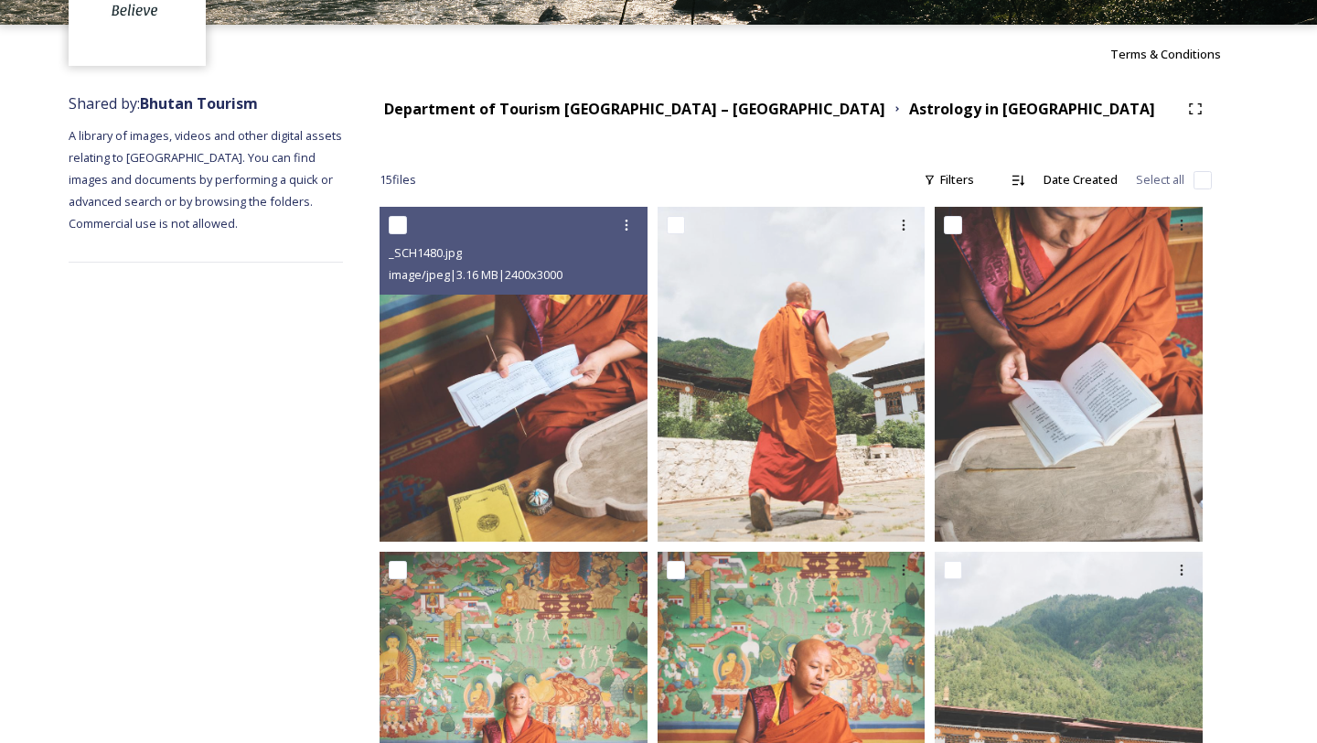
scroll to position [133, 0]
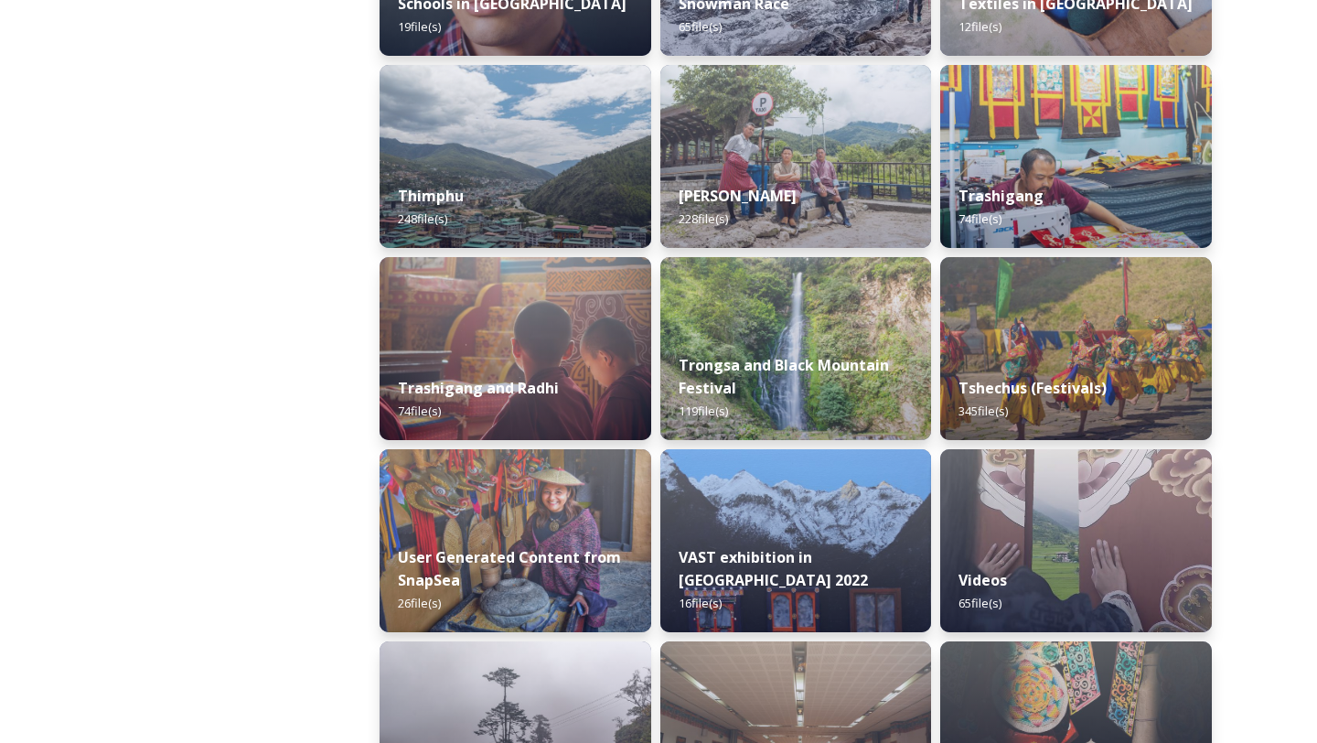
scroll to position [2150, 0]
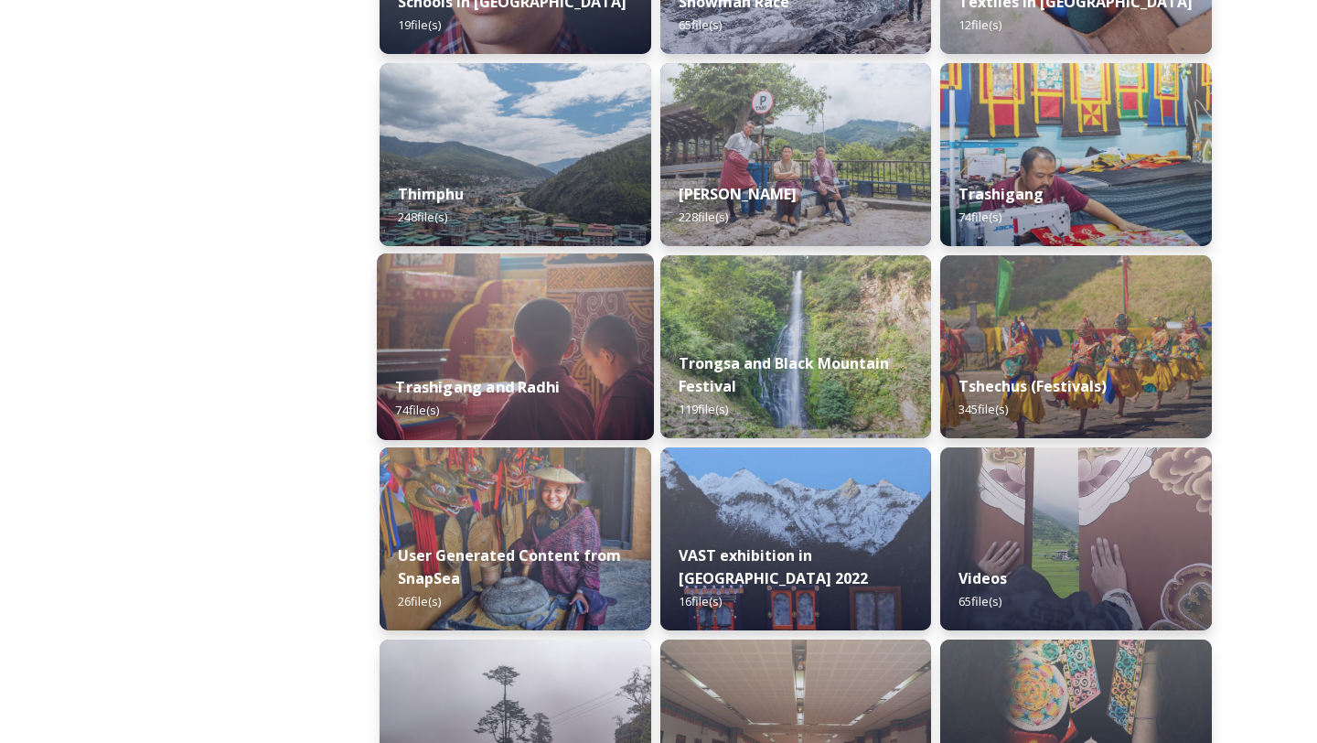
click at [548, 340] on img at bounding box center [515, 346] width 277 height 187
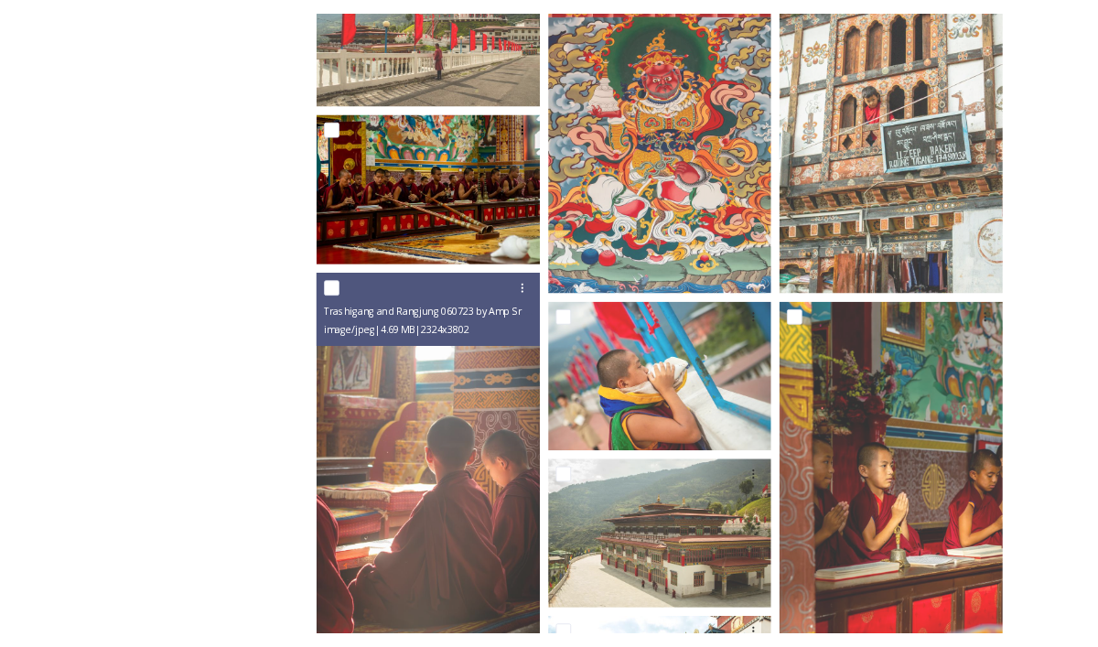
scroll to position [578, 0]
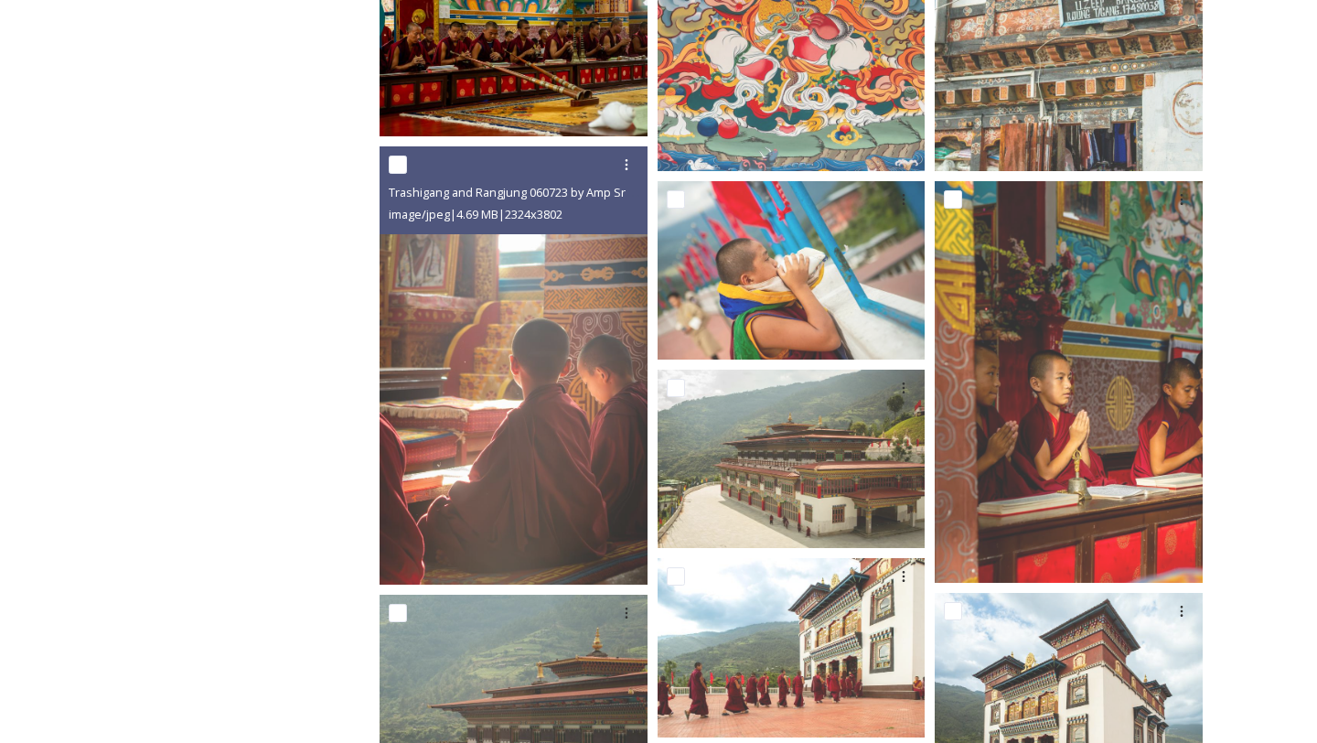
click at [516, 456] on img at bounding box center [514, 365] width 268 height 438
